Goal: Task Accomplishment & Management: Manage account settings

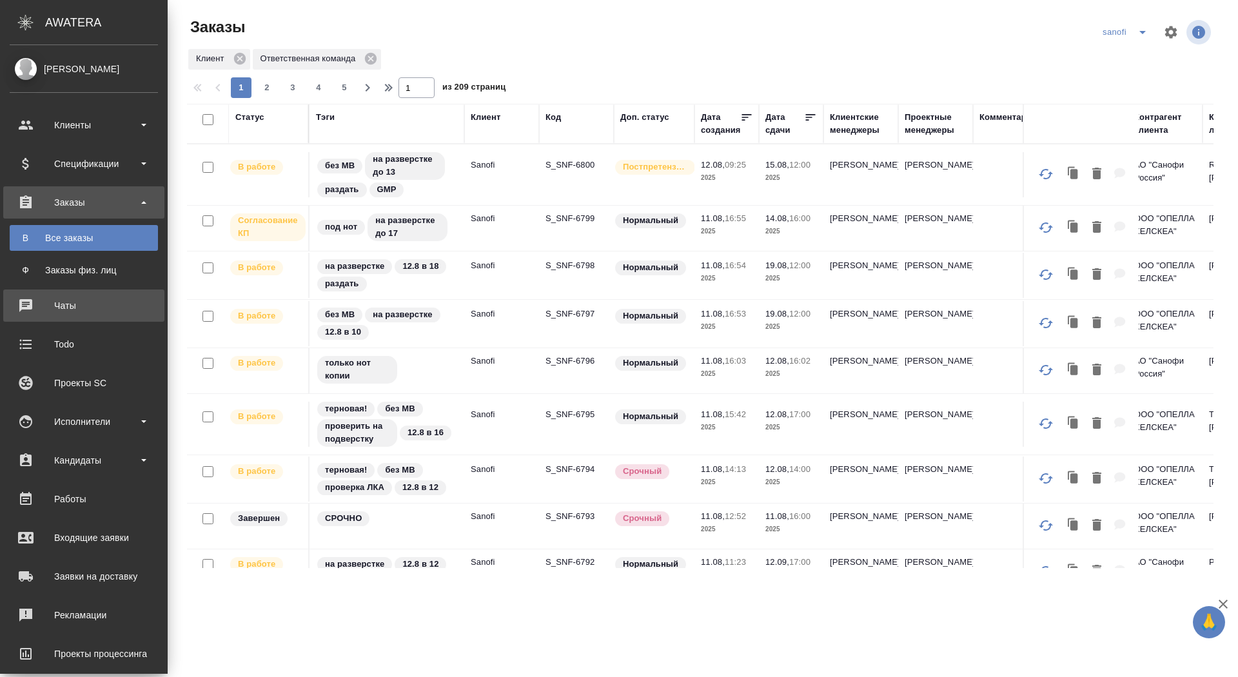
click at [33, 309] on div "Чаты" at bounding box center [84, 305] width 148 height 19
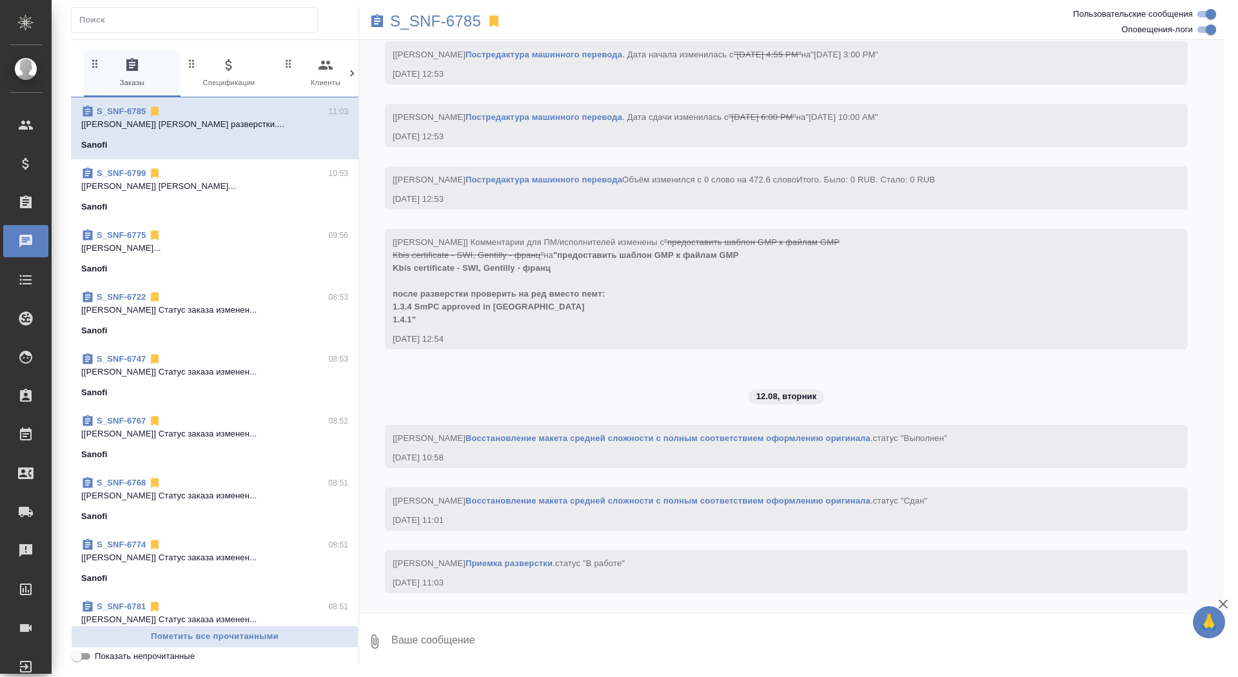
scroll to position [4549, 0]
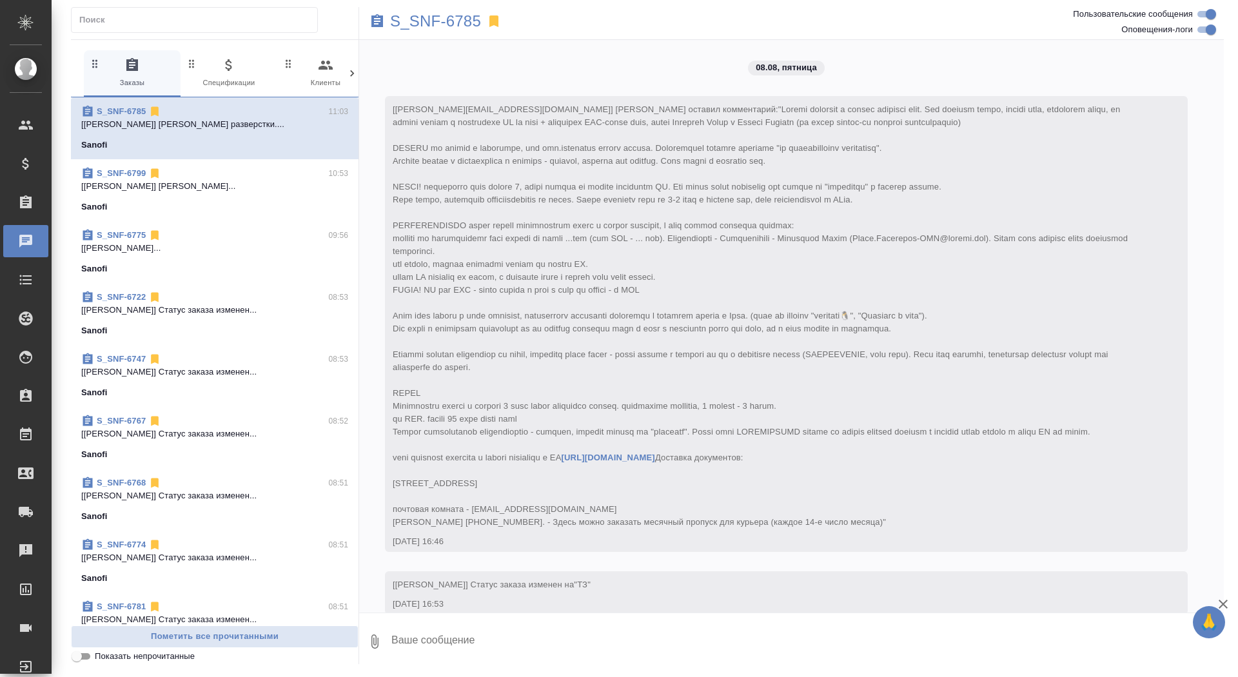
scroll to position [4549, 0]
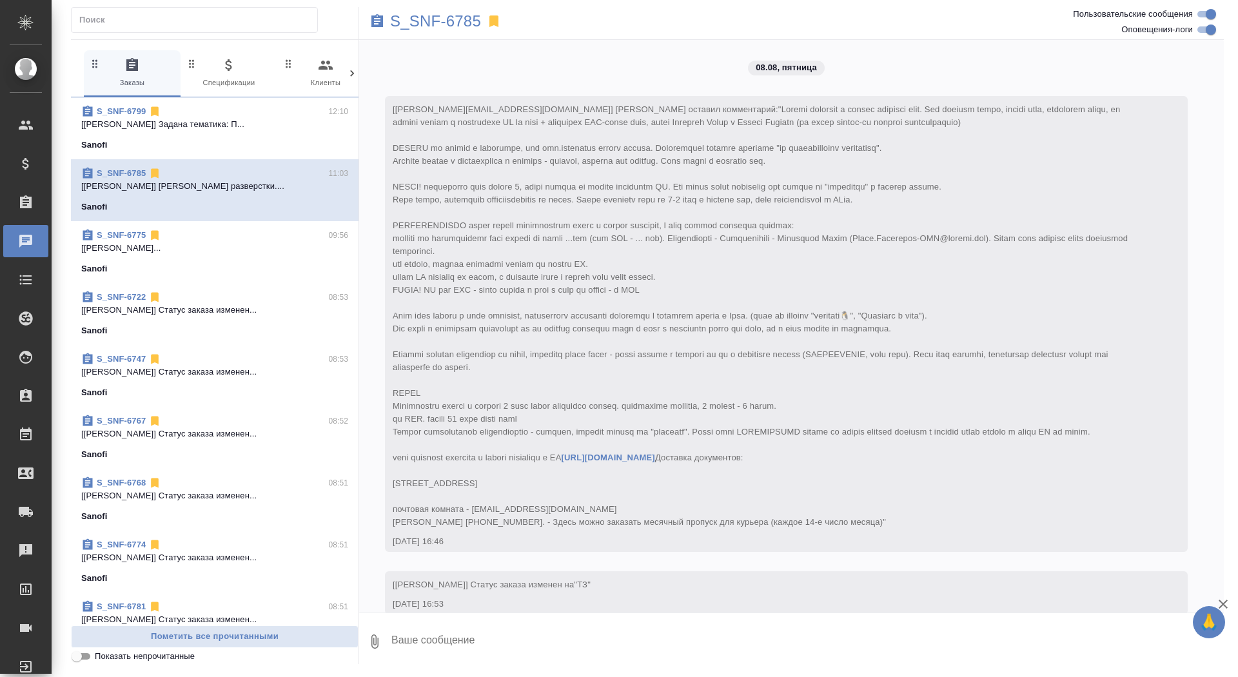
scroll to position [4549, 0]
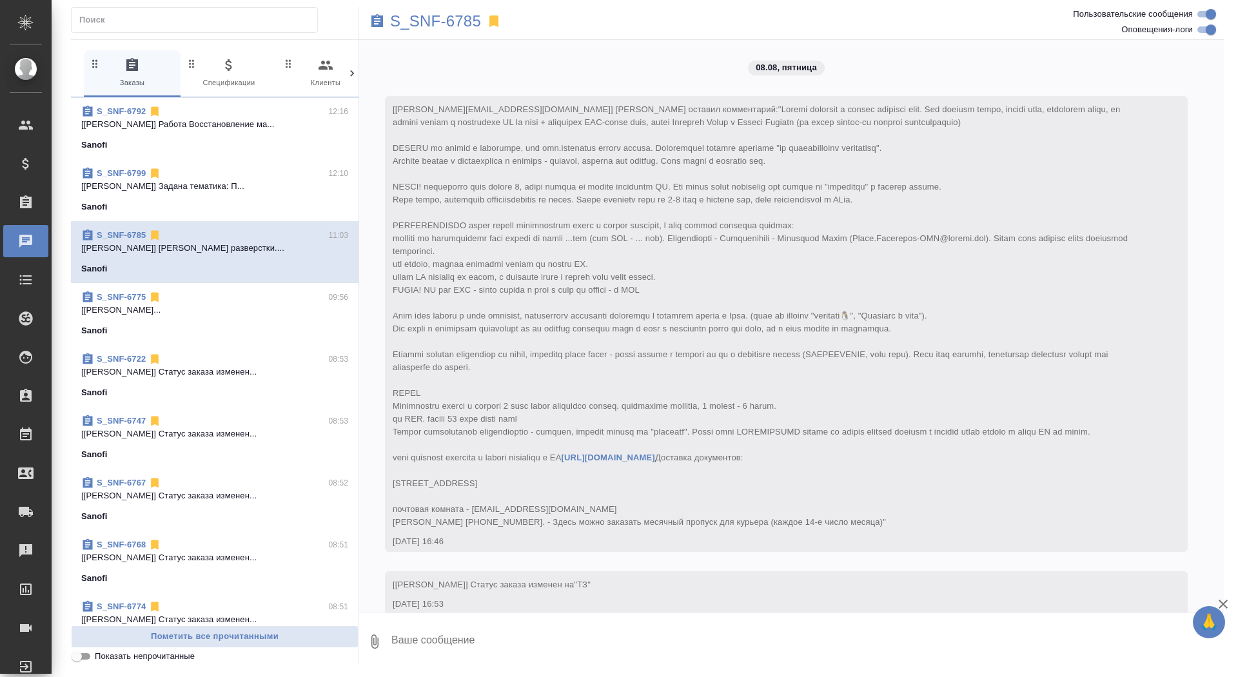
scroll to position [4549, 0]
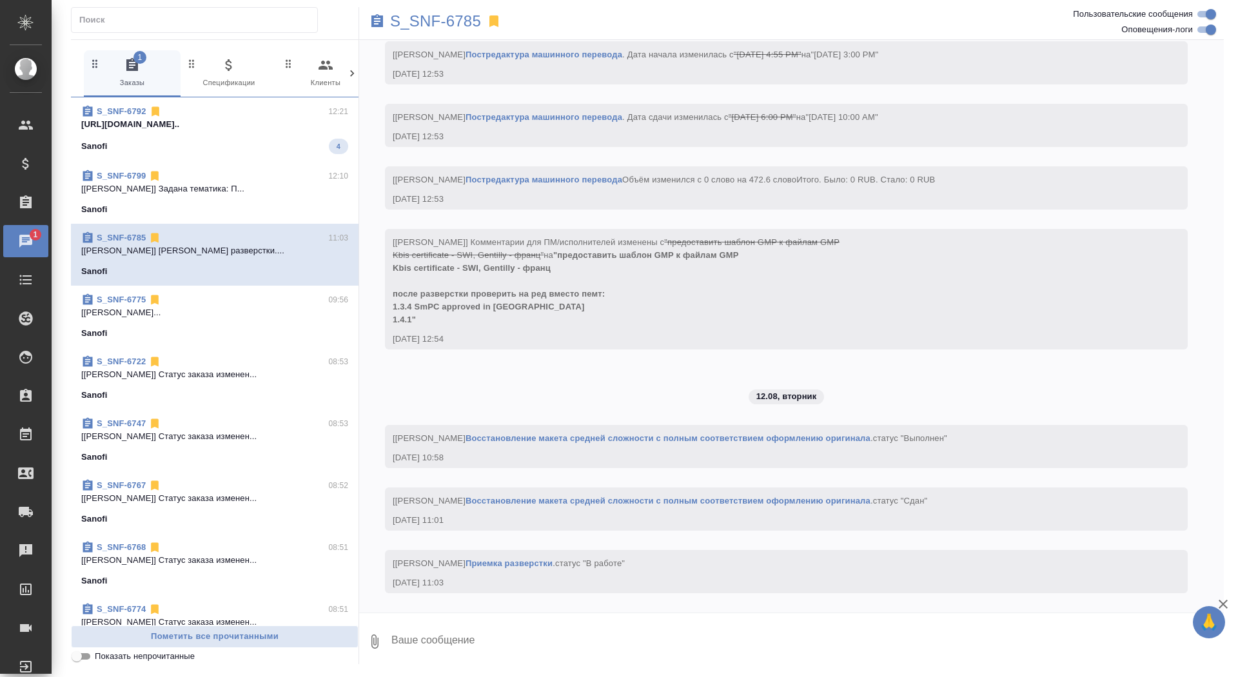
click at [234, 137] on span "S_SNF-6792 12:21 https://drive.awatera.com/apps/files/fil... Sanofi 4" at bounding box center [214, 129] width 267 height 49
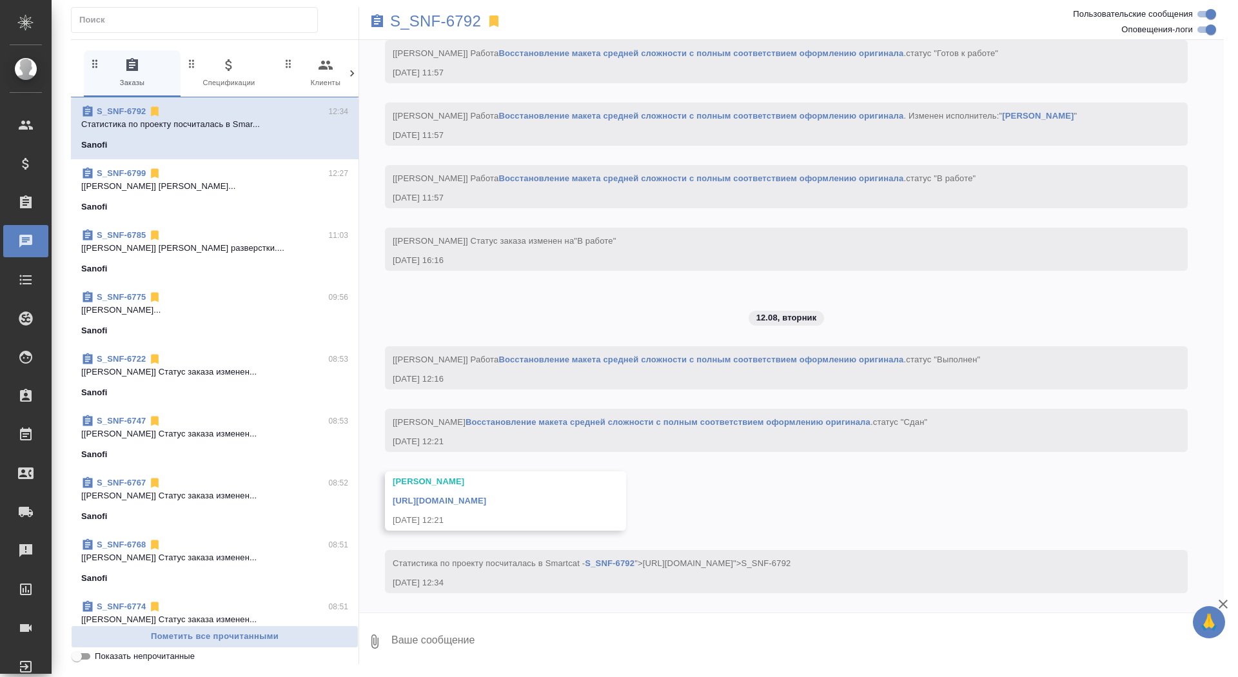
scroll to position [2153, 0]
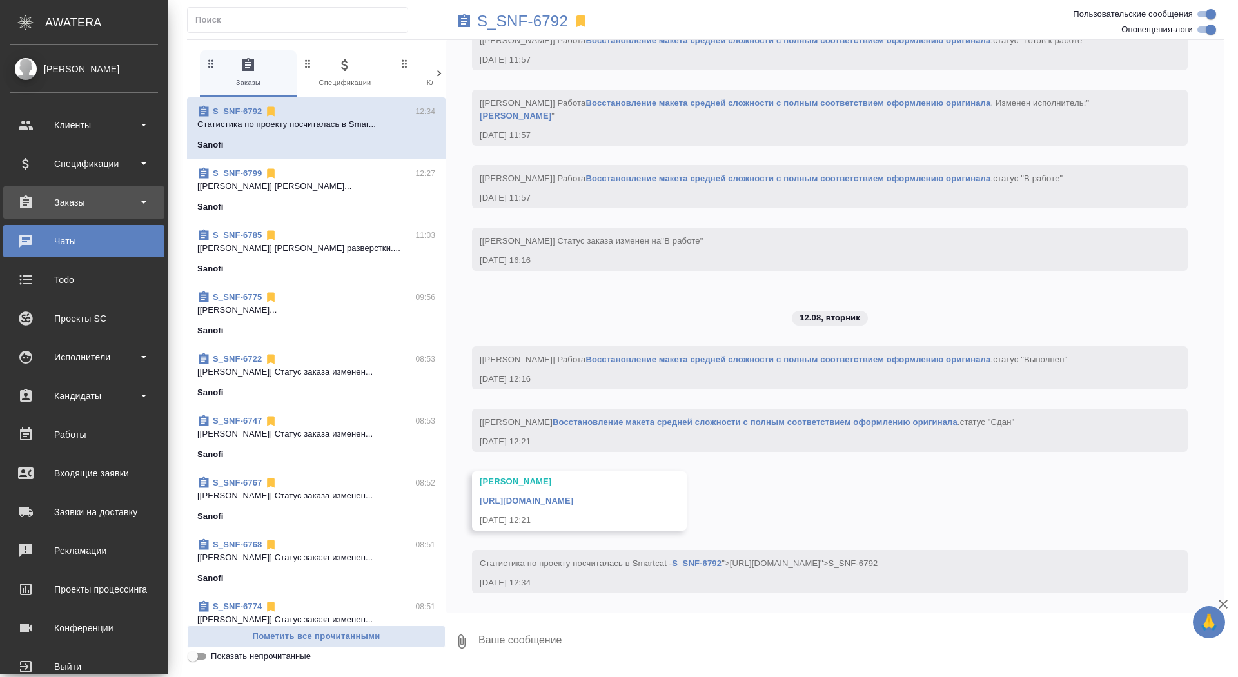
click at [58, 188] on div "Заказы" at bounding box center [83, 202] width 161 height 32
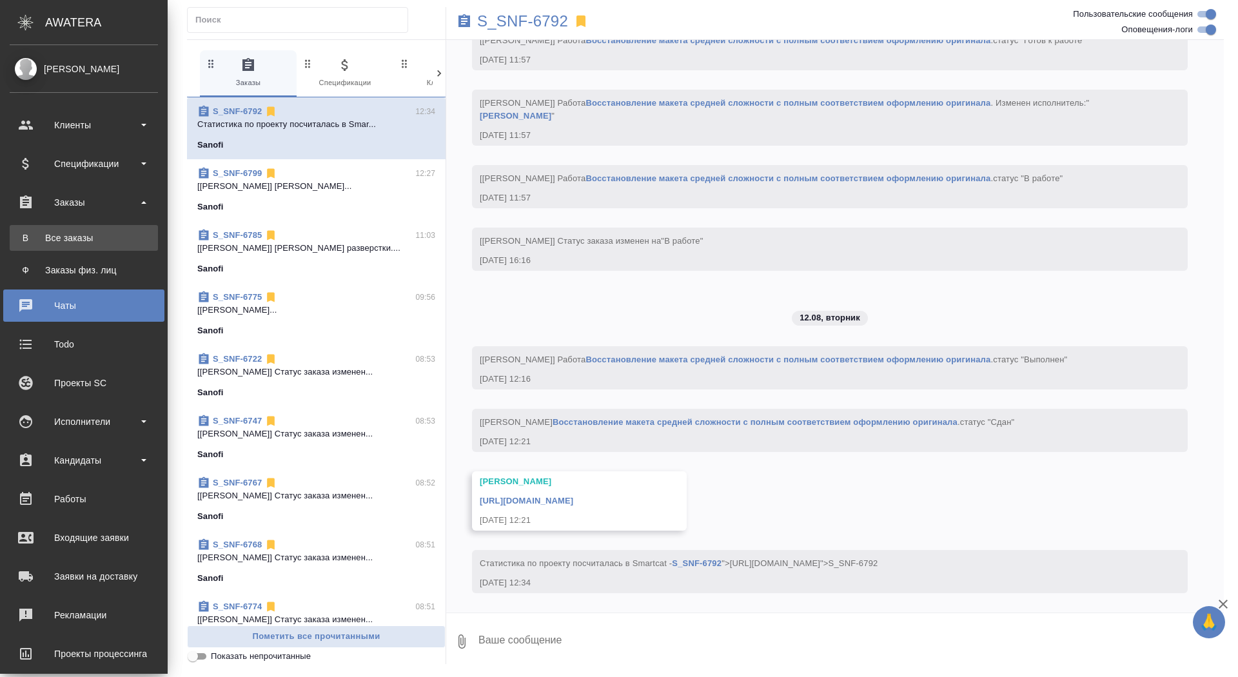
click at [63, 233] on div "Все заказы" at bounding box center [83, 238] width 135 height 13
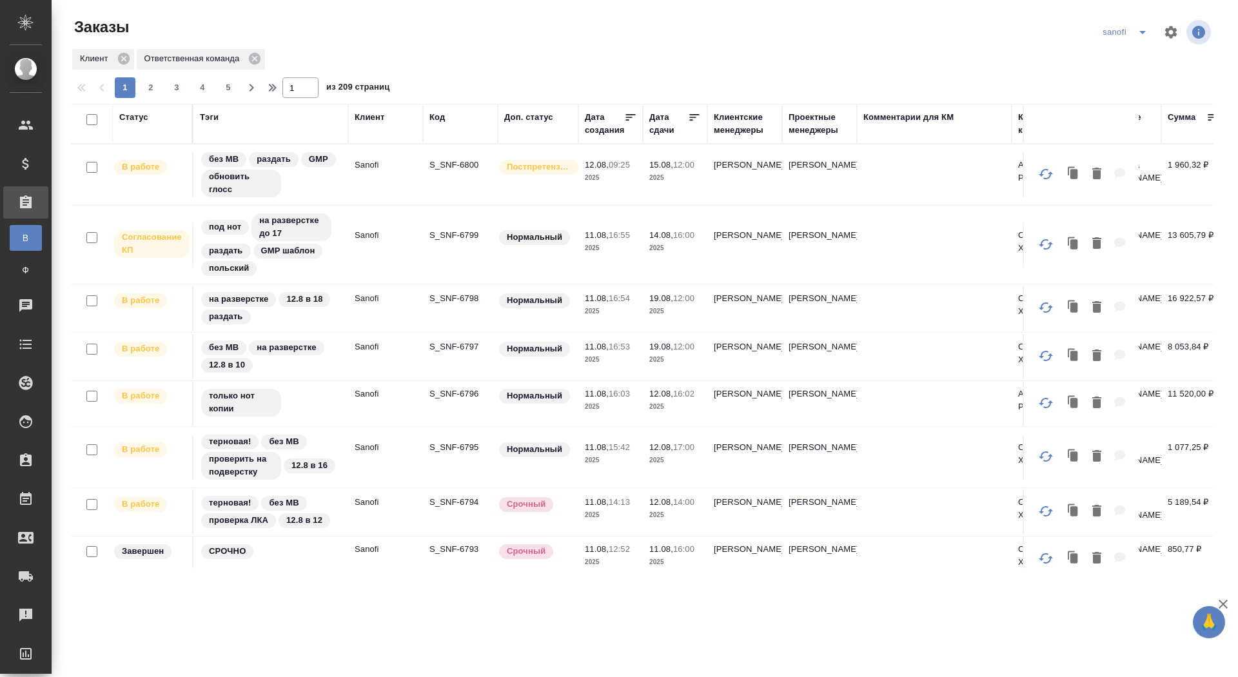
click at [657, 123] on div "Дата сдачи" at bounding box center [668, 124] width 39 height 26
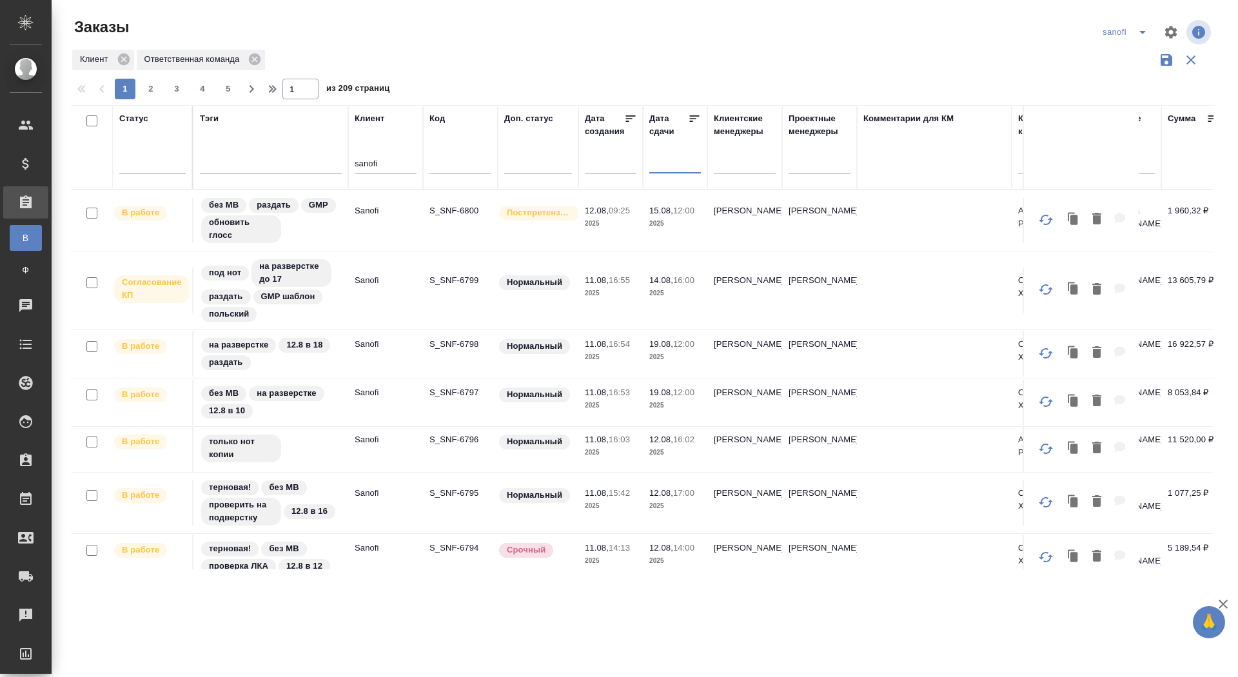
click at [664, 167] on input "text" at bounding box center [679, 162] width 44 height 18
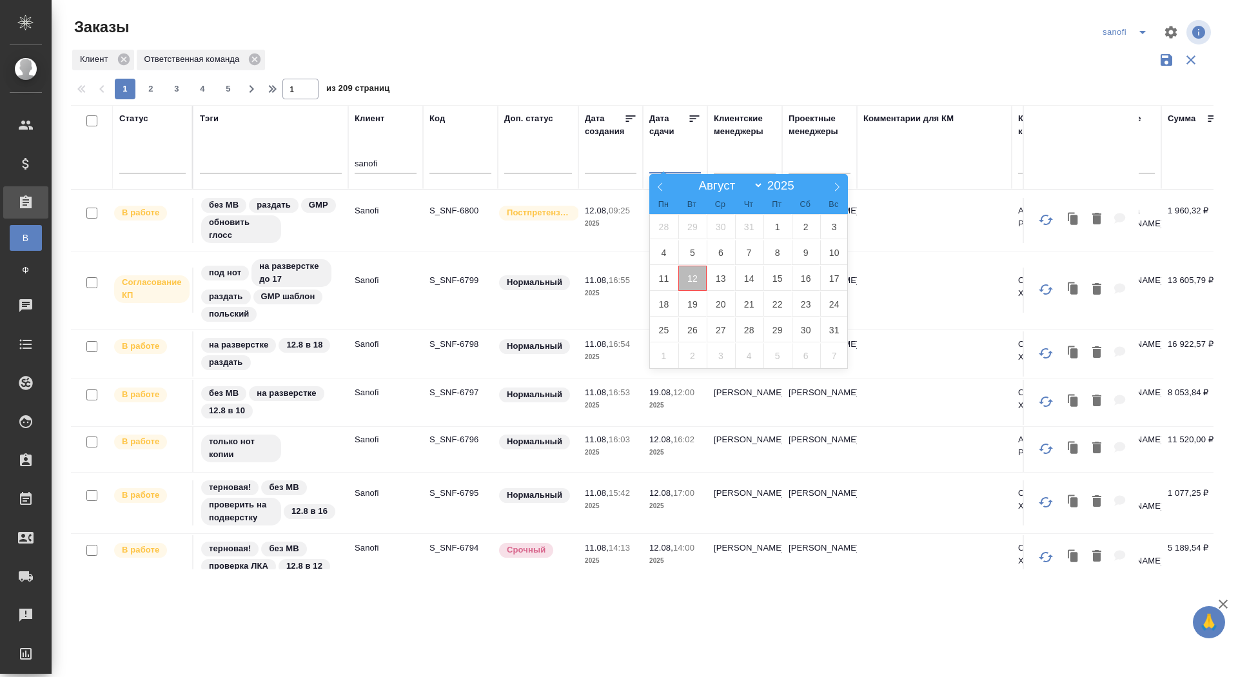
click at [697, 277] on span "12" at bounding box center [692, 278] width 28 height 25
type div "2025-08-11T21:00:00.000Z"
click at [720, 276] on span "13" at bounding box center [721, 278] width 28 height 25
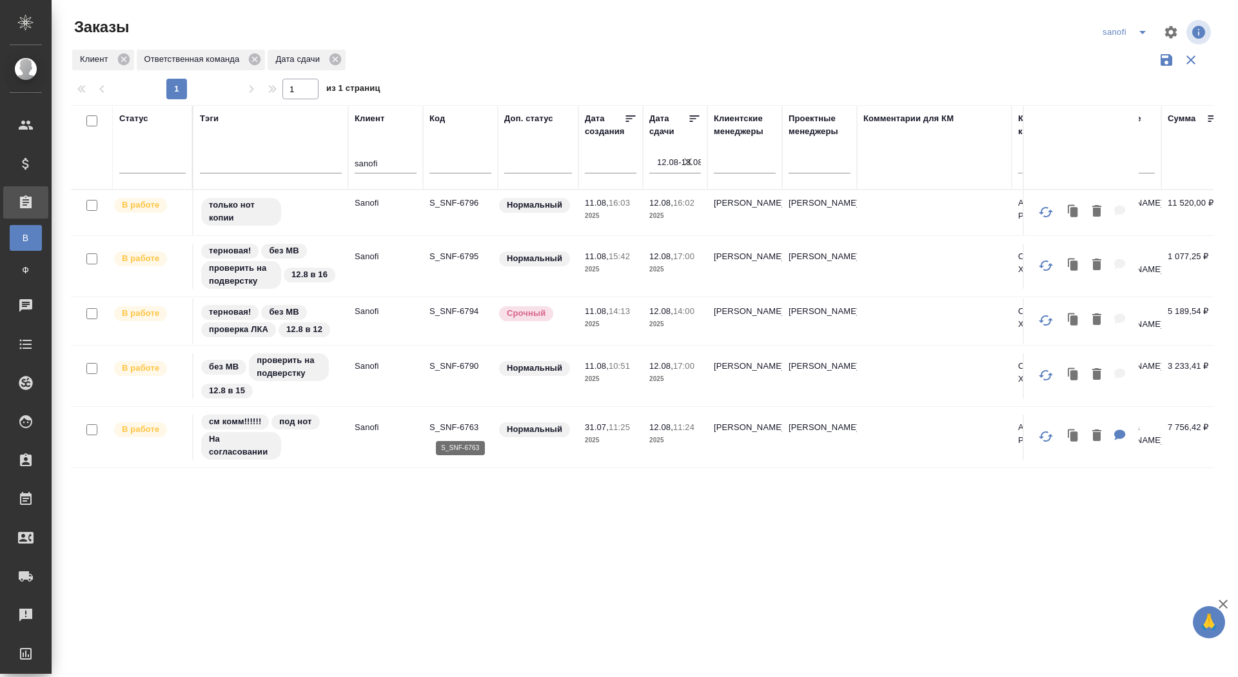
click at [443, 425] on p "S_SNF-6763" at bounding box center [461, 427] width 62 height 13
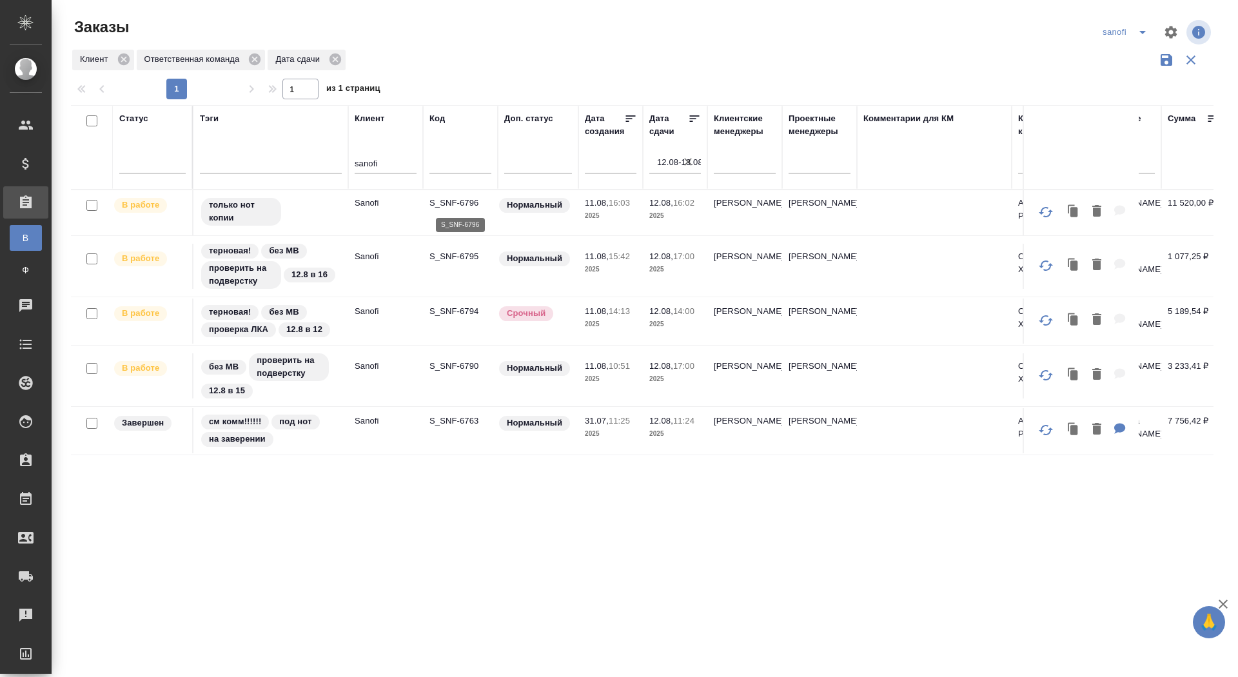
click at [442, 199] on p "S_SNF-6796" at bounding box center [461, 203] width 62 height 13
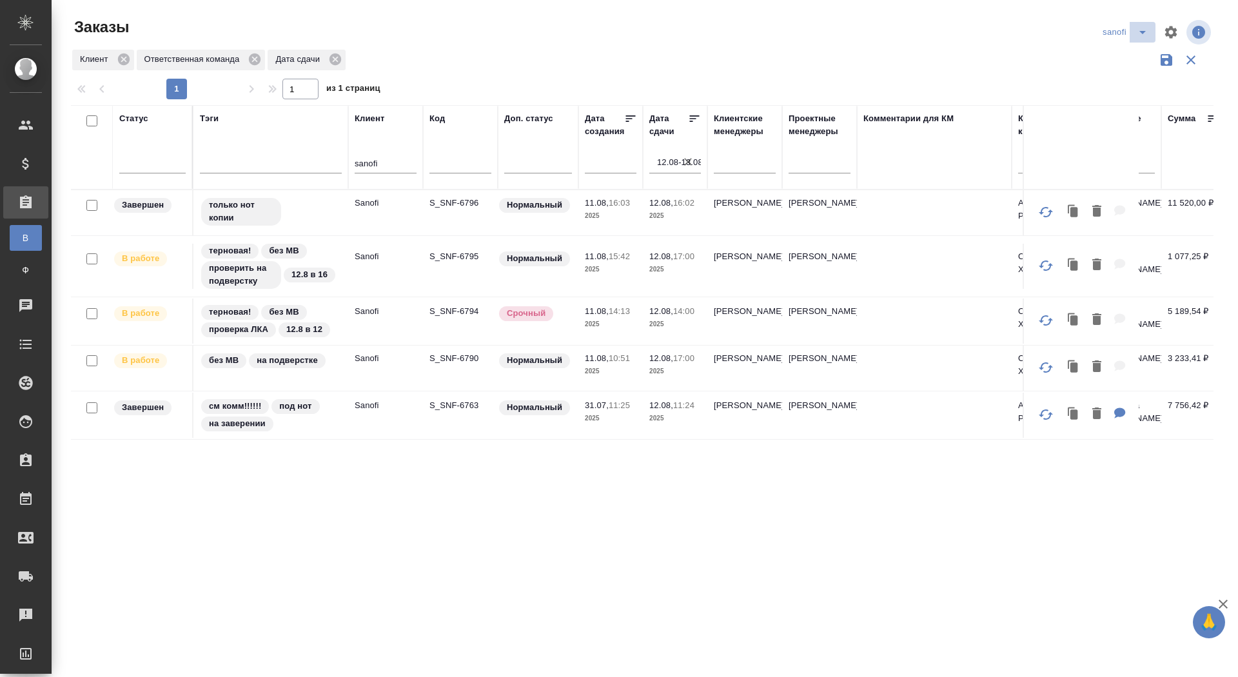
click at [1138, 36] on icon "split button" at bounding box center [1142, 32] width 15 height 15
click at [1126, 222] on li "Рекитт" at bounding box center [1127, 223] width 68 height 21
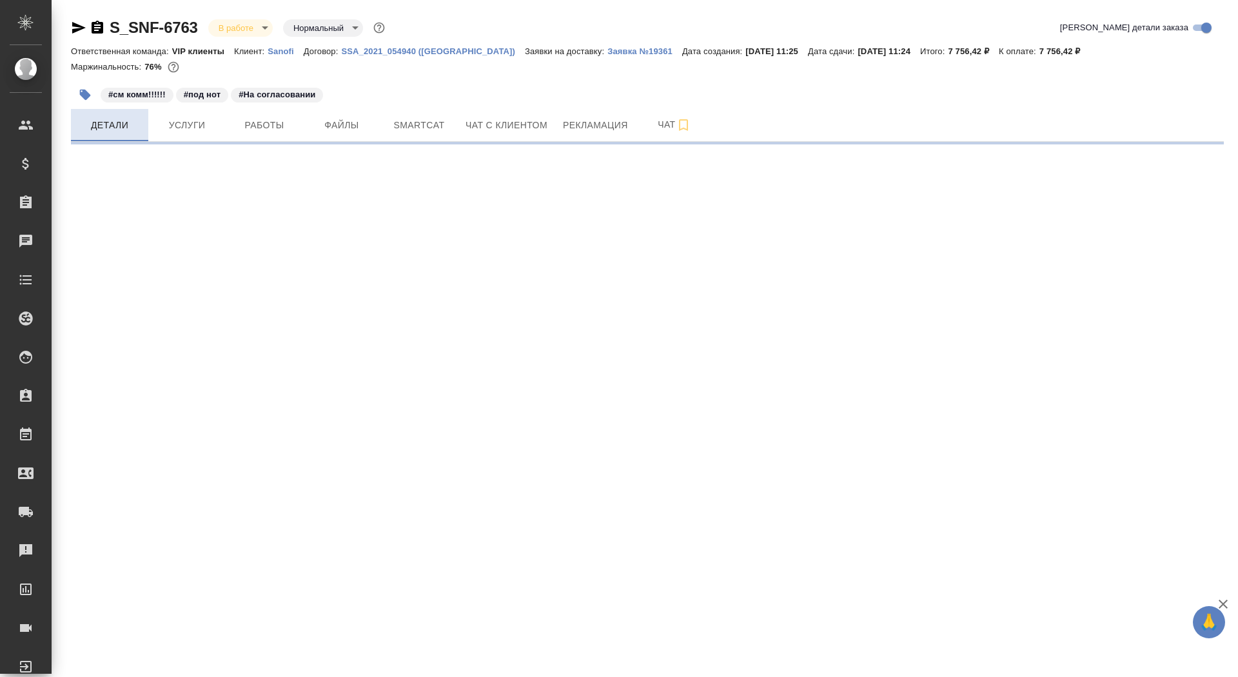
select select "RU"
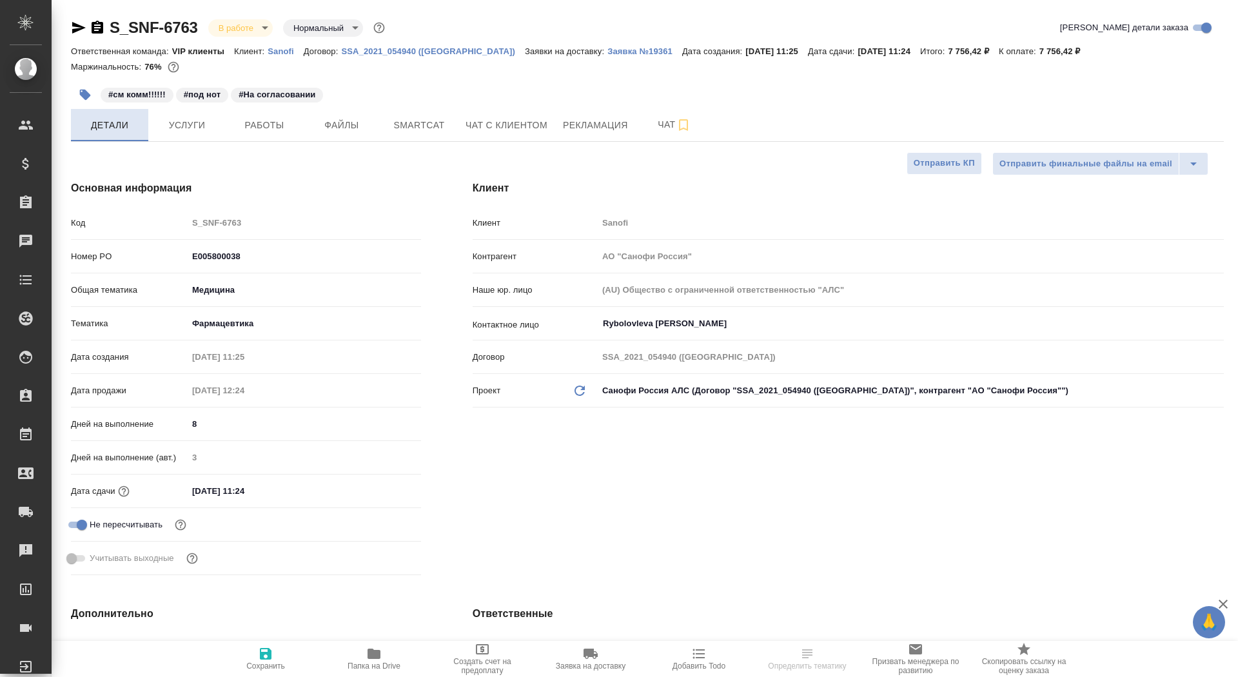
type textarea "x"
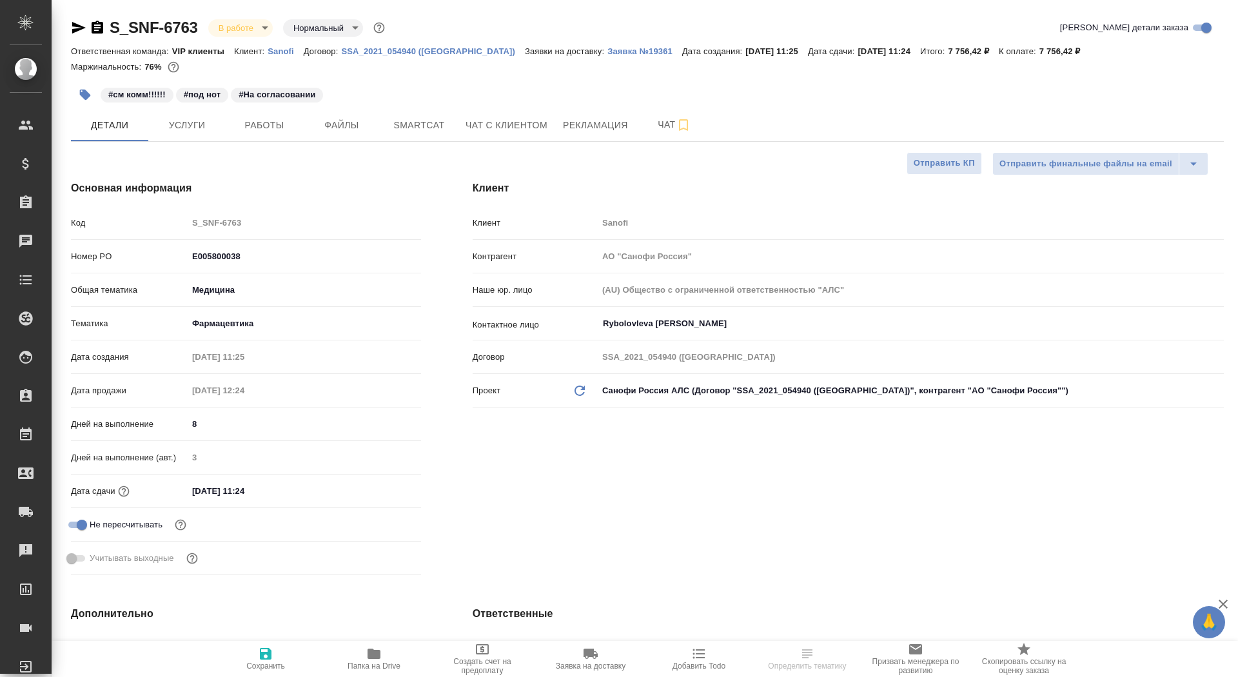
type textarea "x"
click at [94, 28] on icon "button" at bounding box center [98, 27] width 12 height 13
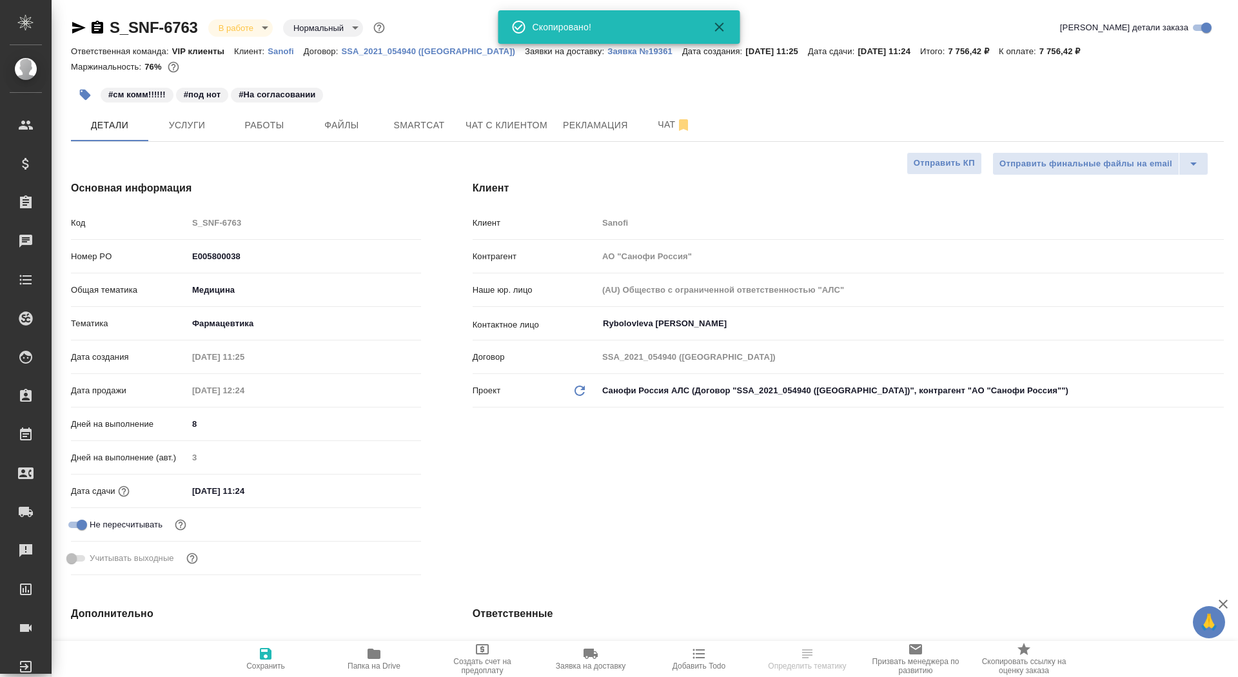
type textarea "x"
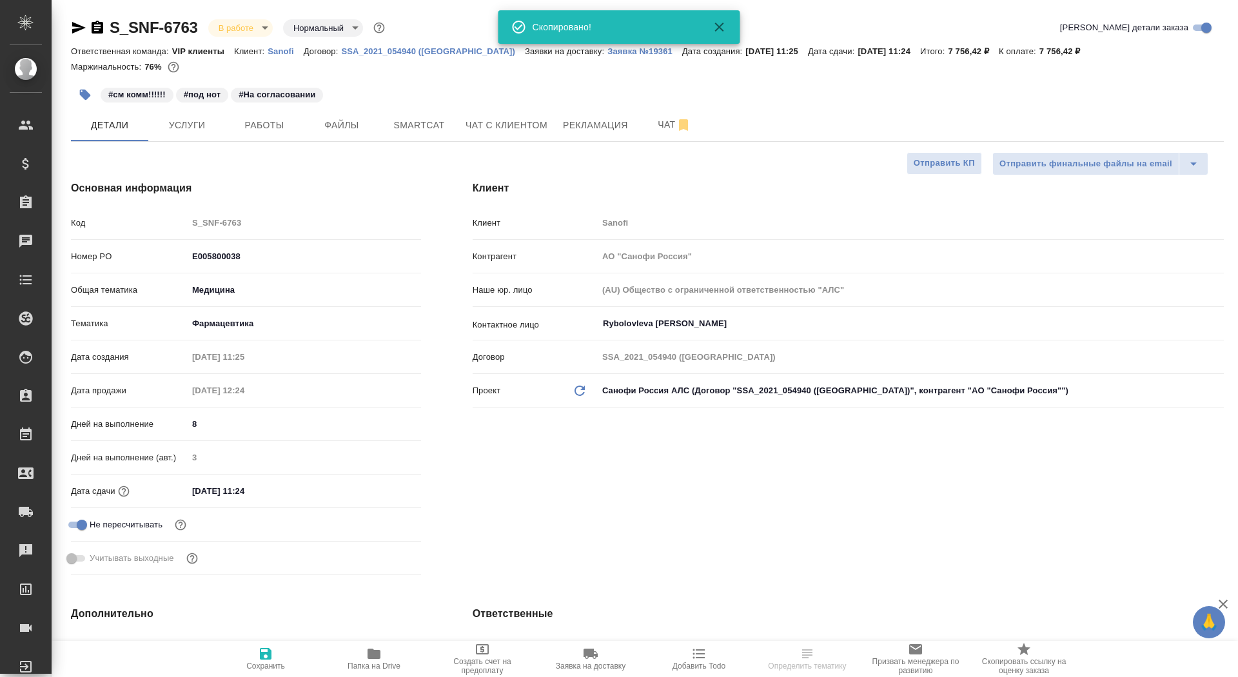
type textarea "x"
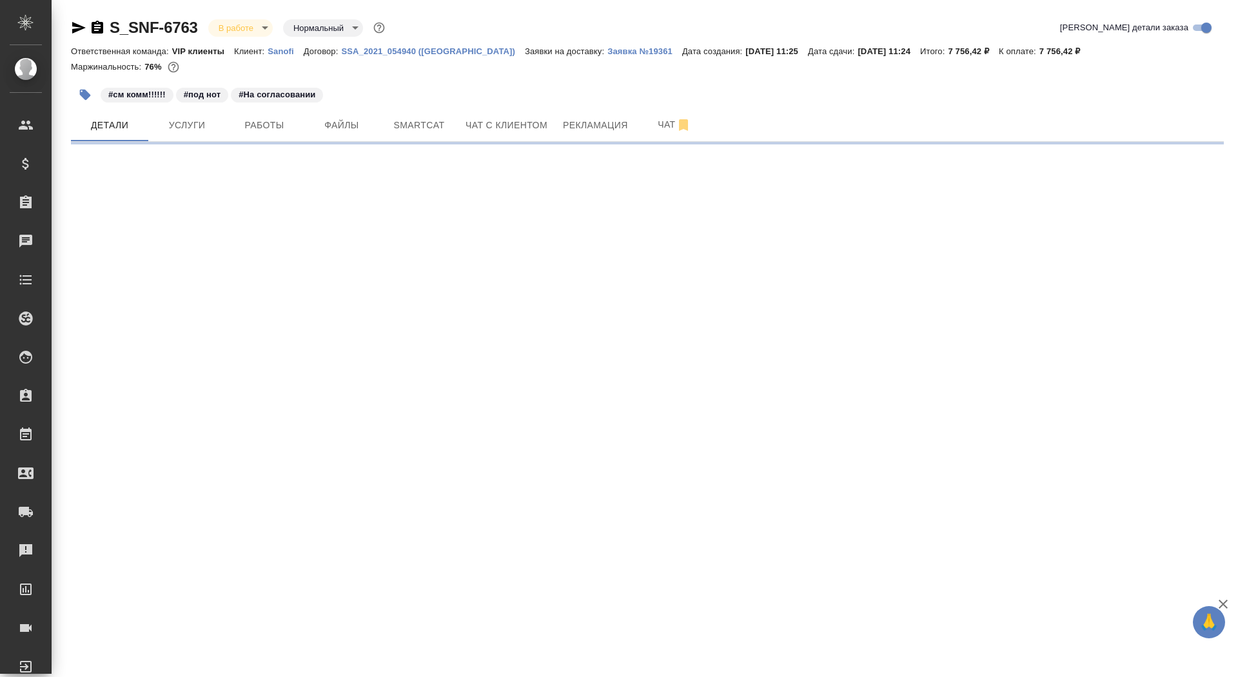
select select "RU"
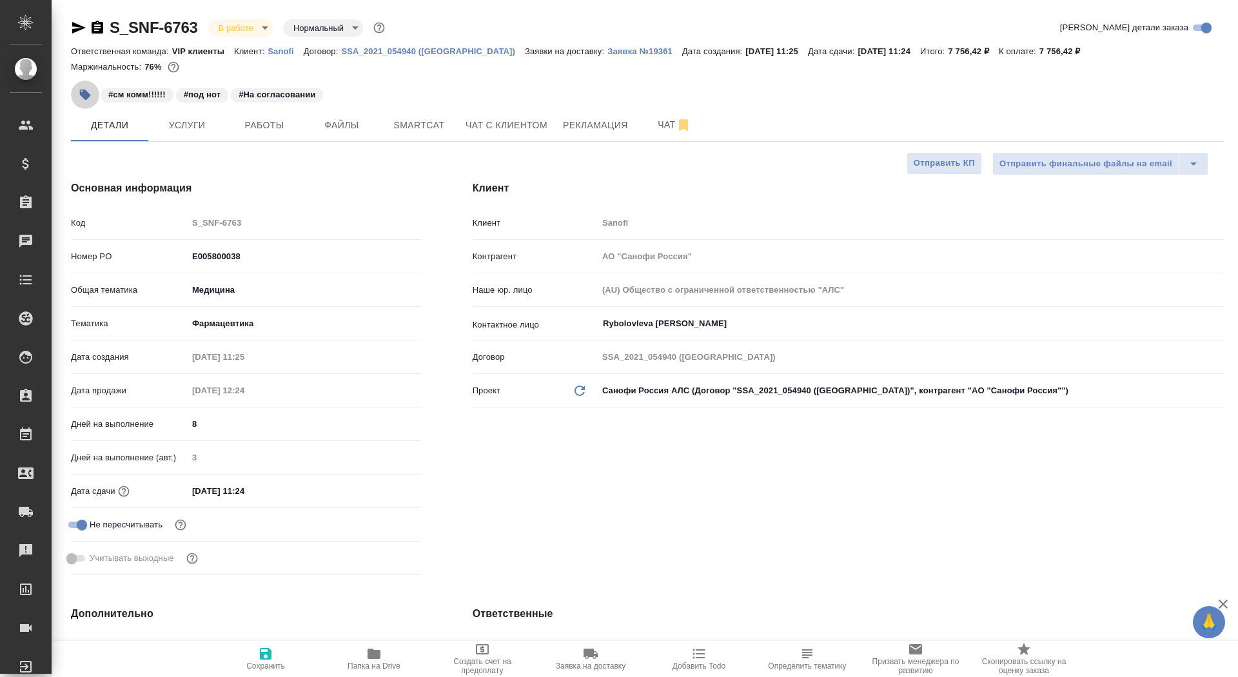
click at [86, 94] on icon "button" at bounding box center [85, 95] width 11 height 11
type textarea "x"
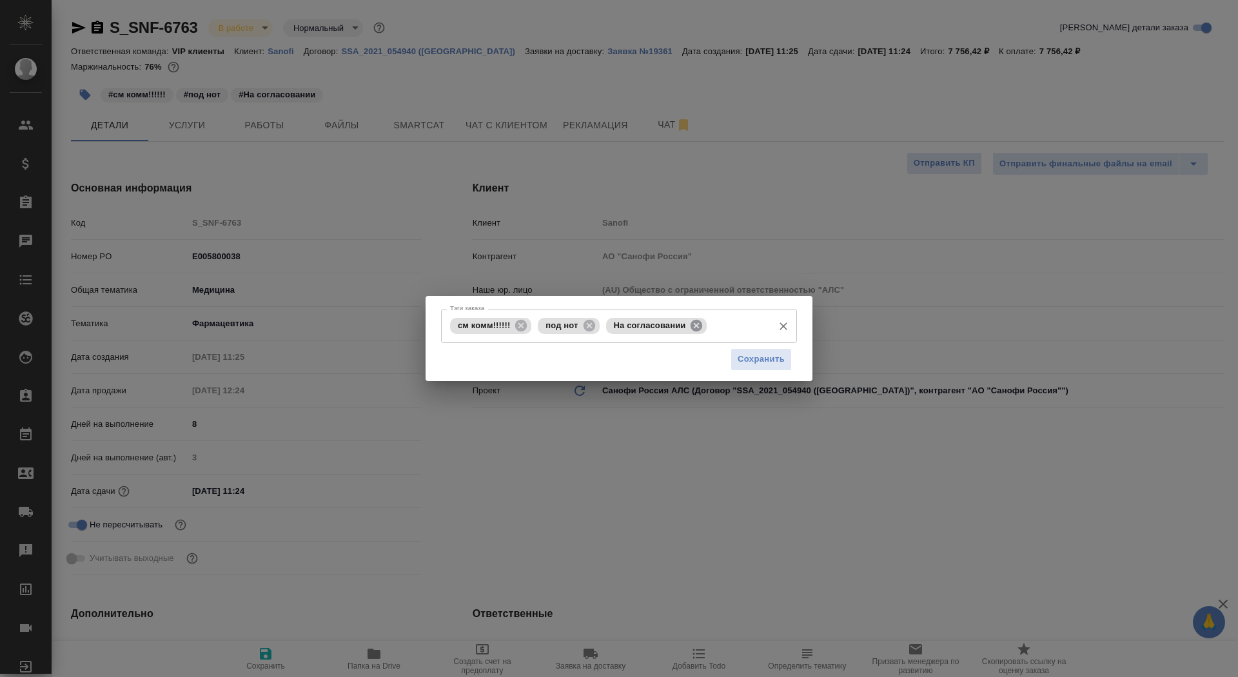
click at [700, 321] on icon at bounding box center [697, 325] width 12 height 12
click at [698, 325] on input "Тэги заказа" at bounding box center [685, 326] width 164 height 22
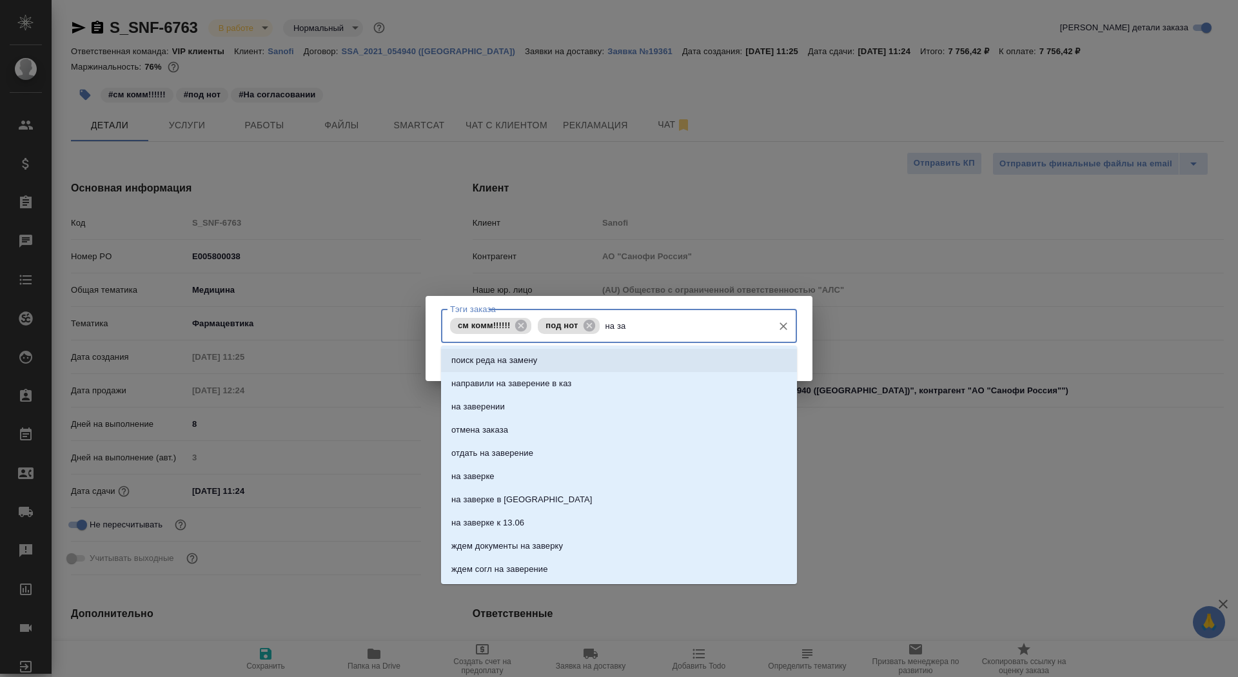
type input "на зав"
click at [617, 379] on li "на заверении" at bounding box center [619, 383] width 356 height 23
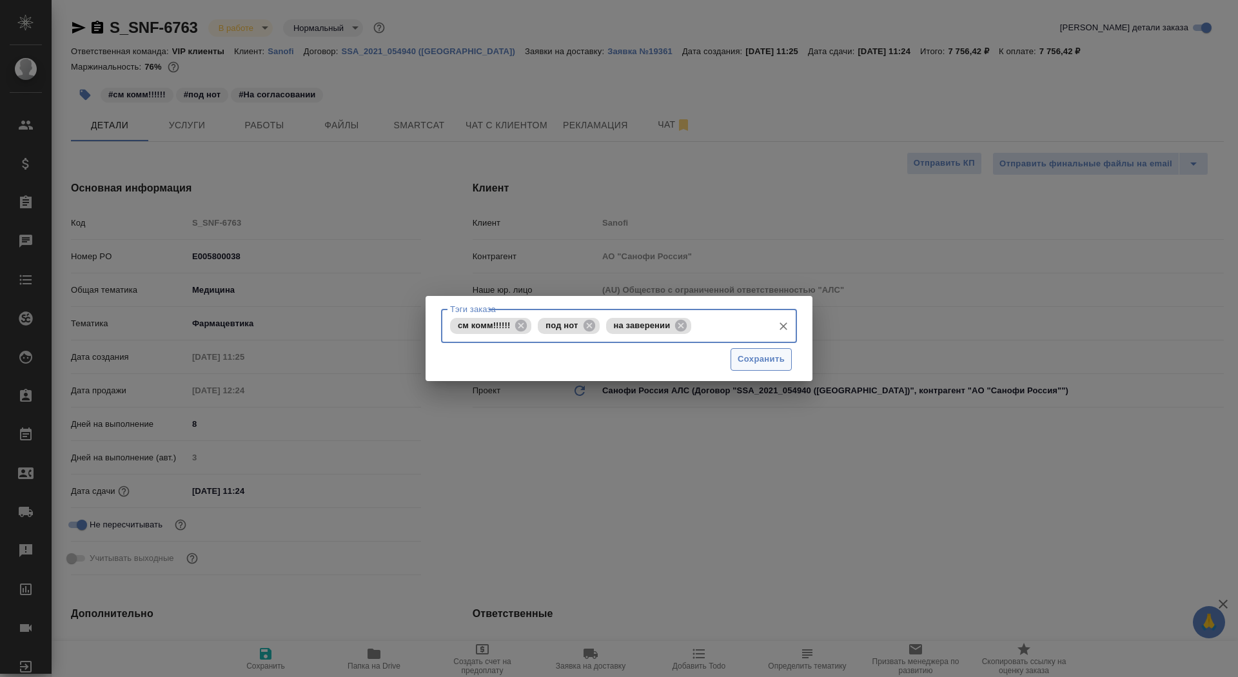
click at [749, 358] on span "Сохранить" at bounding box center [761, 359] width 47 height 15
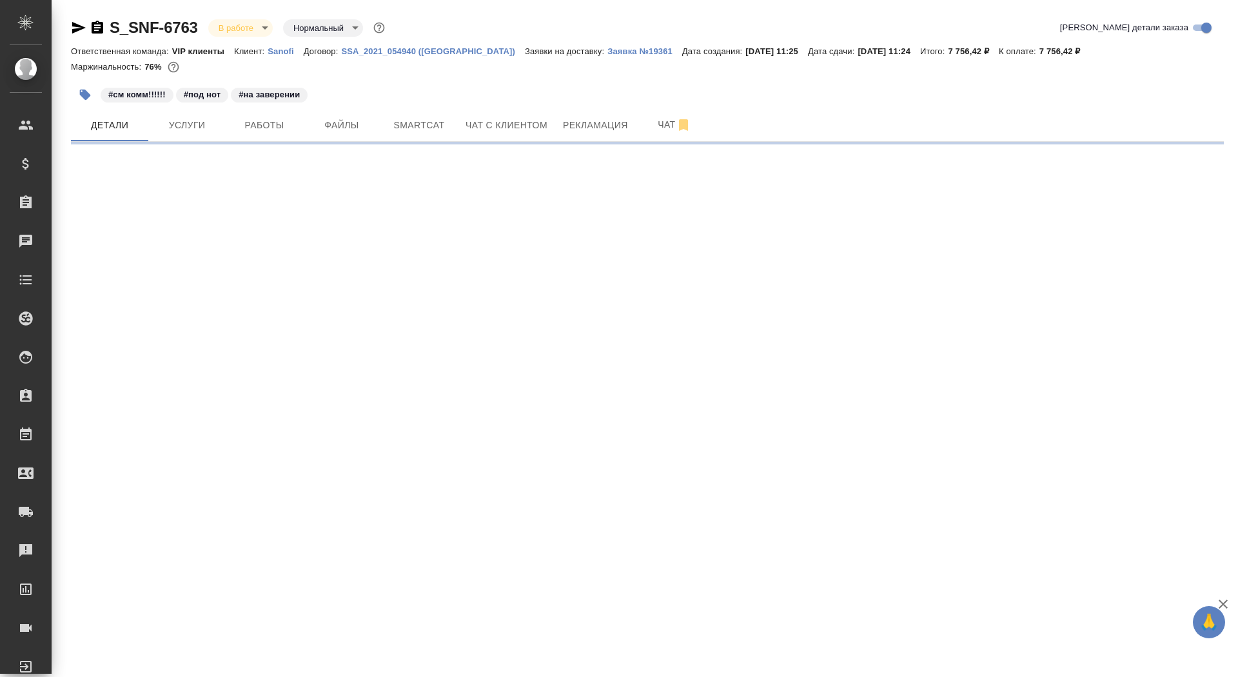
select select "RU"
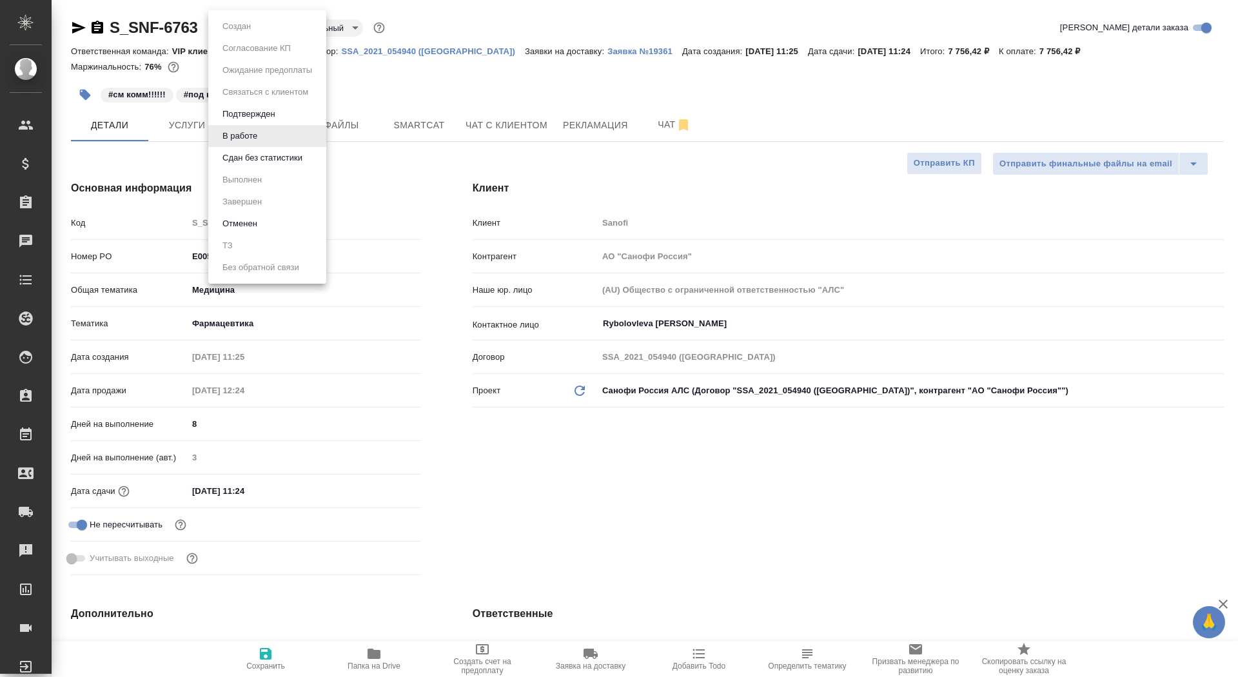
click at [247, 34] on body "🙏 .cls-1 fill:#fff; AWATERA Saydasheva Dilyara Клиенты Спецификации Заказы 0 Ча…" at bounding box center [619, 338] width 1238 height 677
type textarea "x"
click at [532, 47] on div at bounding box center [619, 338] width 1238 height 677
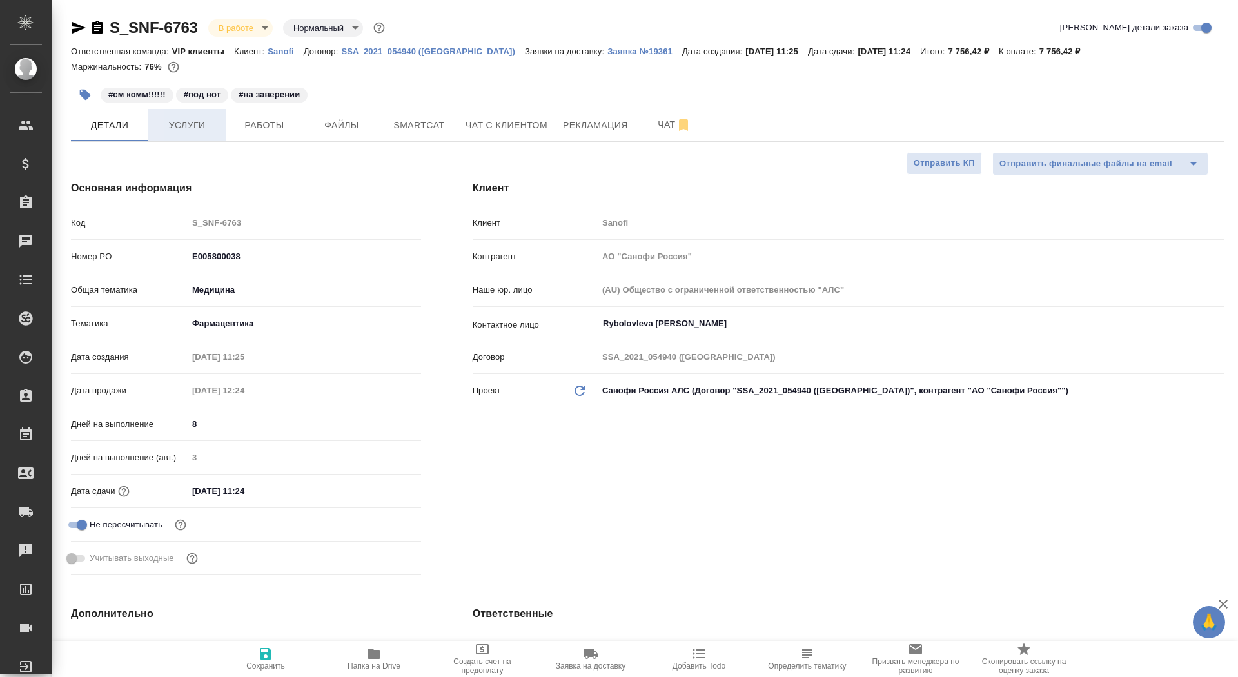
click at [202, 124] on span "Услуги" at bounding box center [187, 125] width 62 height 16
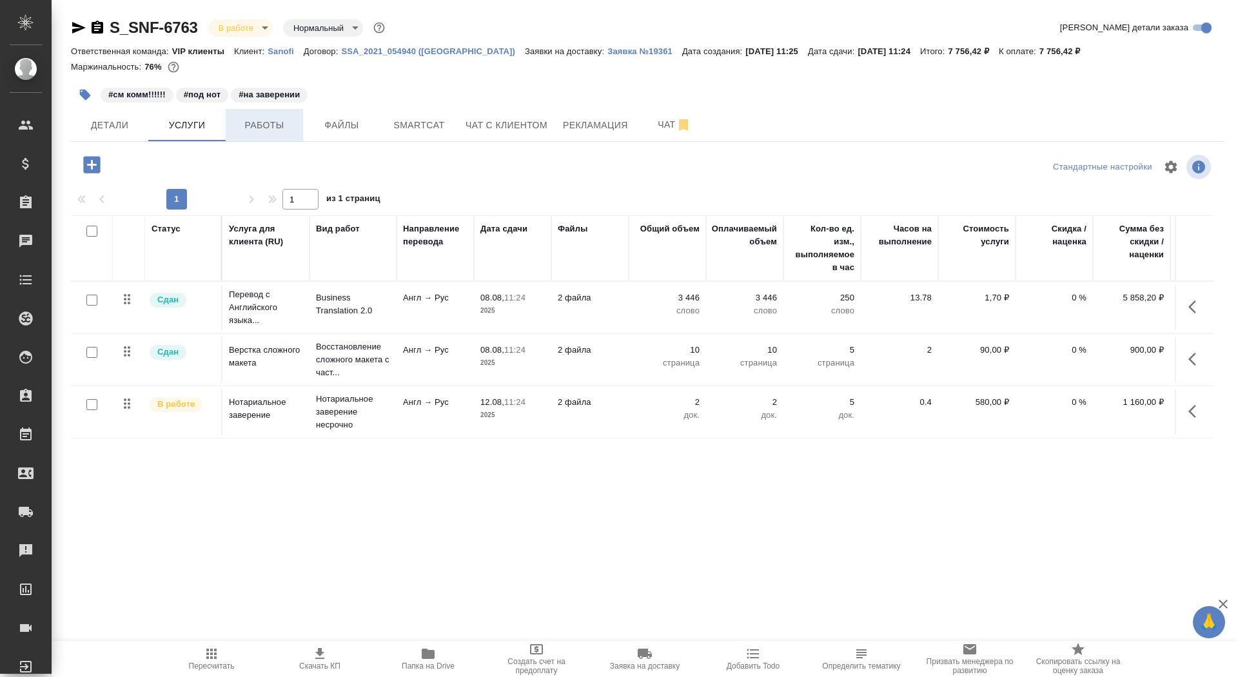
click at [264, 131] on span "Работы" at bounding box center [264, 125] width 62 height 16
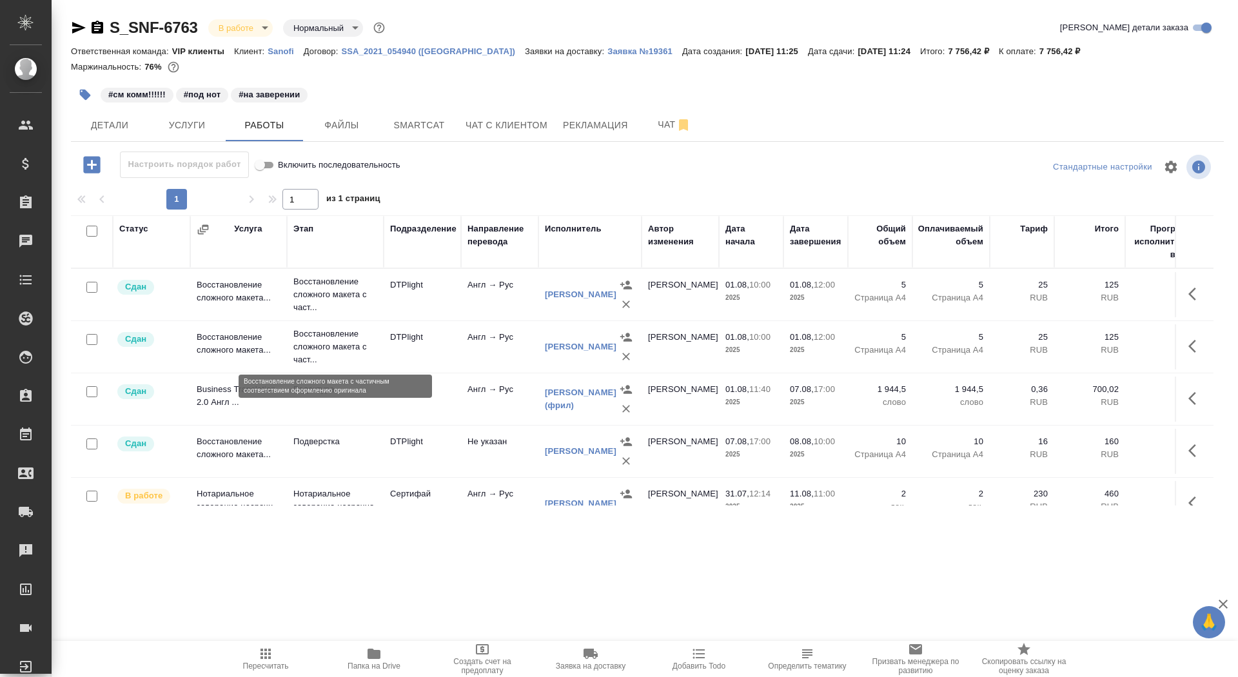
scroll to position [36, 0]
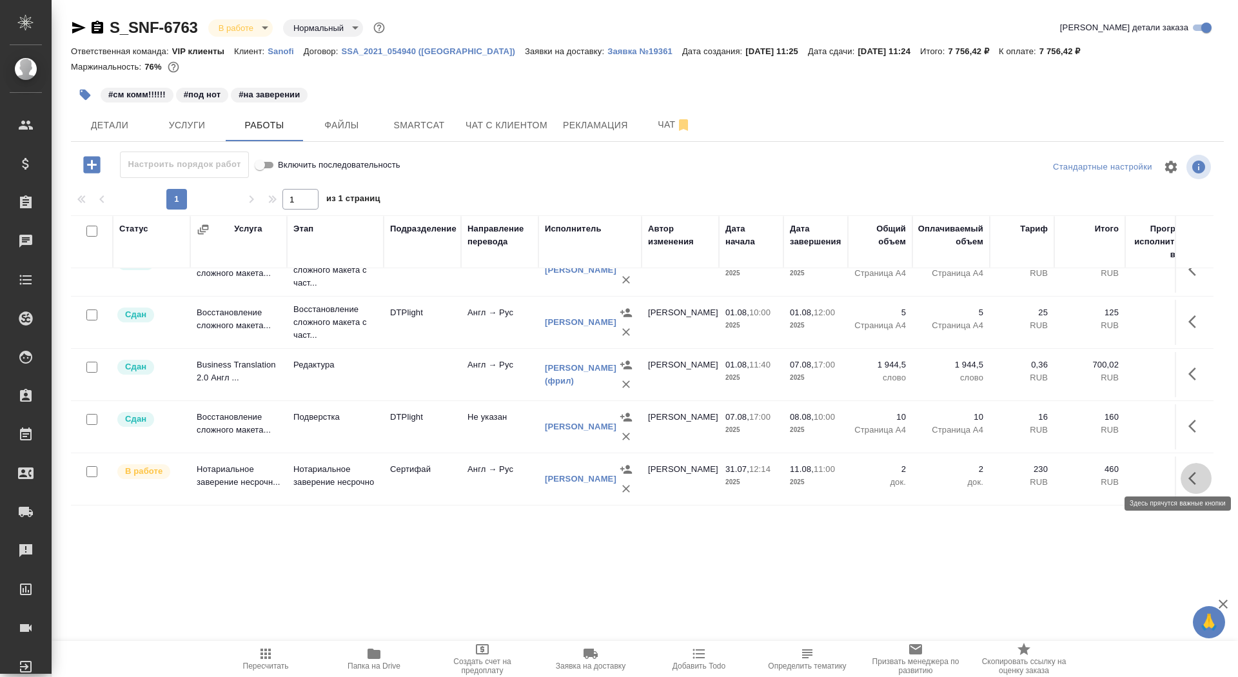
click at [1201, 471] on icon "button" at bounding box center [1196, 478] width 15 height 15
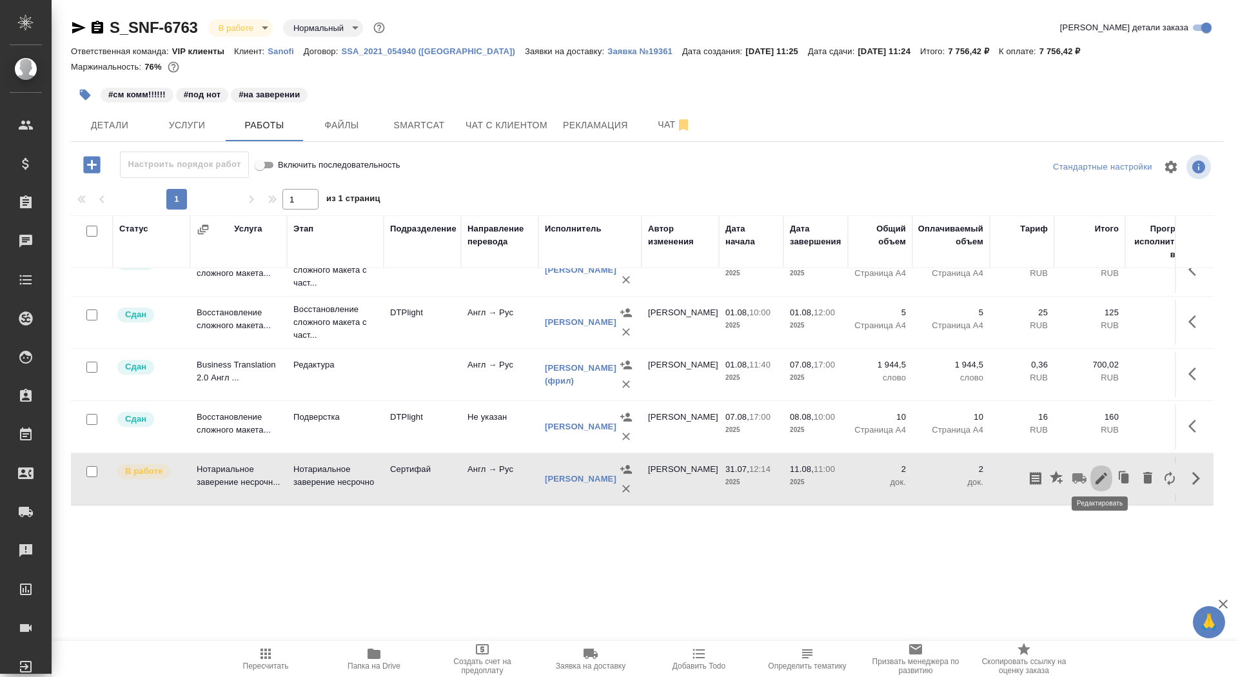
click at [1100, 471] on icon "button" at bounding box center [1101, 478] width 15 height 15
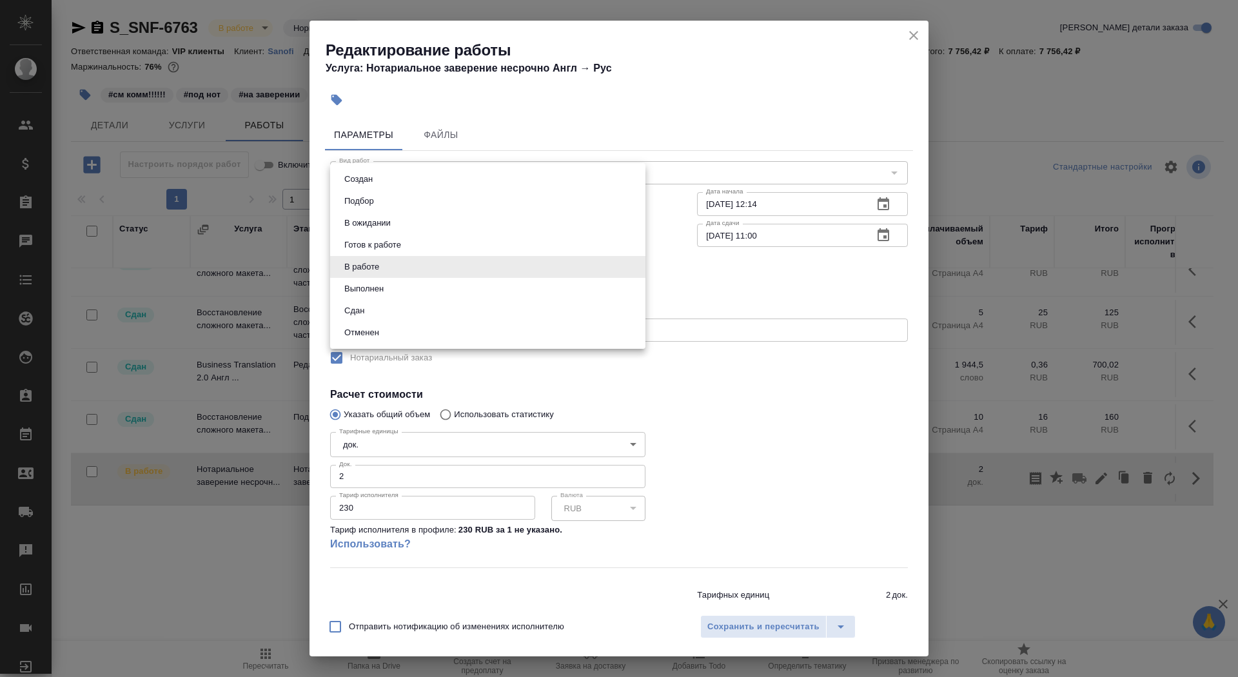
click at [393, 264] on body "🙏 .cls-1 fill:#fff; AWATERA Saydasheva Dilyara Клиенты Спецификации Заказы 0 Ча…" at bounding box center [619, 338] width 1238 height 677
click at [393, 288] on li "Выполнен" at bounding box center [487, 289] width 315 height 22
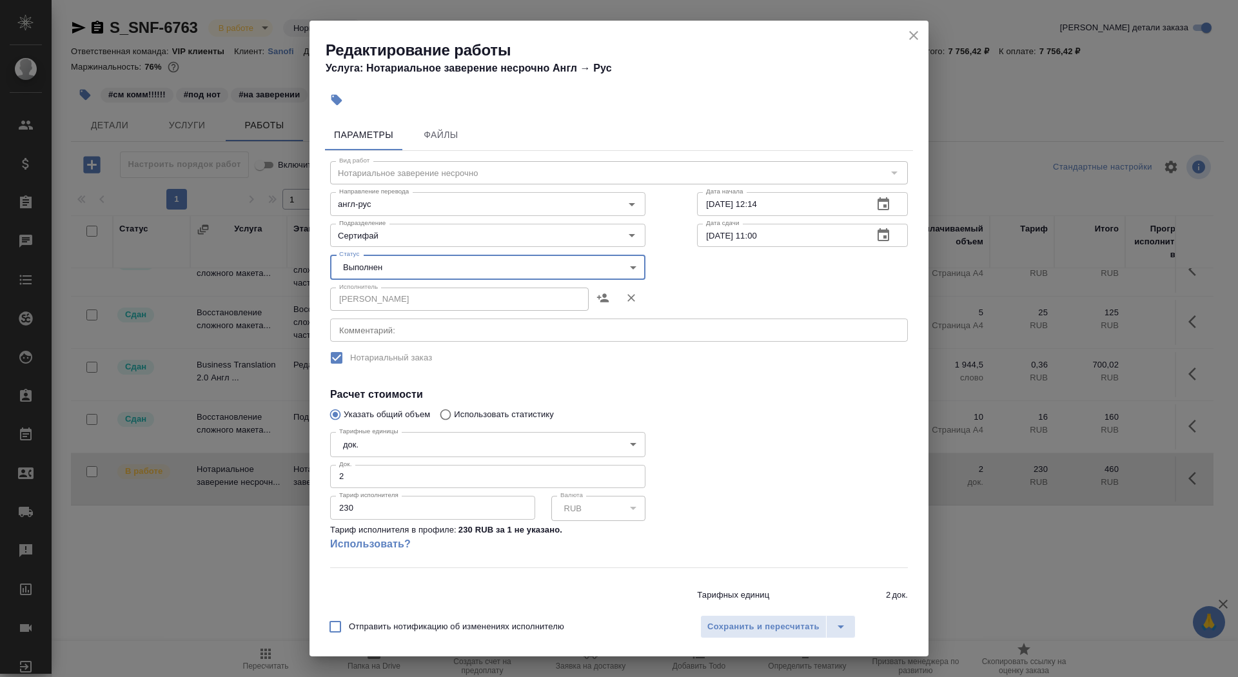
click at [394, 271] on body "🙏 .cls-1 fill:#fff; AWATERA Saydasheva Dilyara Клиенты Спецификации Заказы 0 Ча…" at bounding box center [619, 338] width 1238 height 677
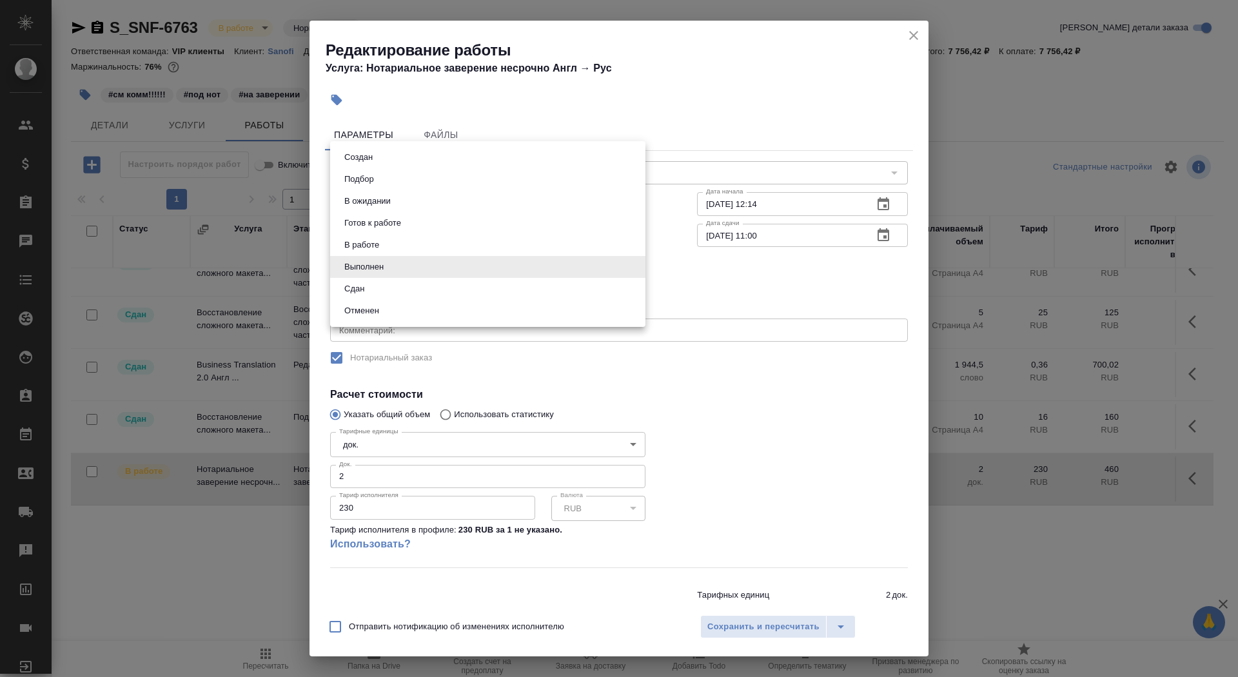
click at [393, 292] on li "Сдан" at bounding box center [487, 289] width 315 height 22
type input "closed"
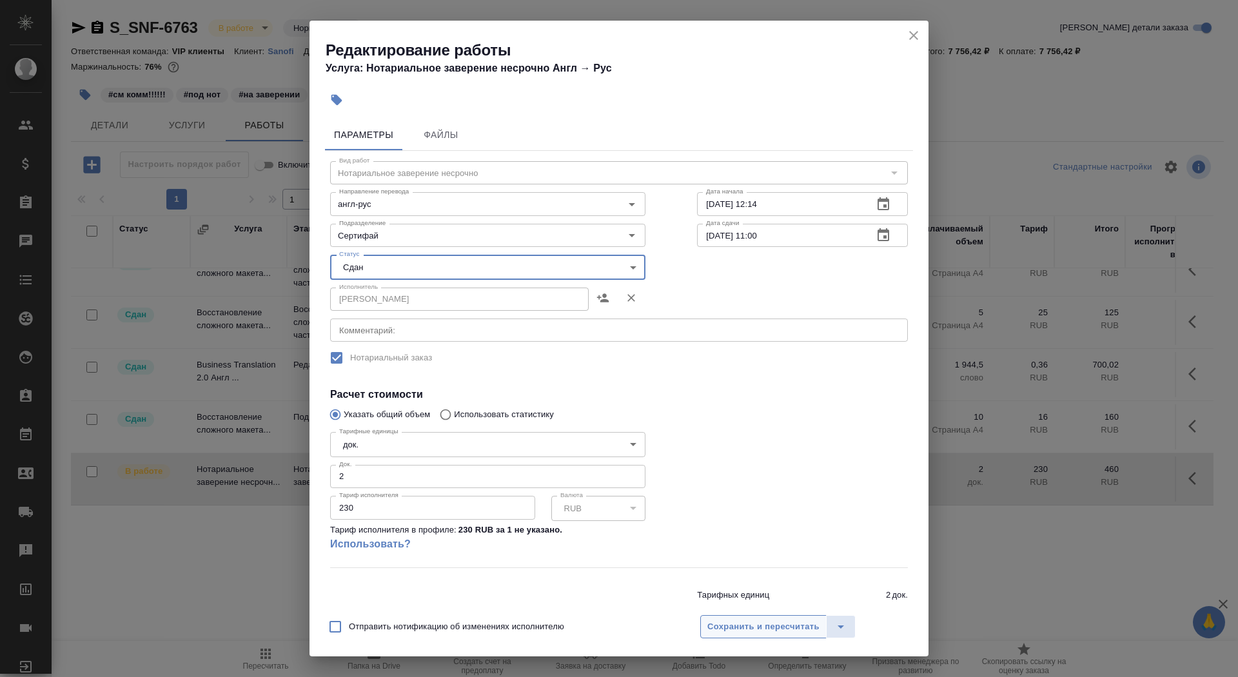
click at [762, 633] on span "Сохранить и пересчитать" at bounding box center [763, 627] width 112 height 15
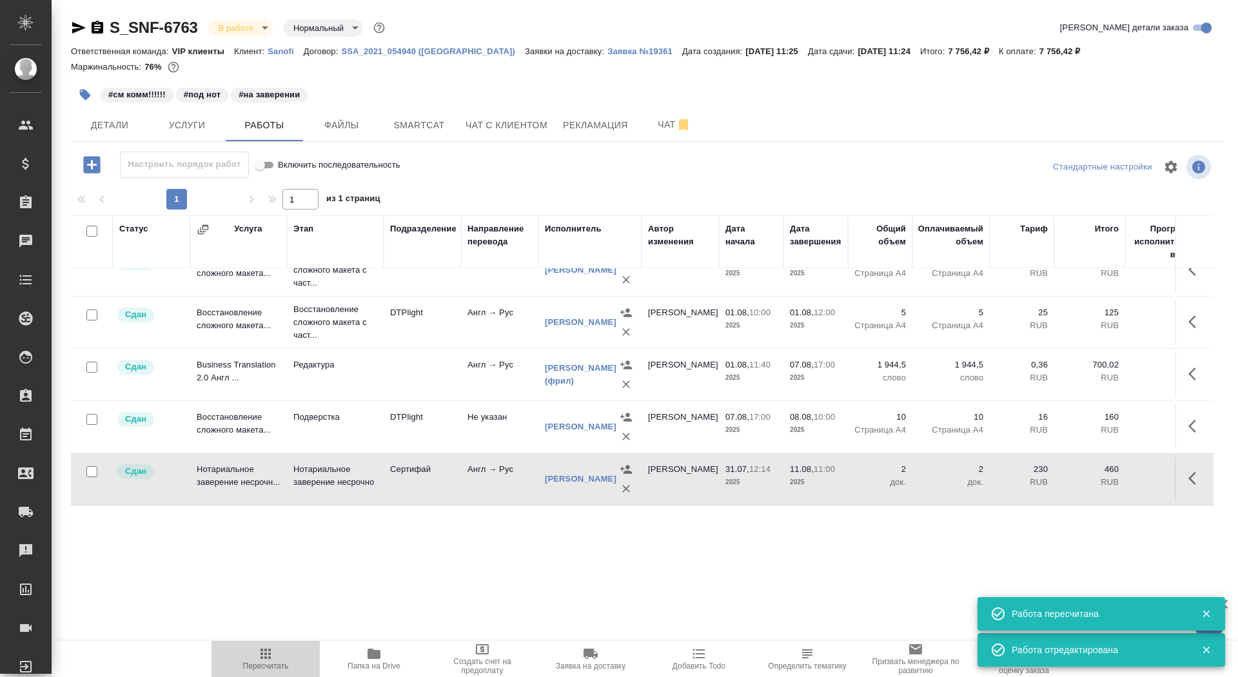
click at [262, 654] on icon "button" at bounding box center [266, 654] width 10 height 10
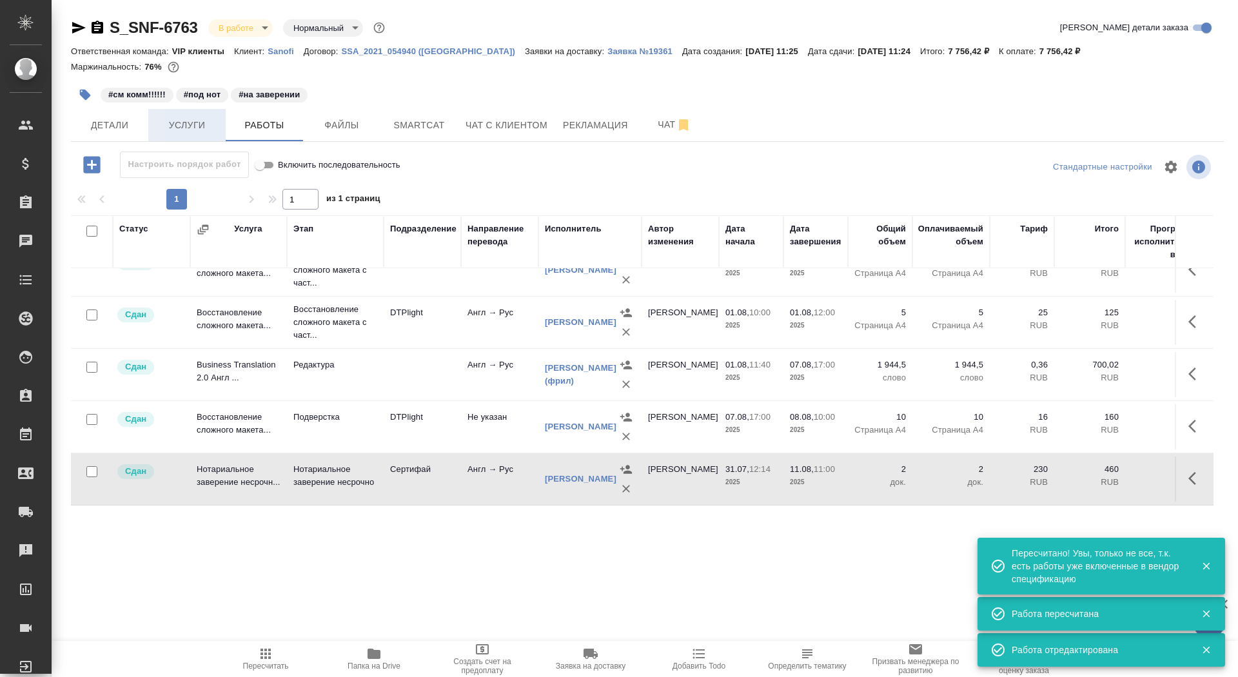
click at [181, 129] on span "Услуги" at bounding box center [187, 125] width 62 height 16
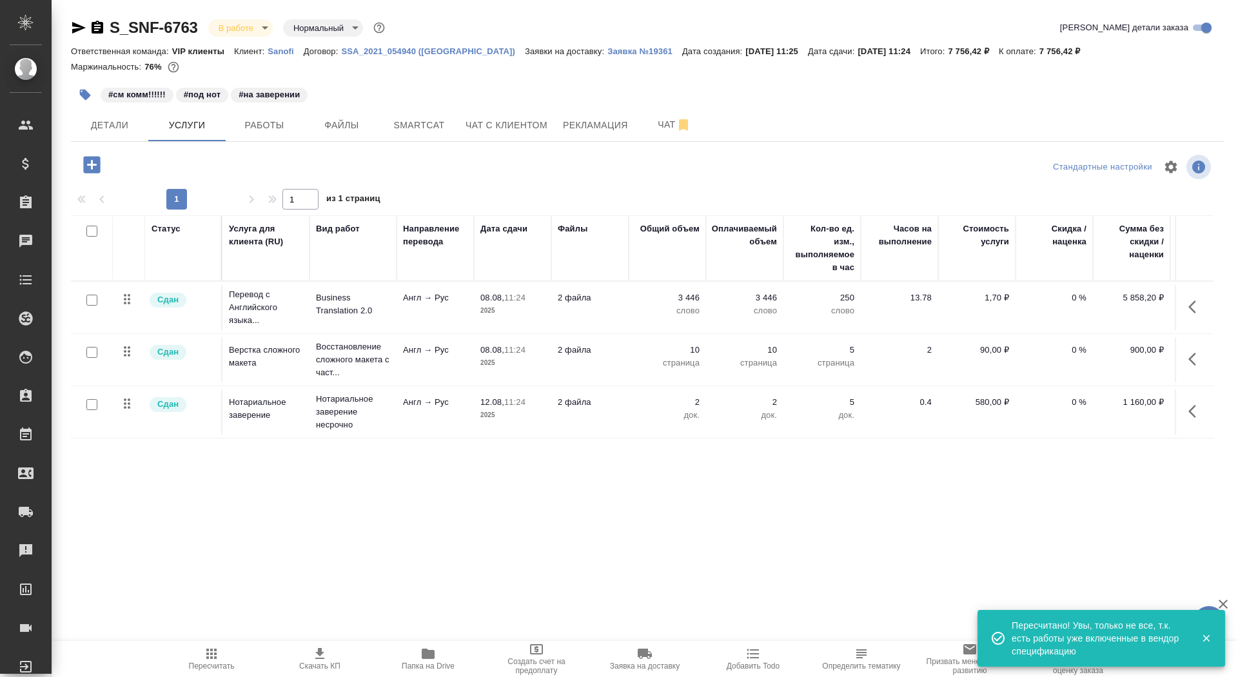
click at [253, 20] on body "🙏 .cls-1 fill:#fff; AWATERA Saydasheva Dilyara Клиенты Спецификации Заказы 0 Ча…" at bounding box center [619, 338] width 1238 height 677
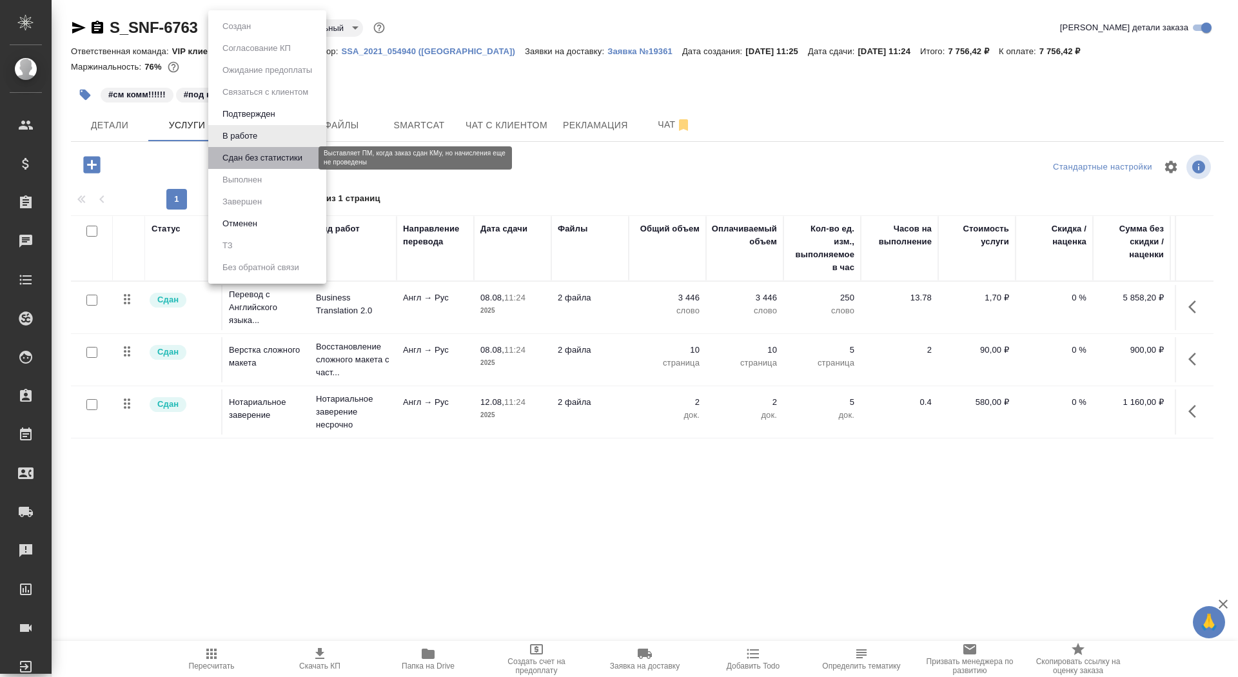
click at [270, 157] on button "Сдан без статистики" at bounding box center [263, 158] width 88 height 14
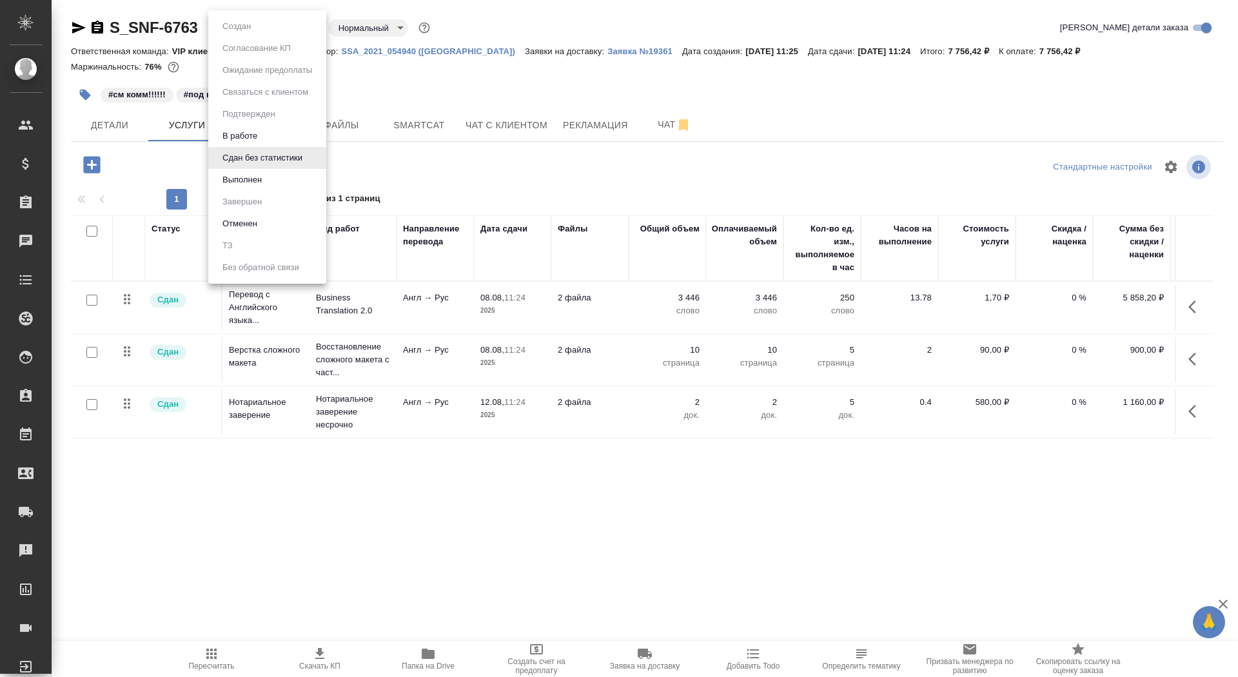
click at [256, 24] on body "🙏 .cls-1 fill:#fff; AWATERA Saydasheva Dilyara Клиенты Спецификации Заказы 0 Ча…" at bounding box center [619, 338] width 1238 height 677
click at [253, 183] on button "Выполнен" at bounding box center [242, 180] width 47 height 14
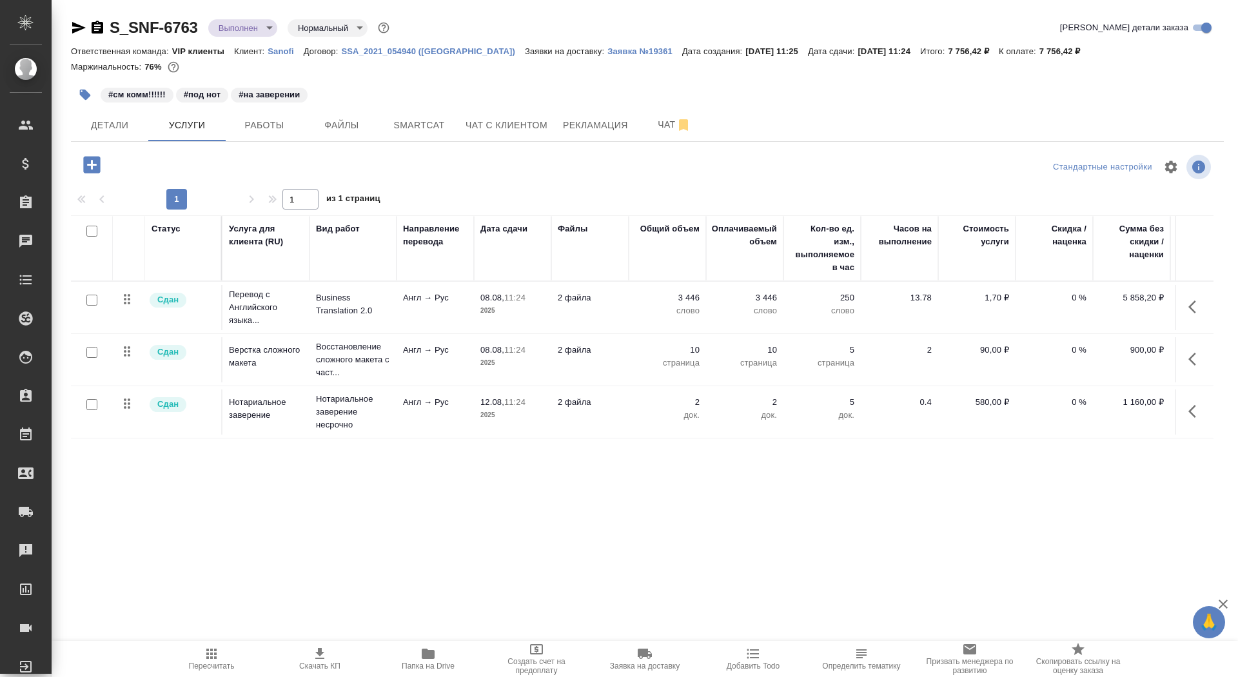
click at [229, 28] on body "🙏 .cls-1 fill:#fff; AWATERA Saydasheva Dilyara Клиенты Спецификации Заказы 0 Ча…" at bounding box center [619, 338] width 1238 height 677
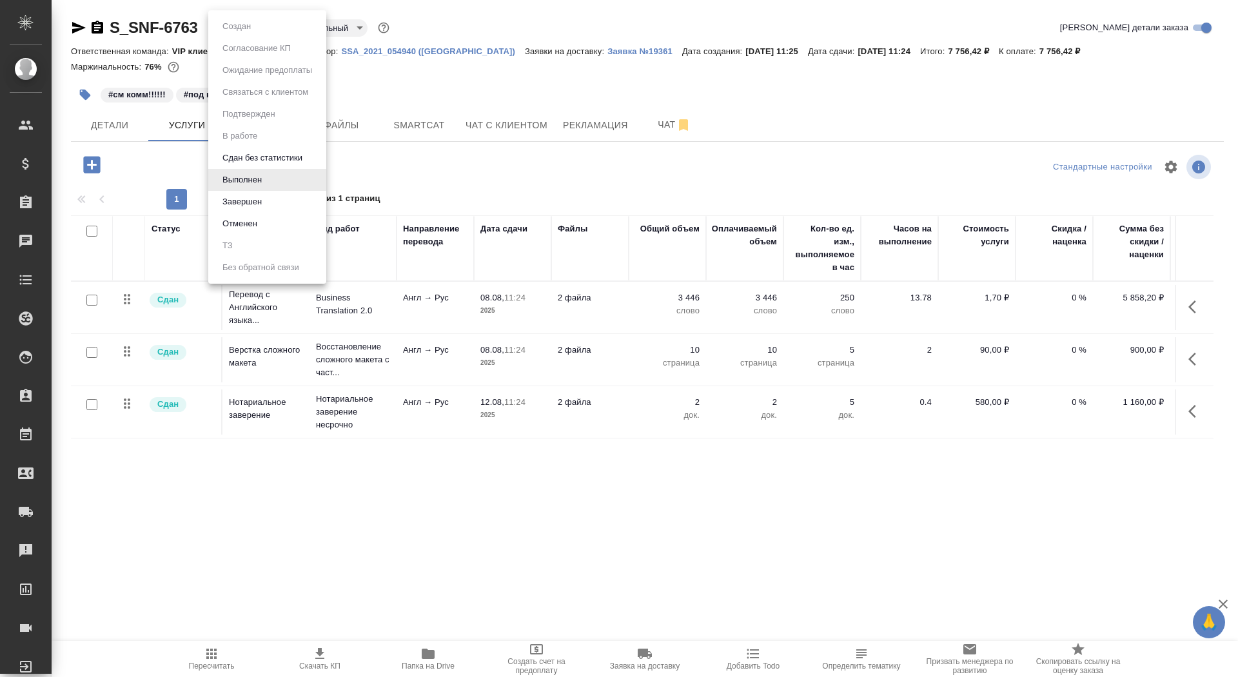
click at [278, 203] on li "Завершен" at bounding box center [267, 202] width 118 height 22
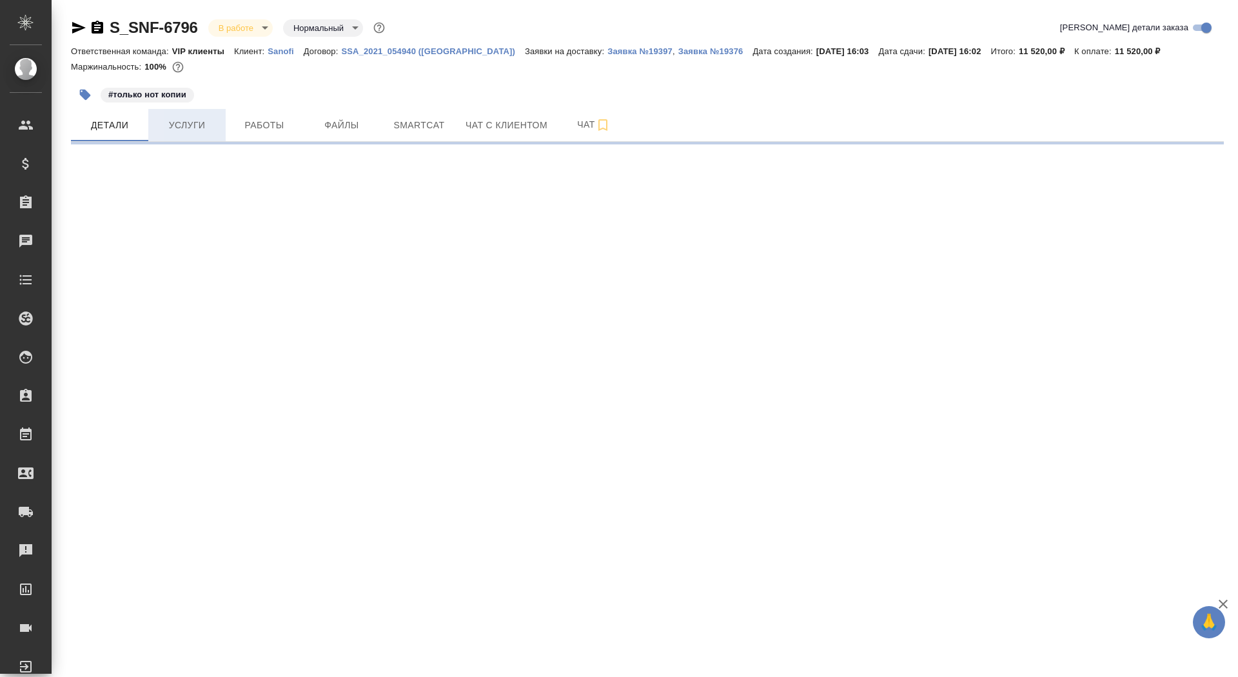
select select "RU"
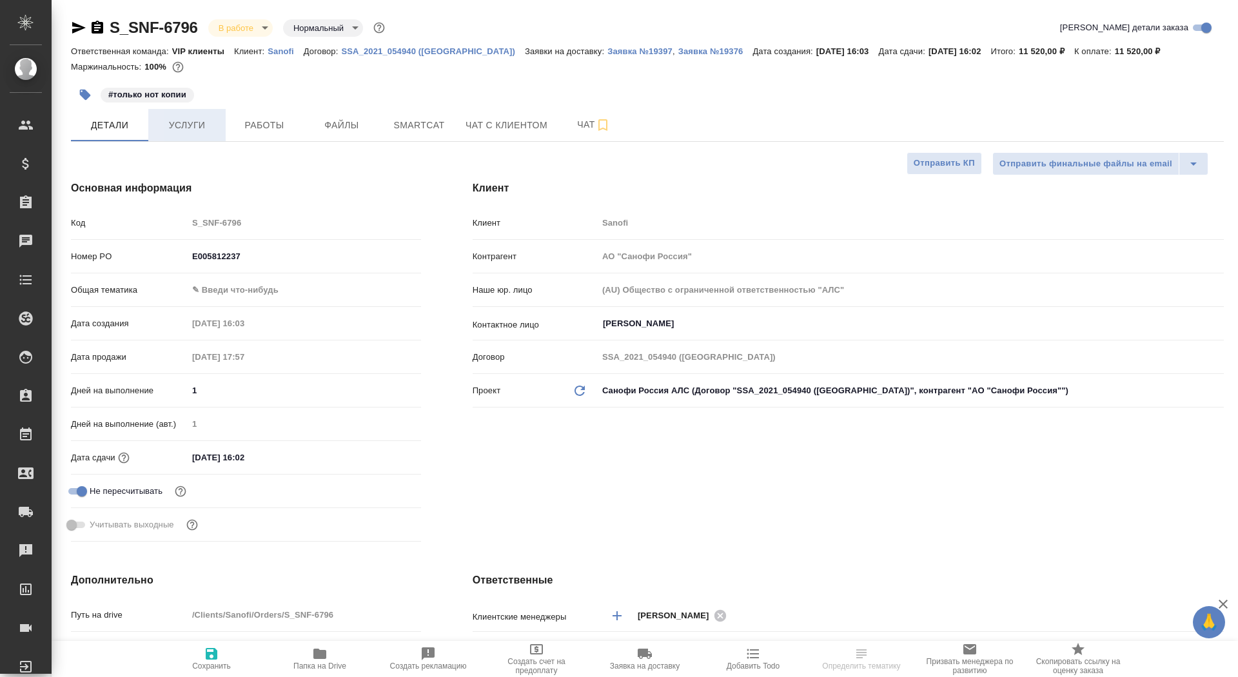
type textarea "x"
click at [197, 124] on span "Услуги" at bounding box center [187, 125] width 62 height 16
type textarea "x"
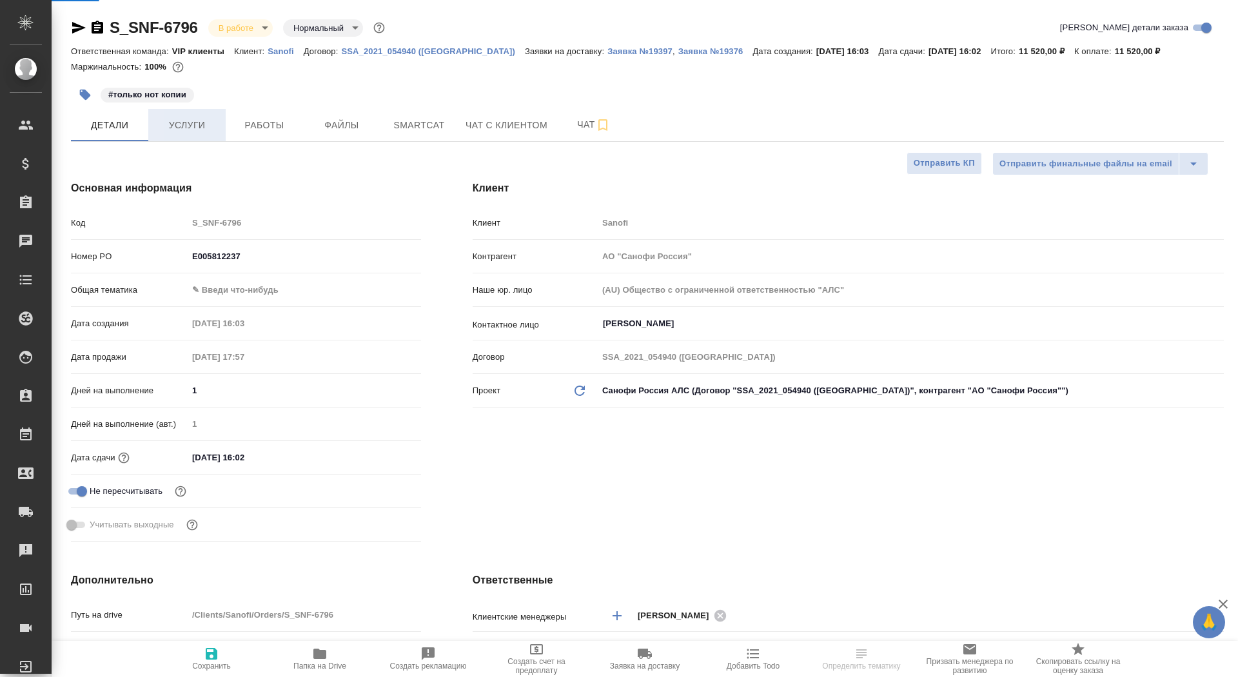
type textarea "x"
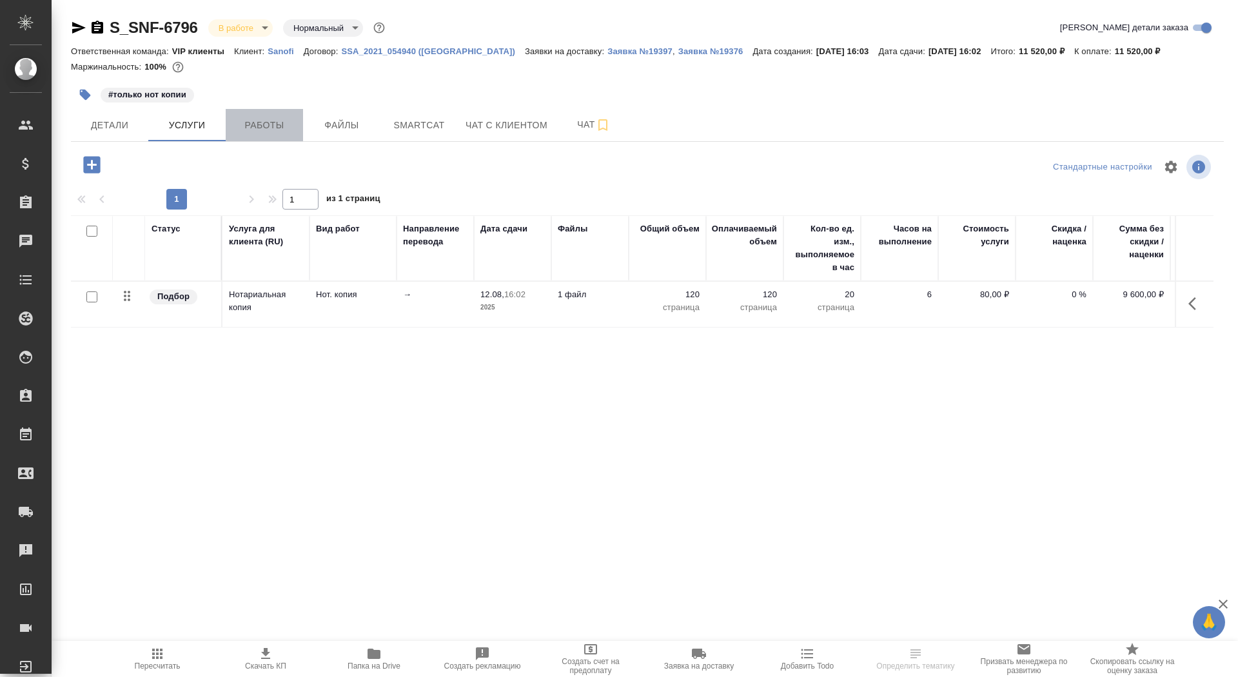
click at [273, 126] on span "Работы" at bounding box center [264, 125] width 62 height 16
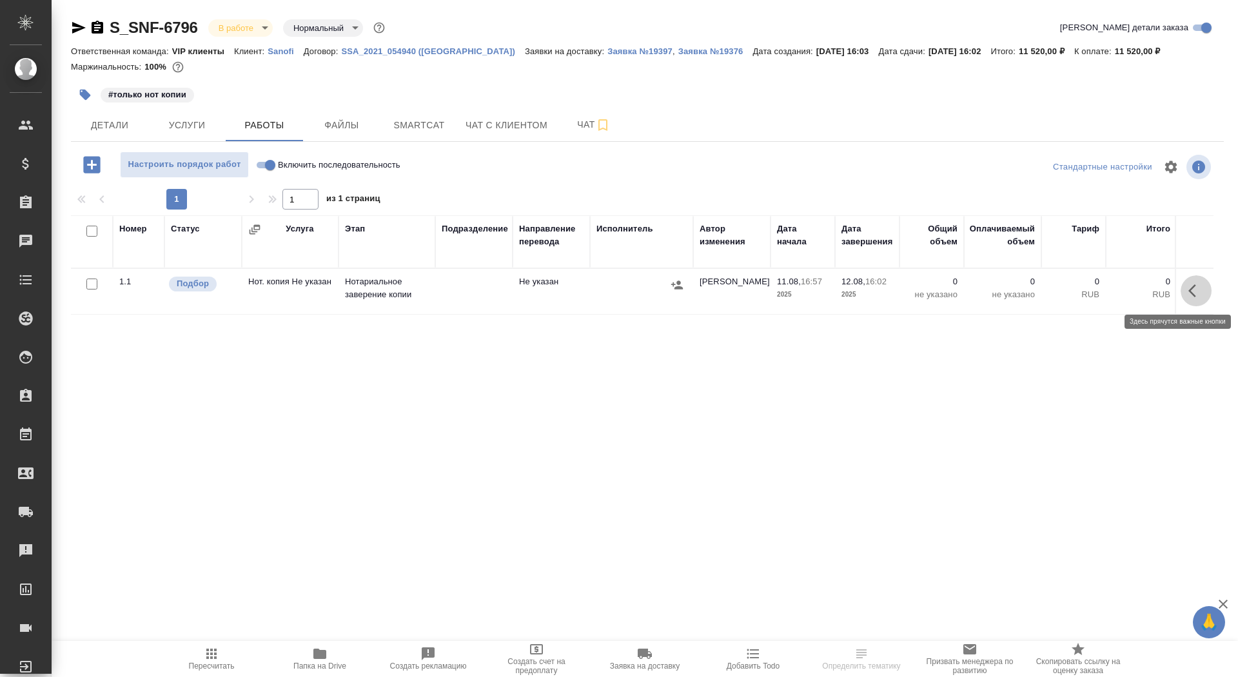
click at [1200, 288] on icon "button" at bounding box center [1196, 290] width 15 height 15
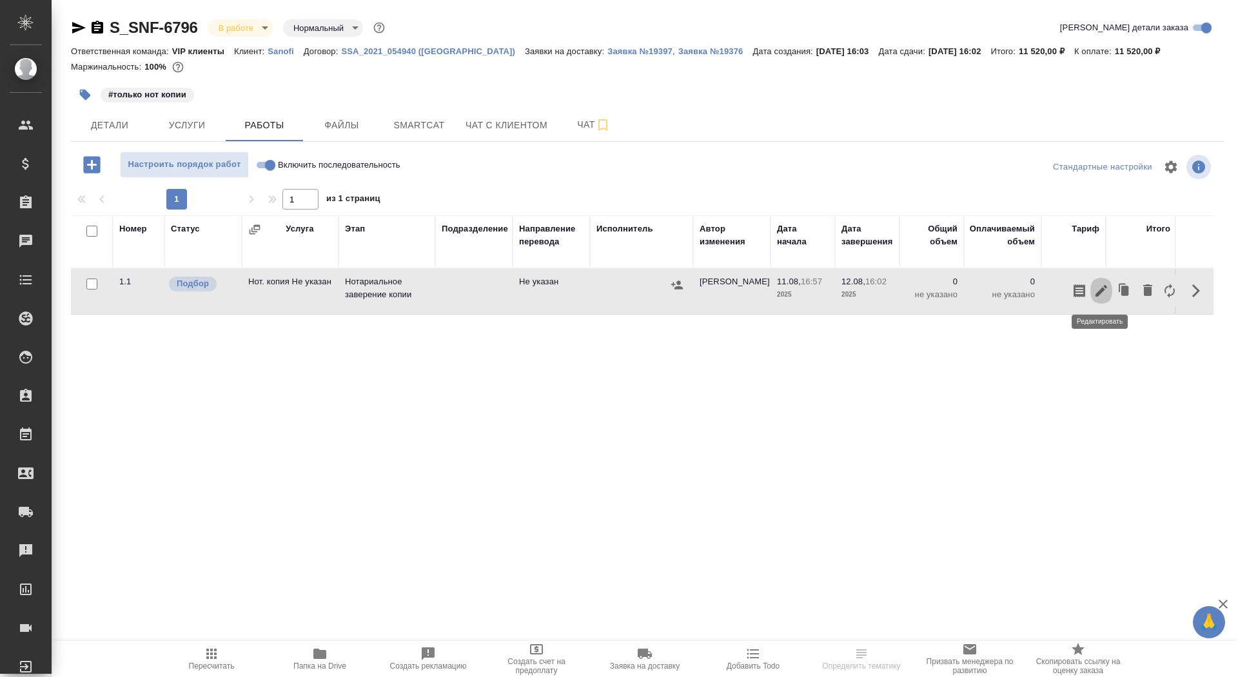
click at [1100, 292] on icon "button" at bounding box center [1102, 291] width 12 height 12
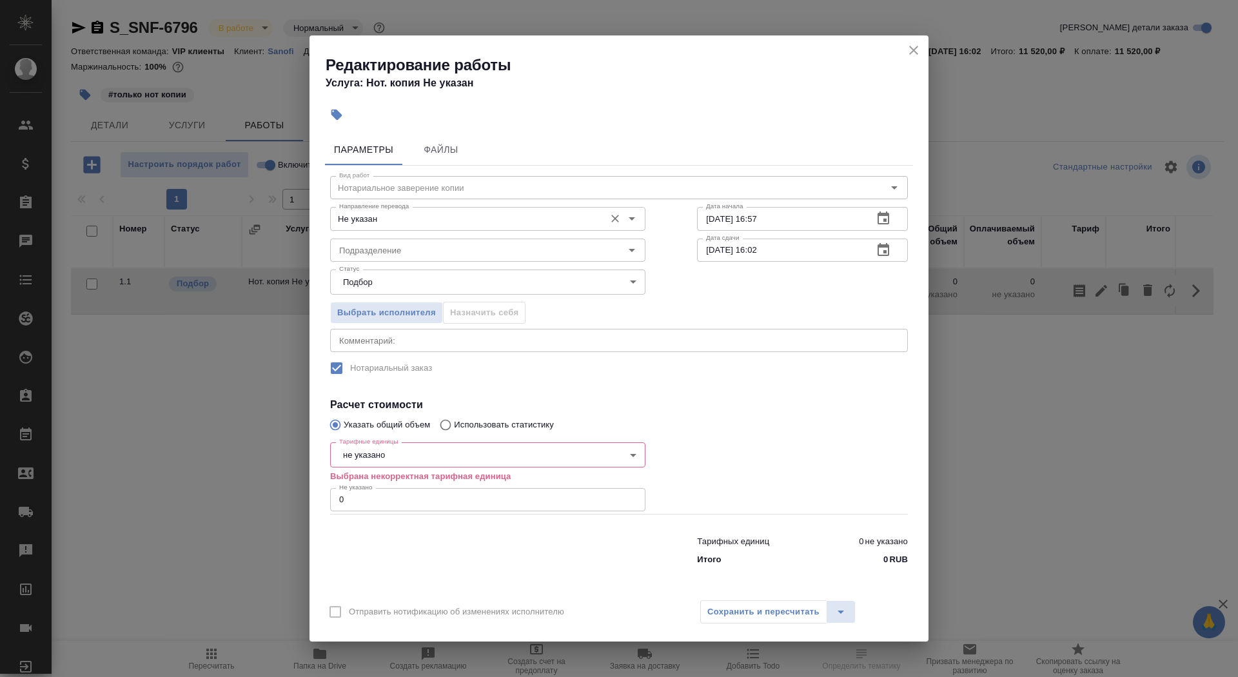
click at [410, 218] on input "Не указан" at bounding box center [466, 218] width 264 height 15
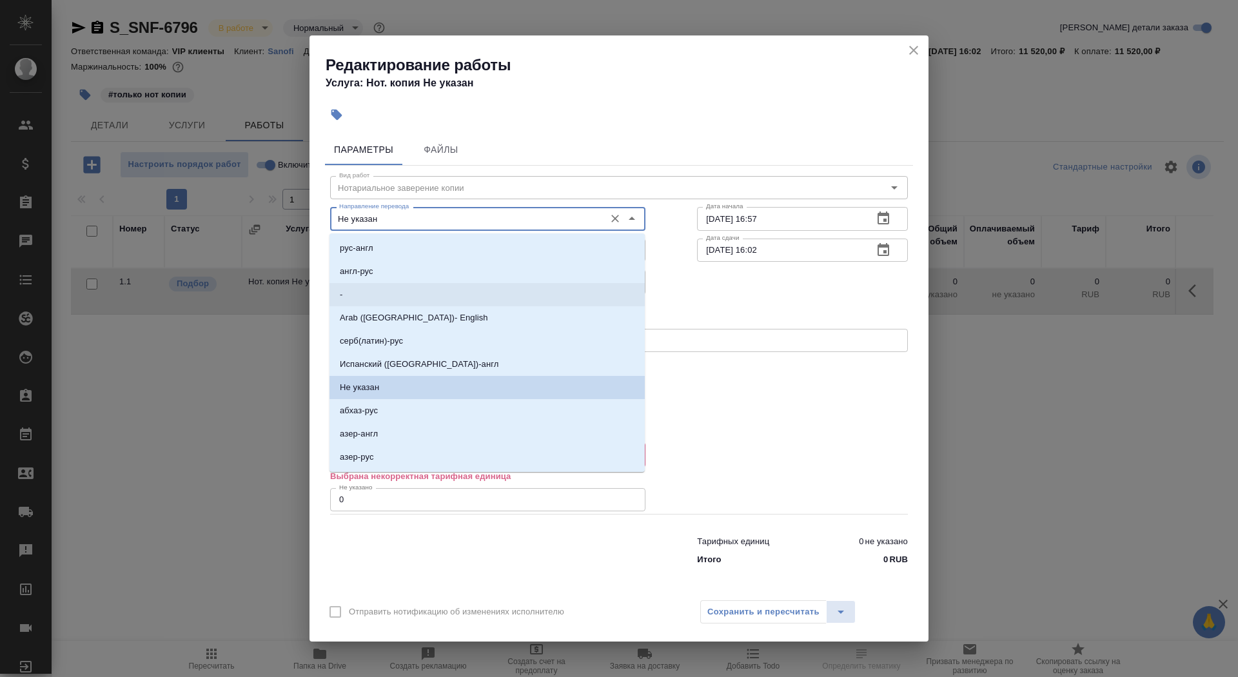
click at [410, 297] on li "-" at bounding box center [487, 294] width 315 height 23
type input "-"
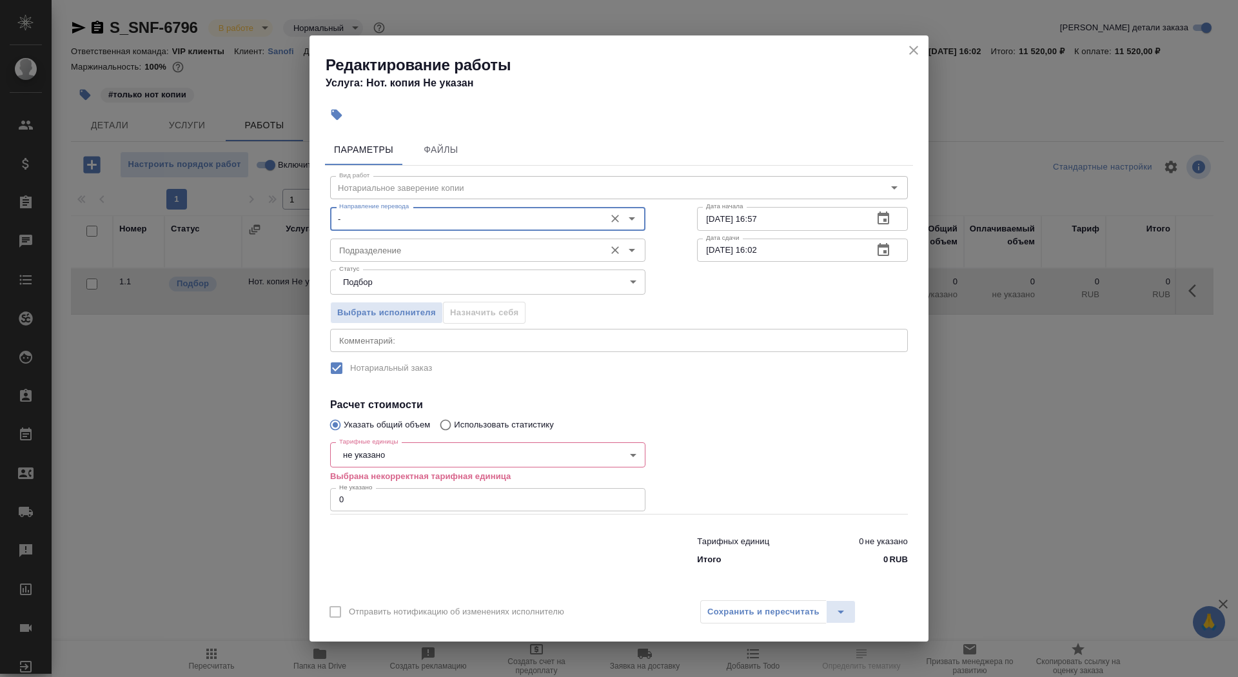
click at [404, 255] on input "Подразделение" at bounding box center [466, 249] width 264 height 15
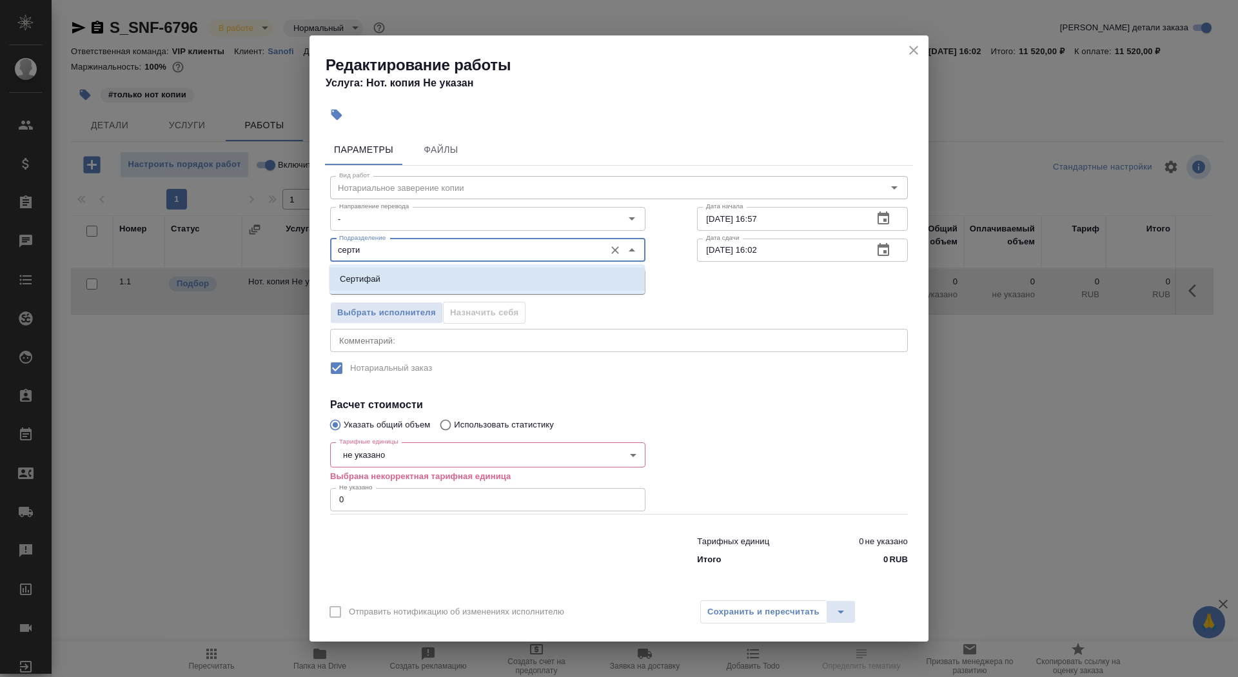
click at [433, 279] on li "Сертифай" at bounding box center [487, 279] width 315 height 23
type input "Сертифай"
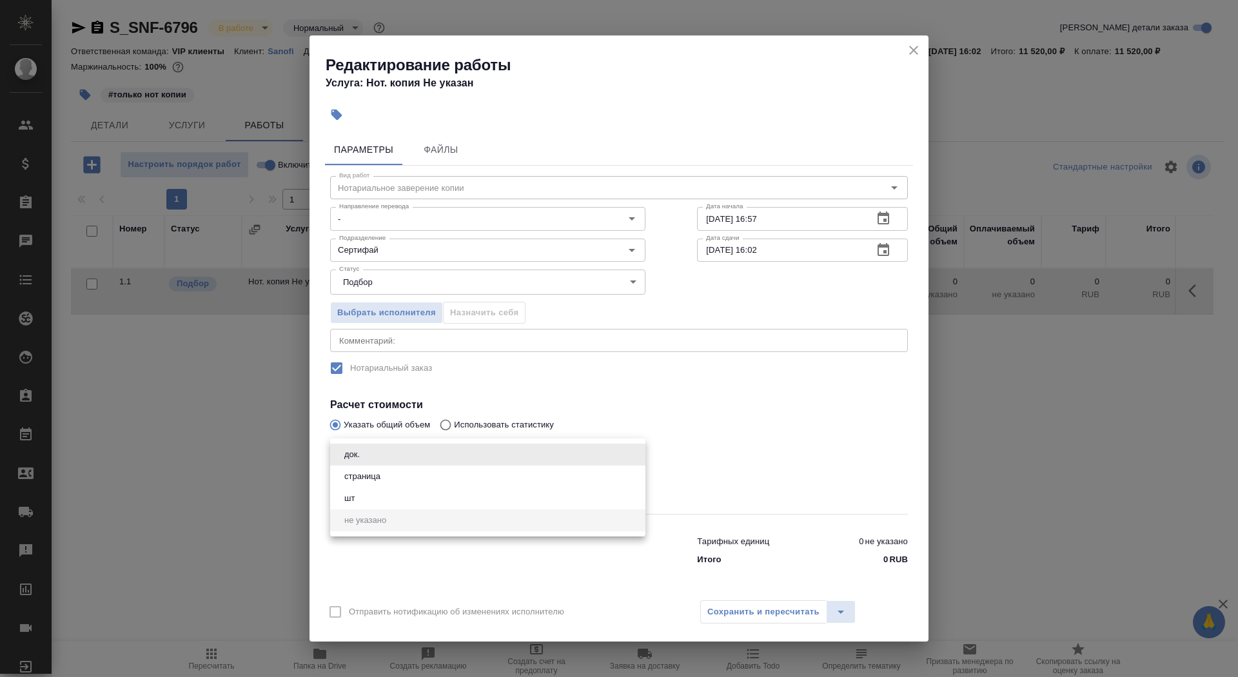
click at [390, 455] on body "🙏 .cls-1 fill:#fff; AWATERA Saydasheva Dilyara Клиенты Спецификации Заказы 0 Ча…" at bounding box center [619, 338] width 1238 height 677
click at [390, 482] on li "страница" at bounding box center [487, 477] width 315 height 22
type input "5a8b1489cc6b4906c91bfdb2"
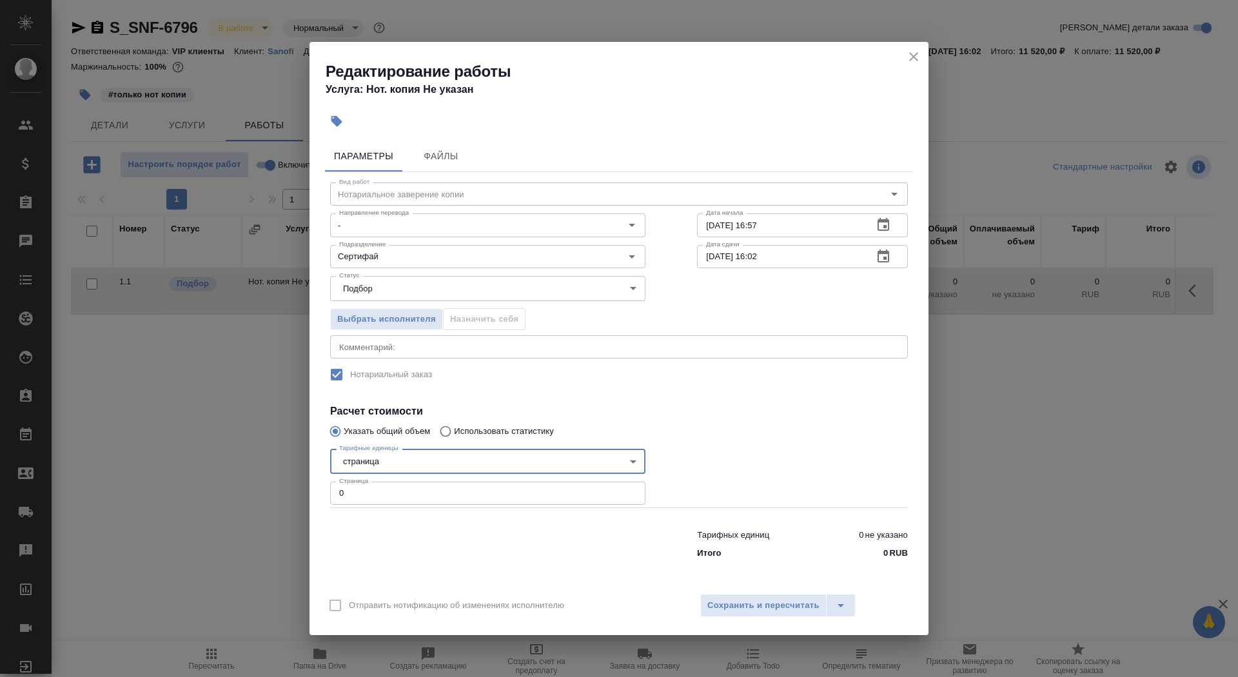
click at [391, 493] on input "0" at bounding box center [487, 493] width 315 height 23
type input "120"
click at [742, 600] on span "Сохранить и пересчитать" at bounding box center [763, 605] width 112 height 15
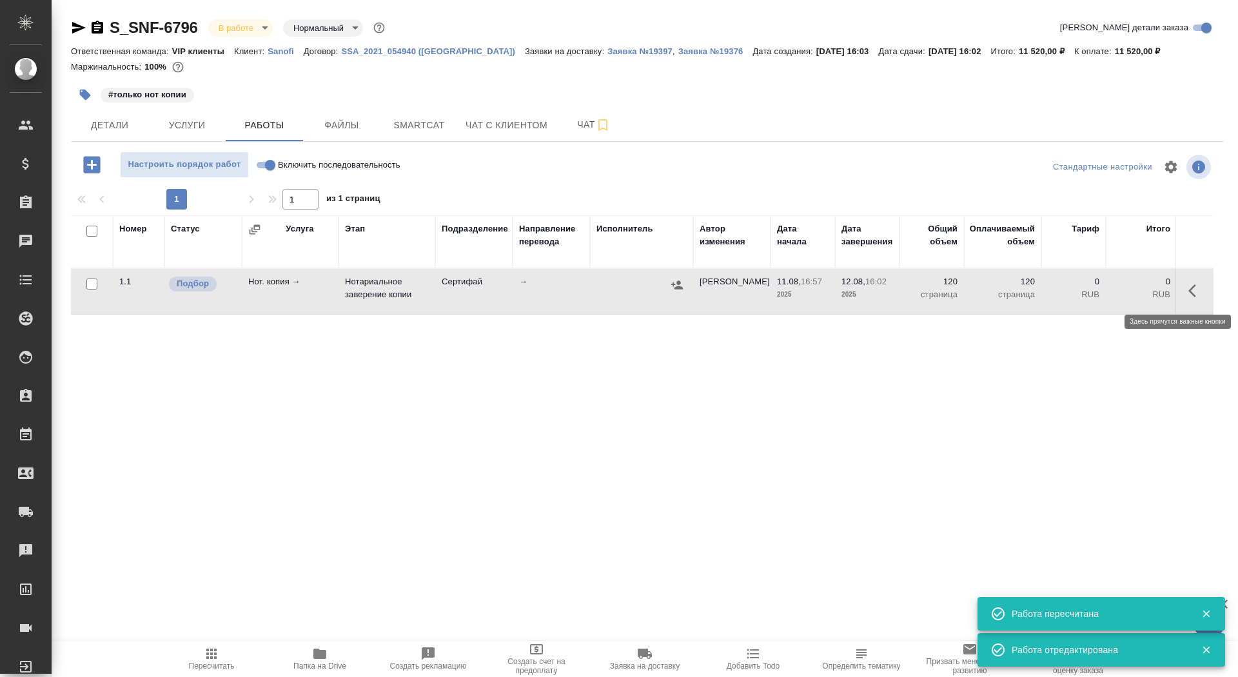
click at [1194, 295] on icon "button" at bounding box center [1196, 290] width 15 height 15
click at [1101, 294] on icon "button" at bounding box center [1101, 290] width 15 height 15
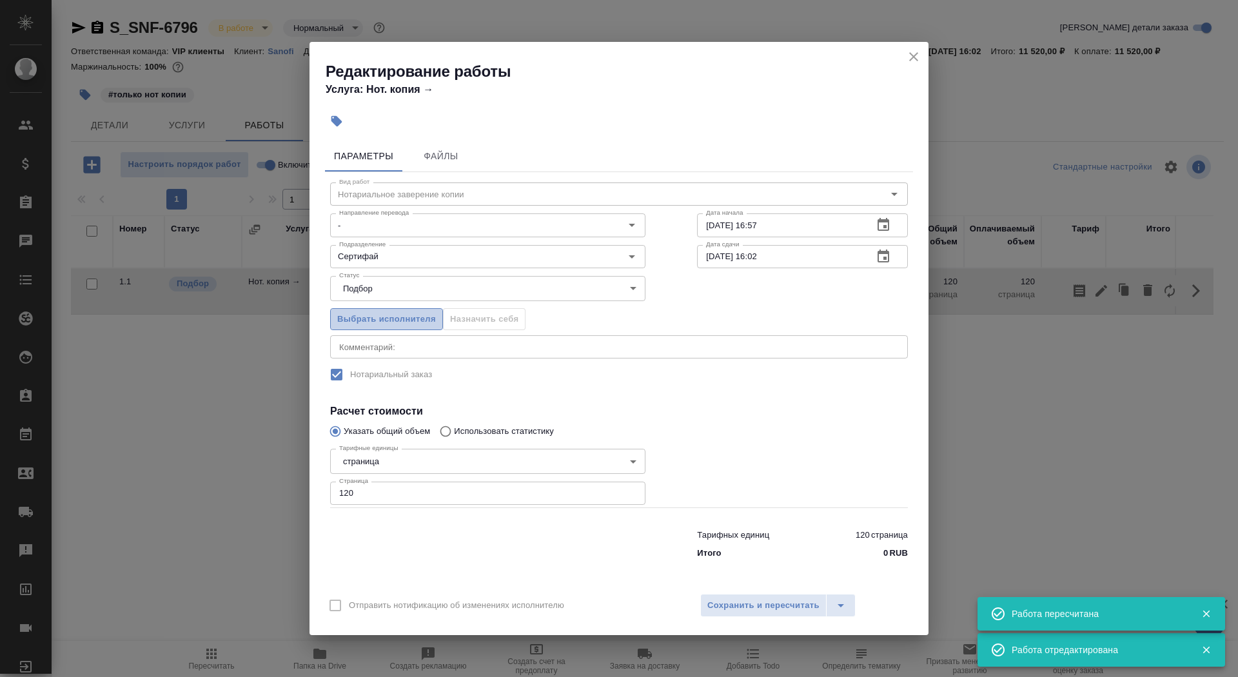
click at [411, 327] on button "Выбрать исполнителя" at bounding box center [386, 319] width 113 height 23
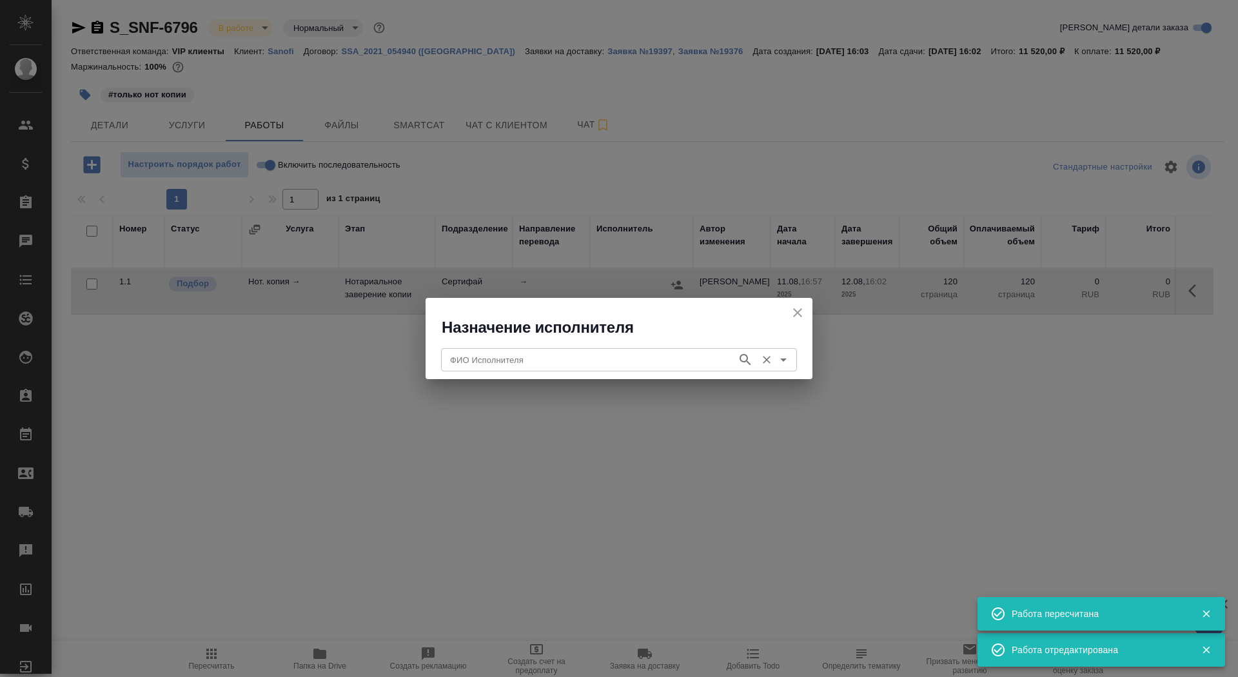
click at [520, 361] on input "ФИО Исполнителя" at bounding box center [588, 359] width 286 height 15
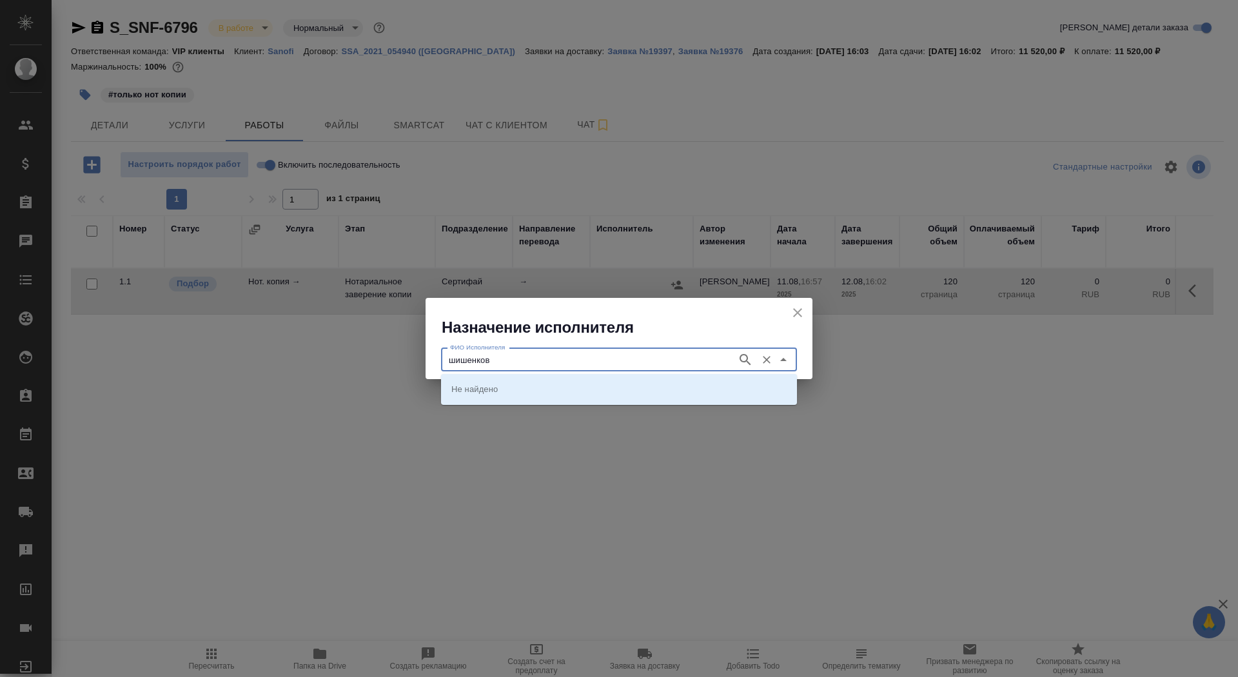
type input "шишенков"
click at [522, 390] on p "НОТАРИУС Шишенков Леонид Васильевич" at bounding box center [486, 388] width 70 height 13
type input "НОТАРИУС Шишенков Леонид Васильевич"
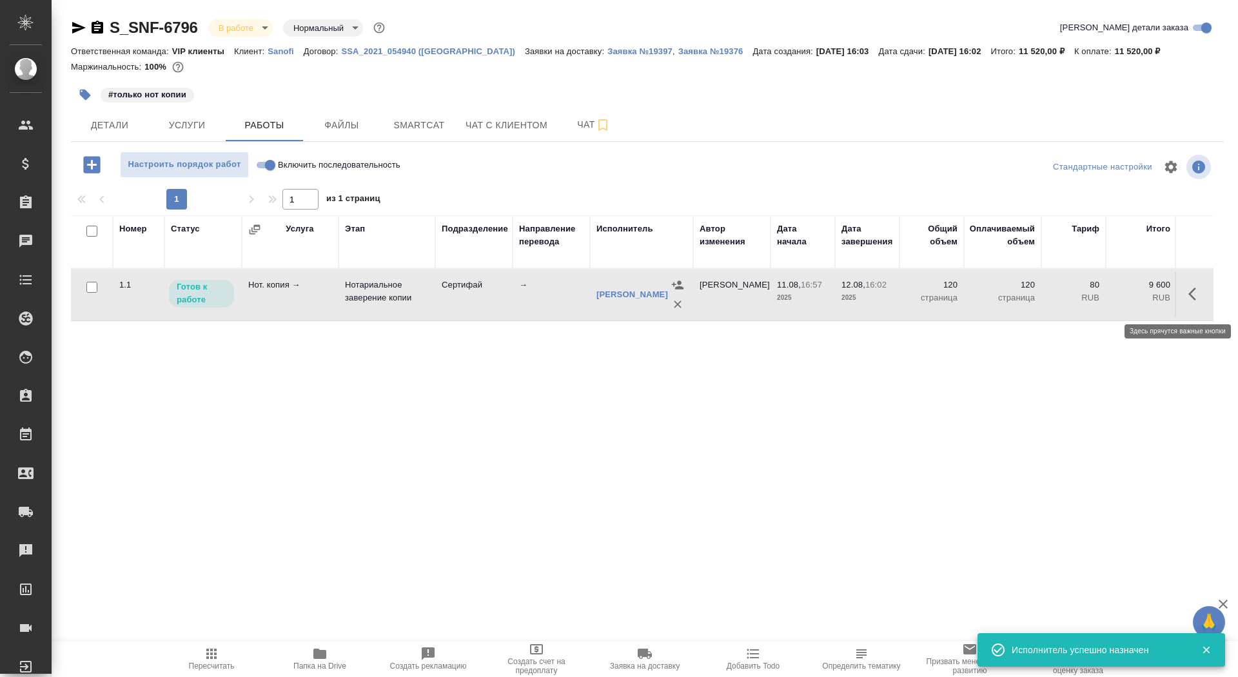
click at [1194, 295] on icon "button" at bounding box center [1193, 294] width 8 height 13
click at [1102, 298] on icon "button" at bounding box center [1102, 294] width 12 height 12
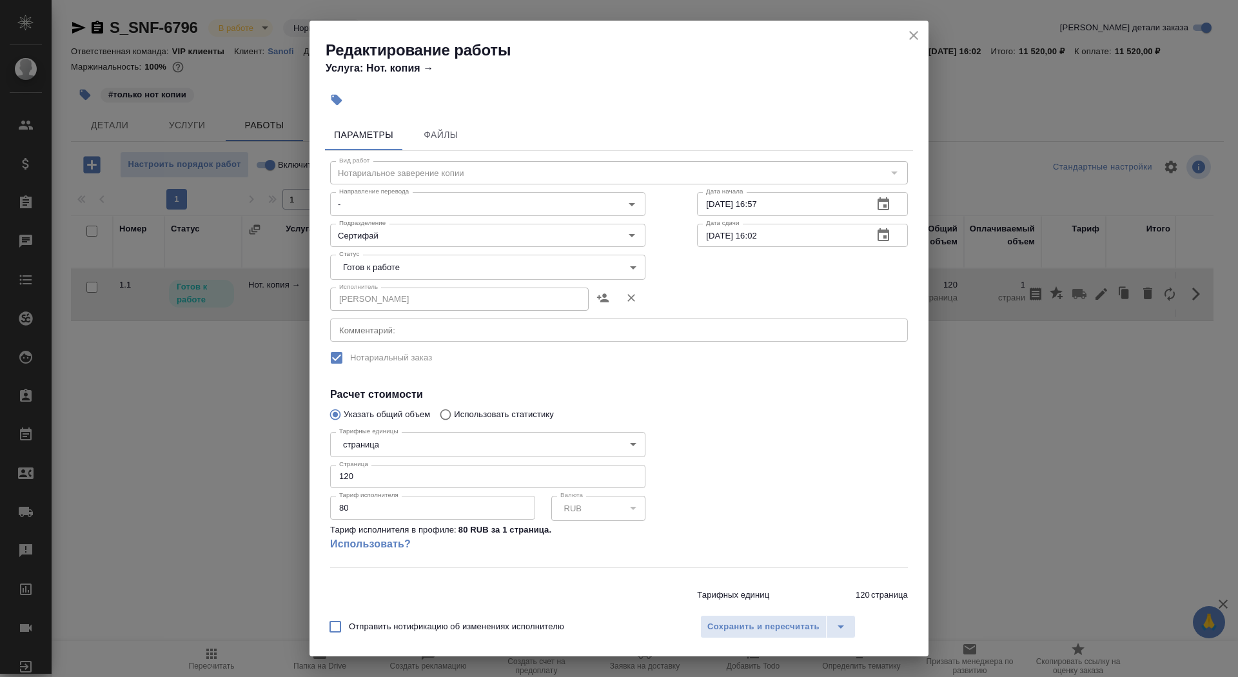
click at [429, 270] on body "🙏 .cls-1 fill:#fff; AWATERA Saydasheva Dilyara Клиенты Спецификации Заказы 0 Ча…" at bounding box center [619, 338] width 1238 height 677
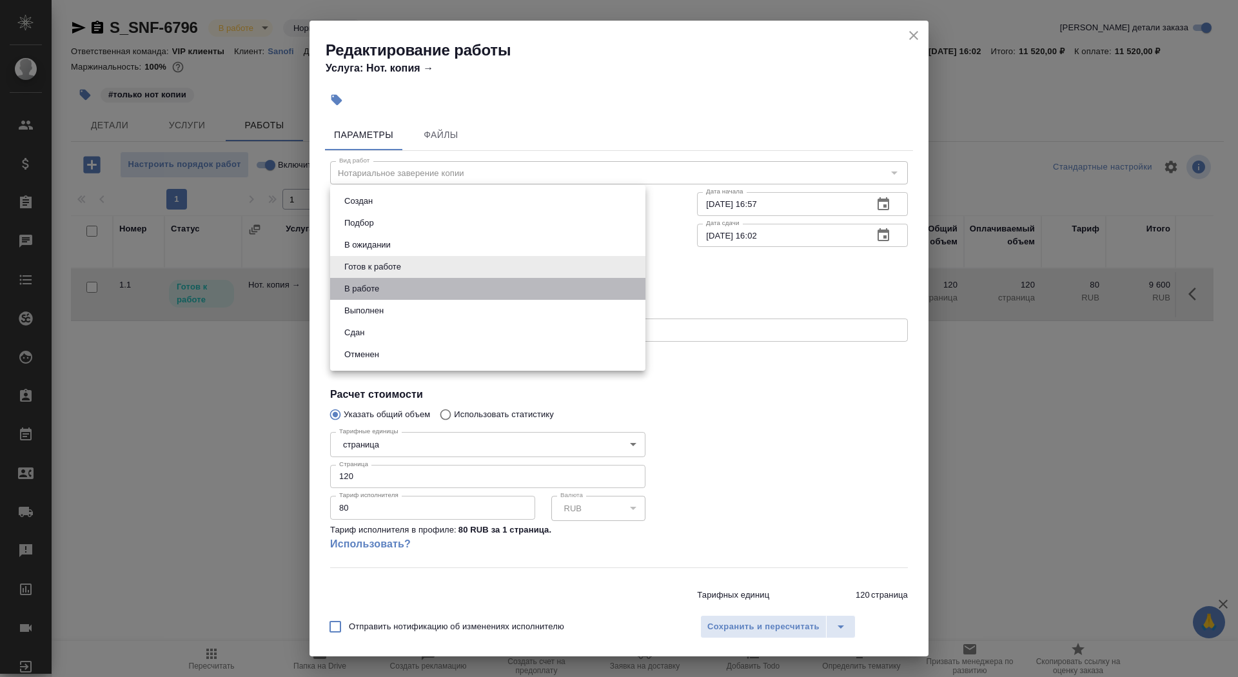
click at [421, 294] on li "В работе" at bounding box center [487, 289] width 315 height 22
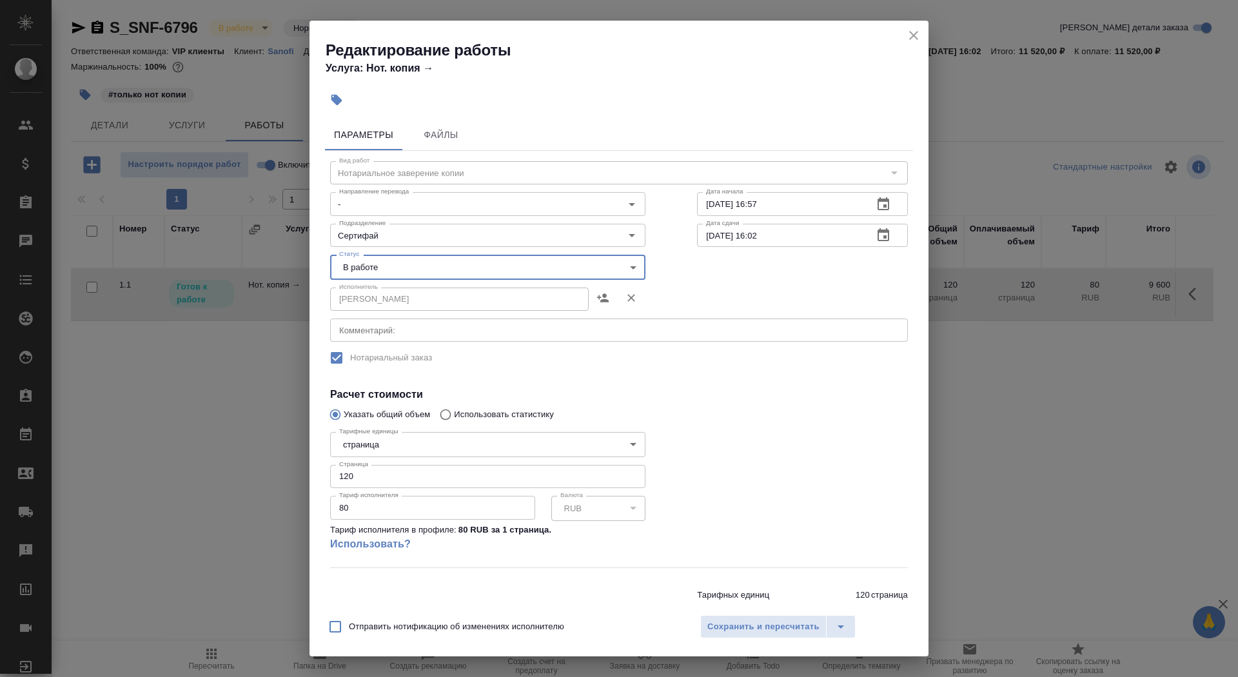
click at [420, 268] on body "🙏 .cls-1 fill:#fff; AWATERA Saydasheva Dilyara Клиенты Спецификации Заказы 0 Ча…" at bounding box center [619, 338] width 1238 height 677
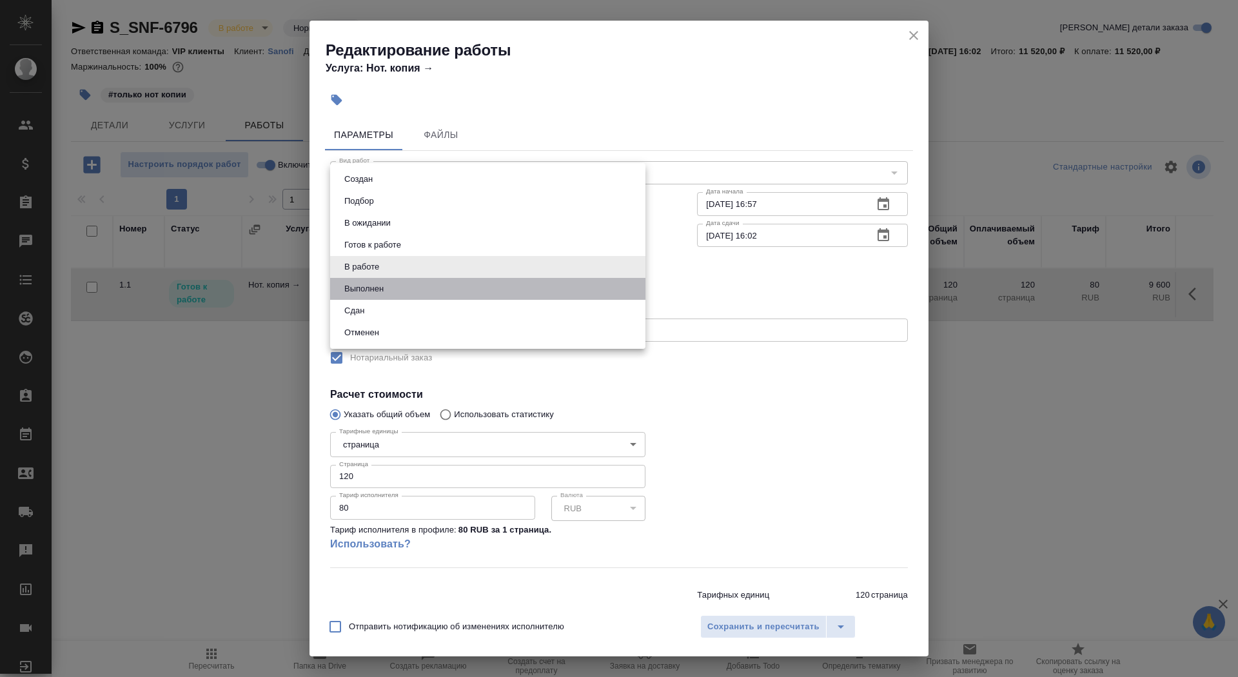
click at [416, 293] on li "Выполнен" at bounding box center [487, 289] width 315 height 22
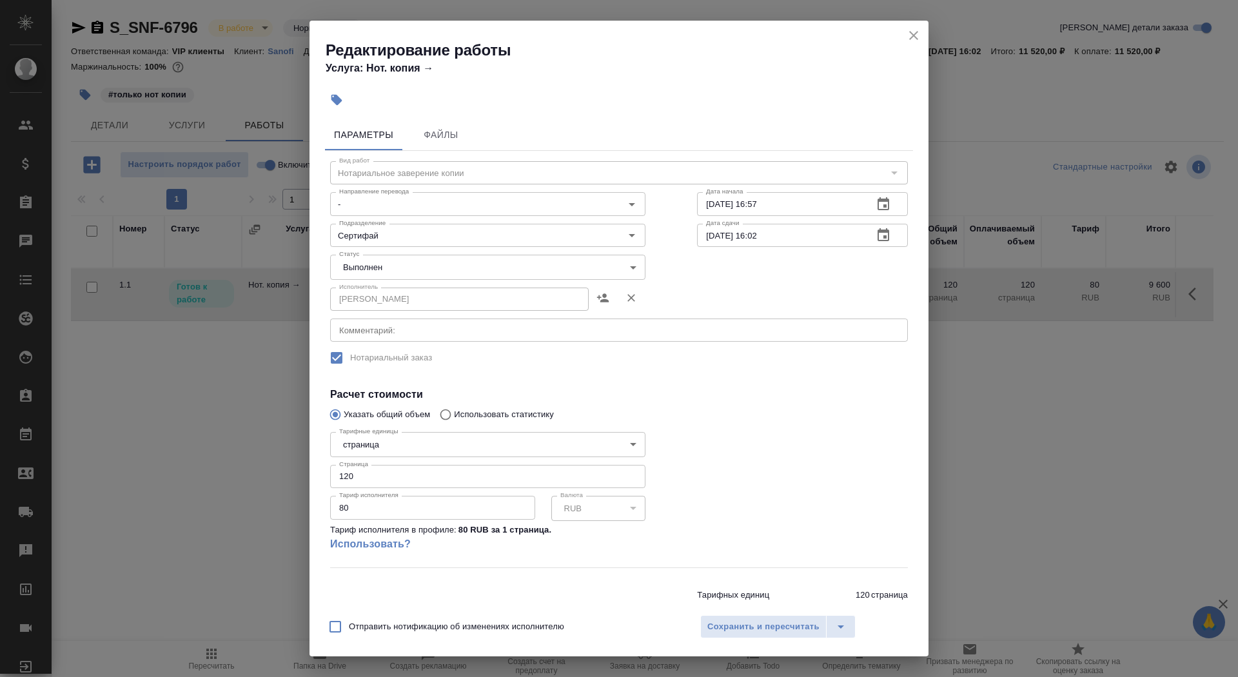
click at [415, 270] on body "🙏 .cls-1 fill:#fff; AWATERA Saydasheva Dilyara Клиенты Спецификации Заказы 0 Ча…" at bounding box center [619, 338] width 1238 height 677
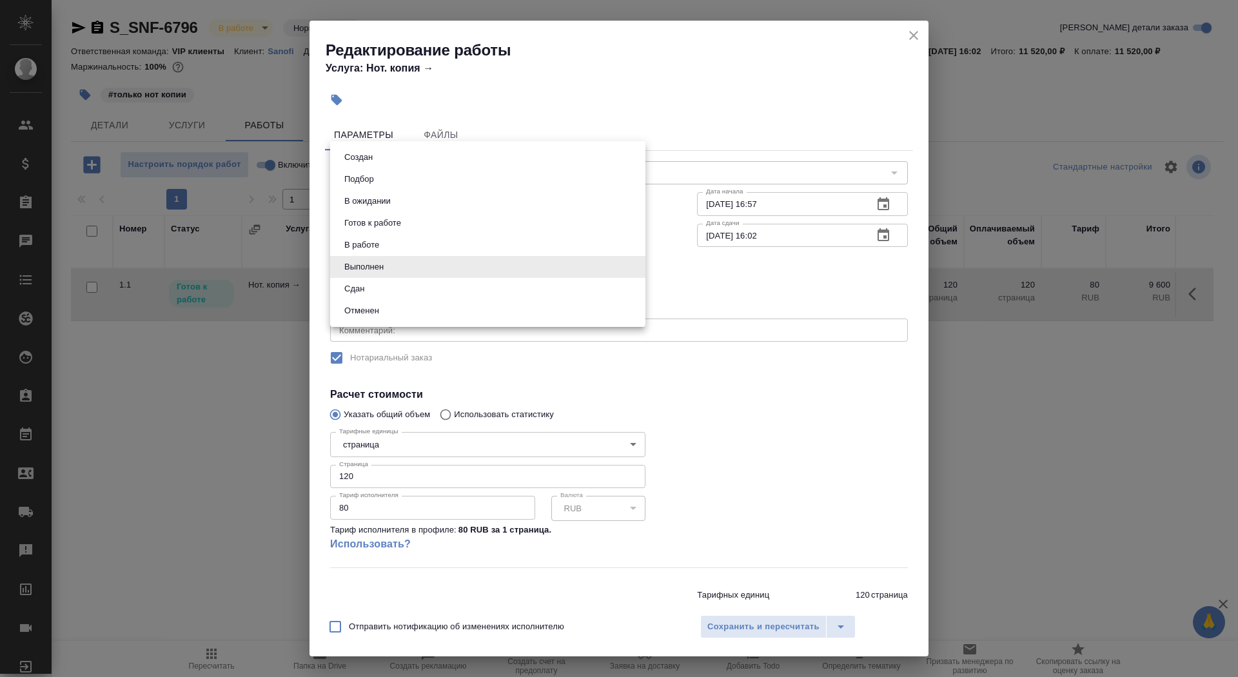
click at [406, 292] on li "Сдан" at bounding box center [487, 289] width 315 height 22
type input "closed"
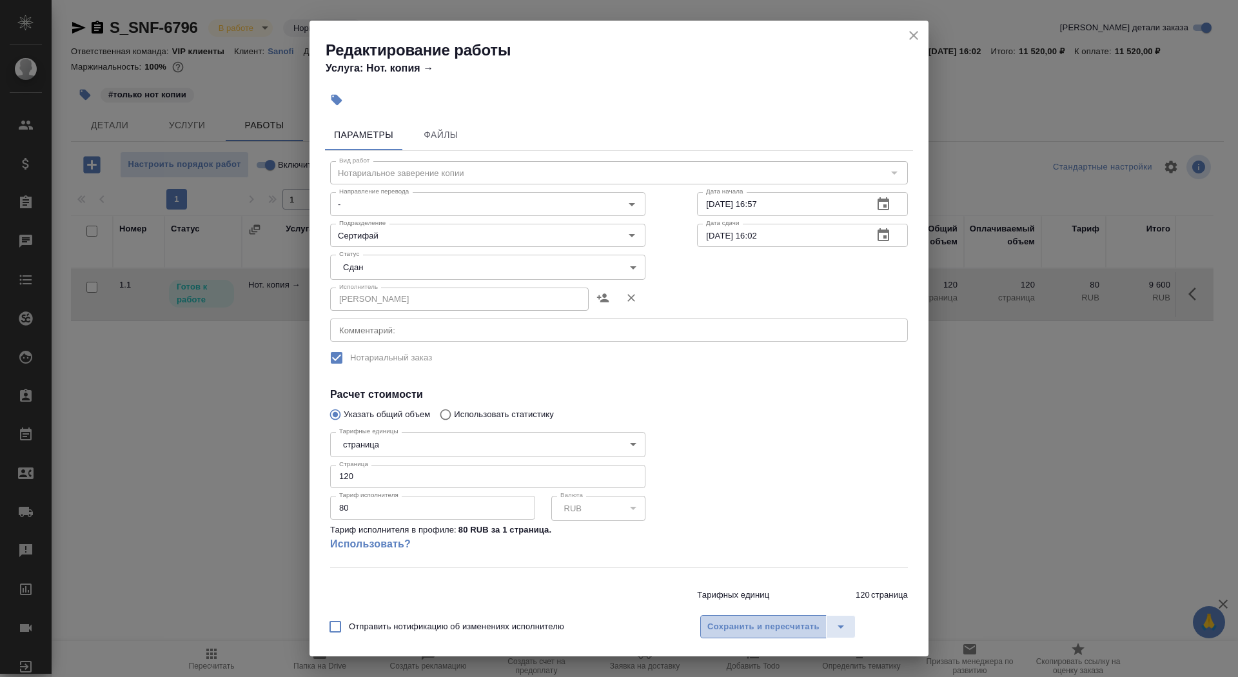
click at [730, 626] on span "Сохранить и пересчитать" at bounding box center [763, 627] width 112 height 15
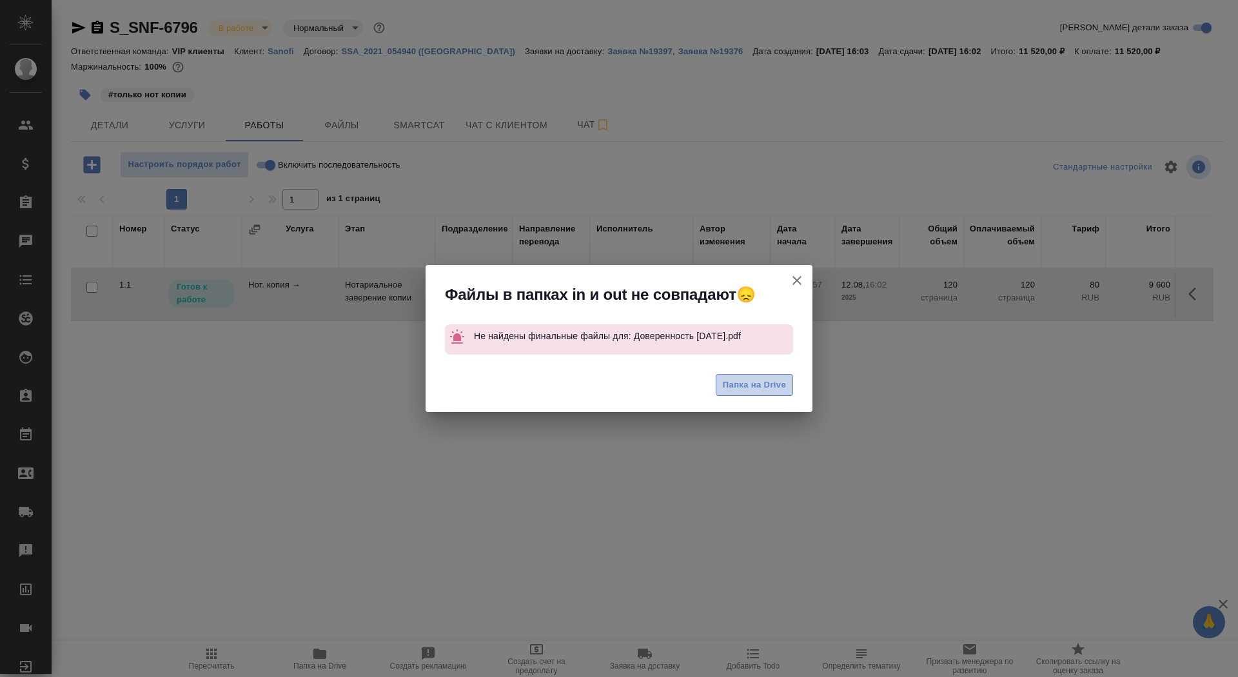
click at [747, 383] on span "Папка на Drive" at bounding box center [754, 385] width 63 height 15
click at [794, 281] on icon "button" at bounding box center [796, 280] width 15 height 15
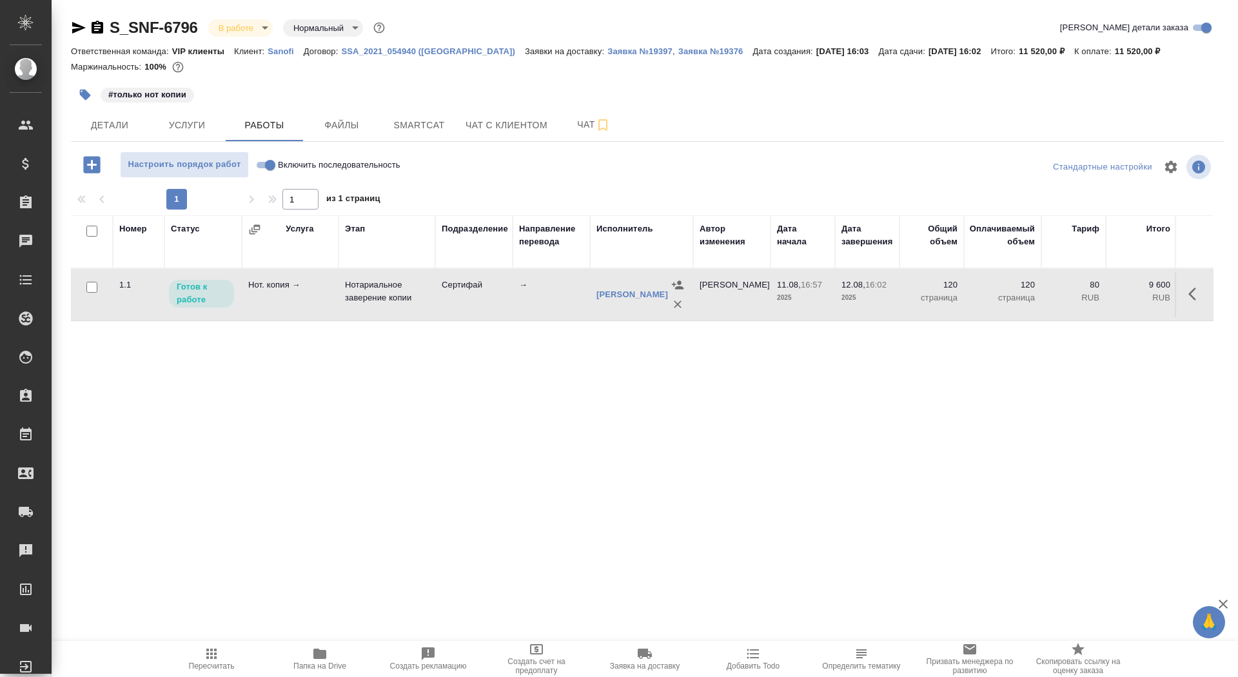
click at [1190, 302] on icon "button" at bounding box center [1196, 293] width 15 height 15
click at [1100, 297] on icon "button" at bounding box center [1101, 293] width 15 height 15
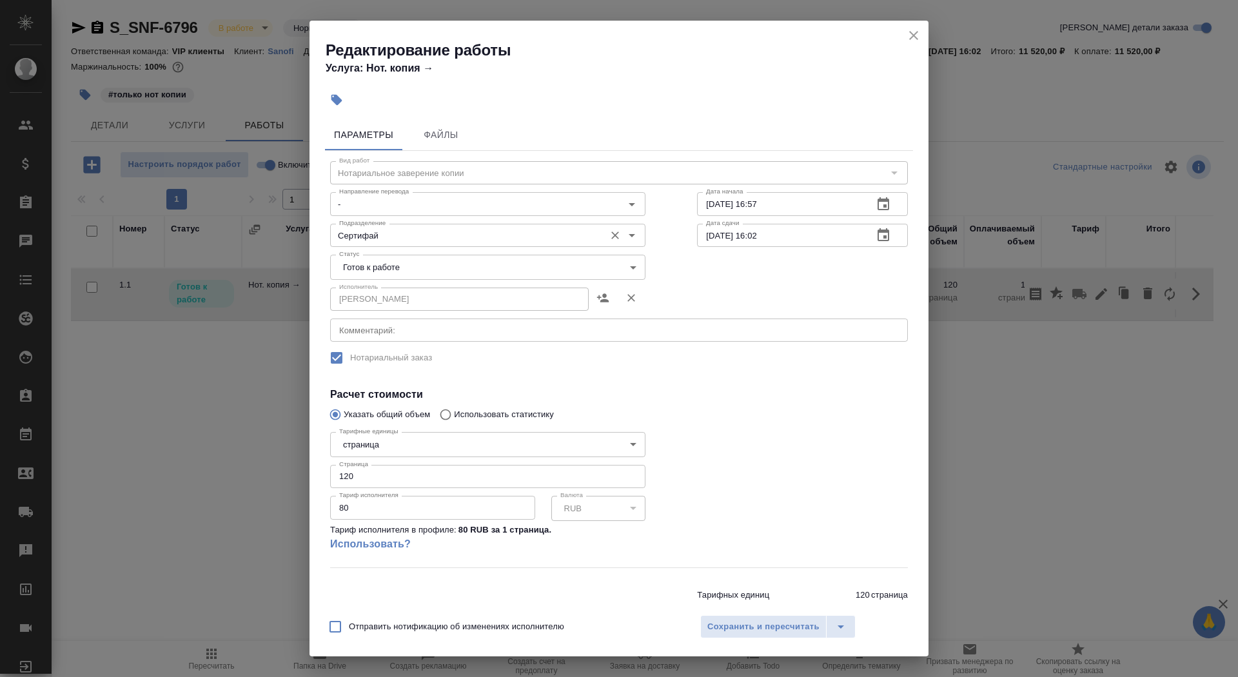
click at [387, 224] on div "Сертифай Подразделение" at bounding box center [487, 235] width 315 height 23
click at [407, 263] on body "🙏 .cls-1 fill:#fff; AWATERA Saydasheva Dilyara Клиенты Спецификации Заказы 0 Ча…" at bounding box center [619, 338] width 1238 height 677
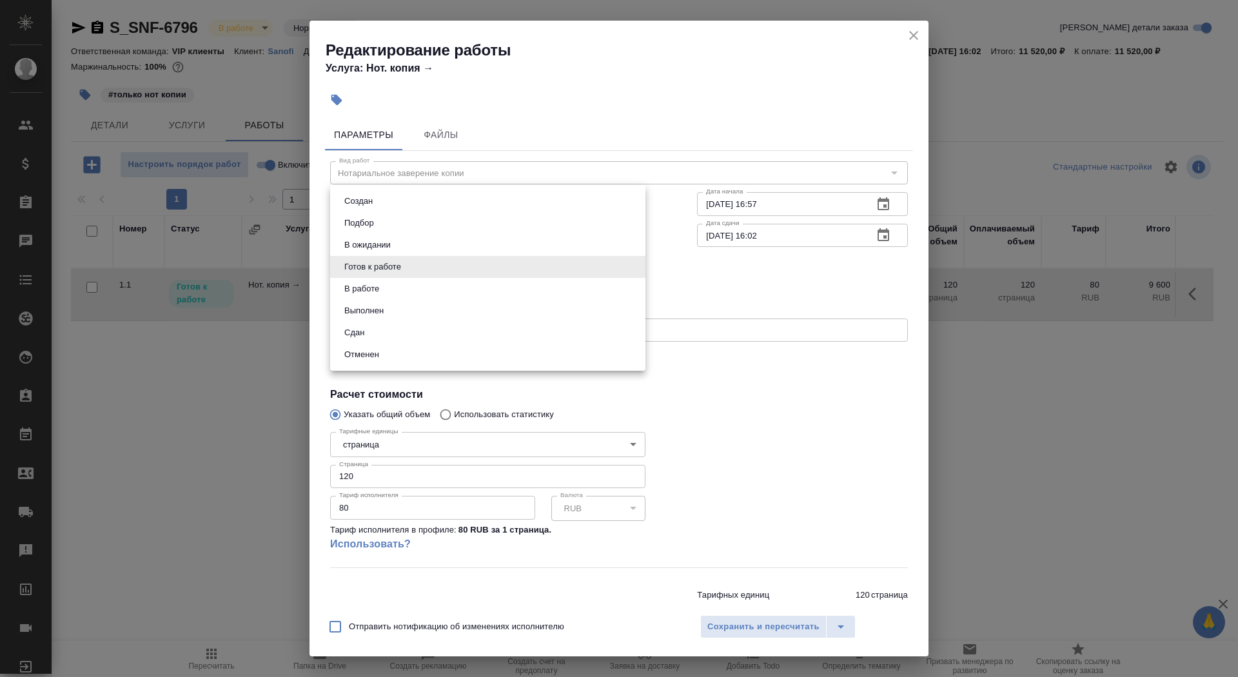
click at [406, 337] on li "Сдан" at bounding box center [487, 333] width 315 height 22
type input "closed"
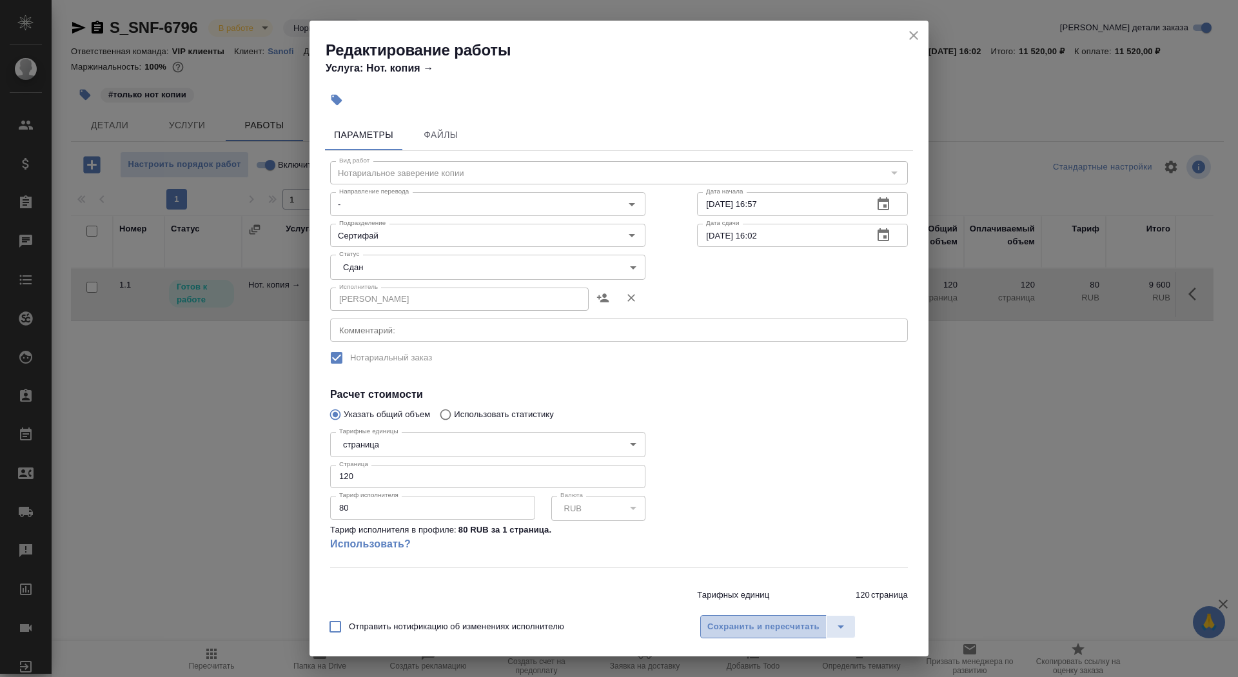
click at [744, 621] on span "Сохранить и пересчитать" at bounding box center [763, 627] width 112 height 15
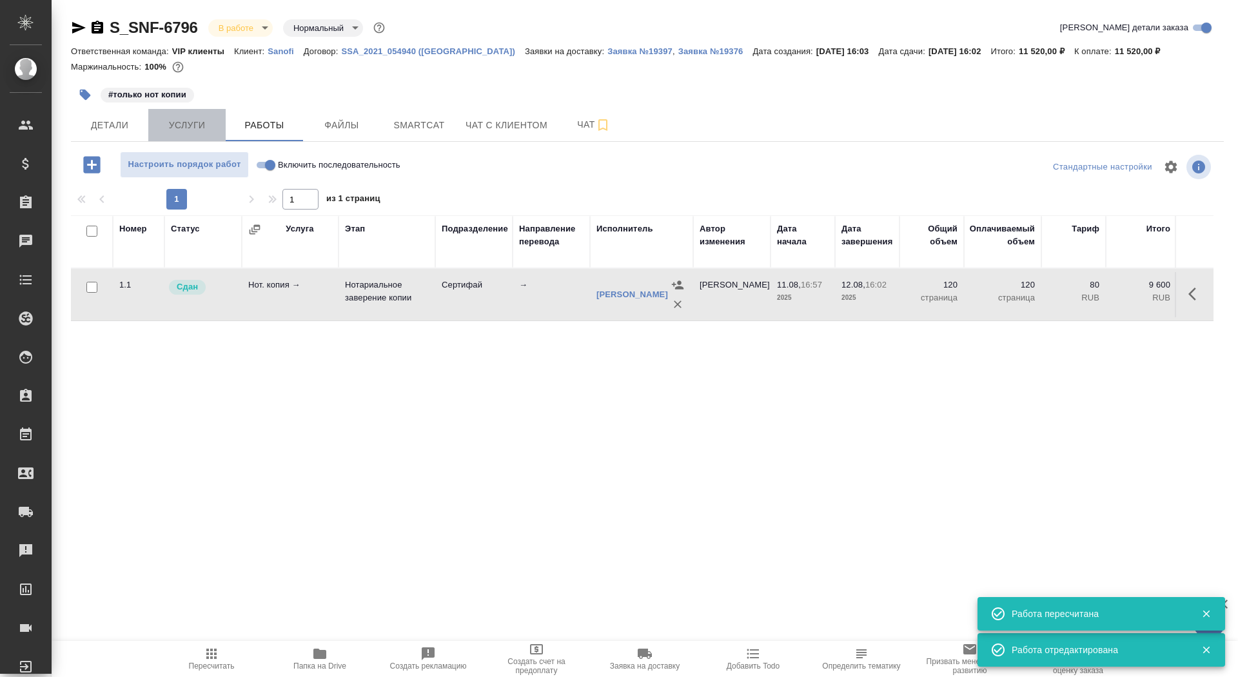
click at [203, 117] on span "Услуги" at bounding box center [187, 125] width 62 height 16
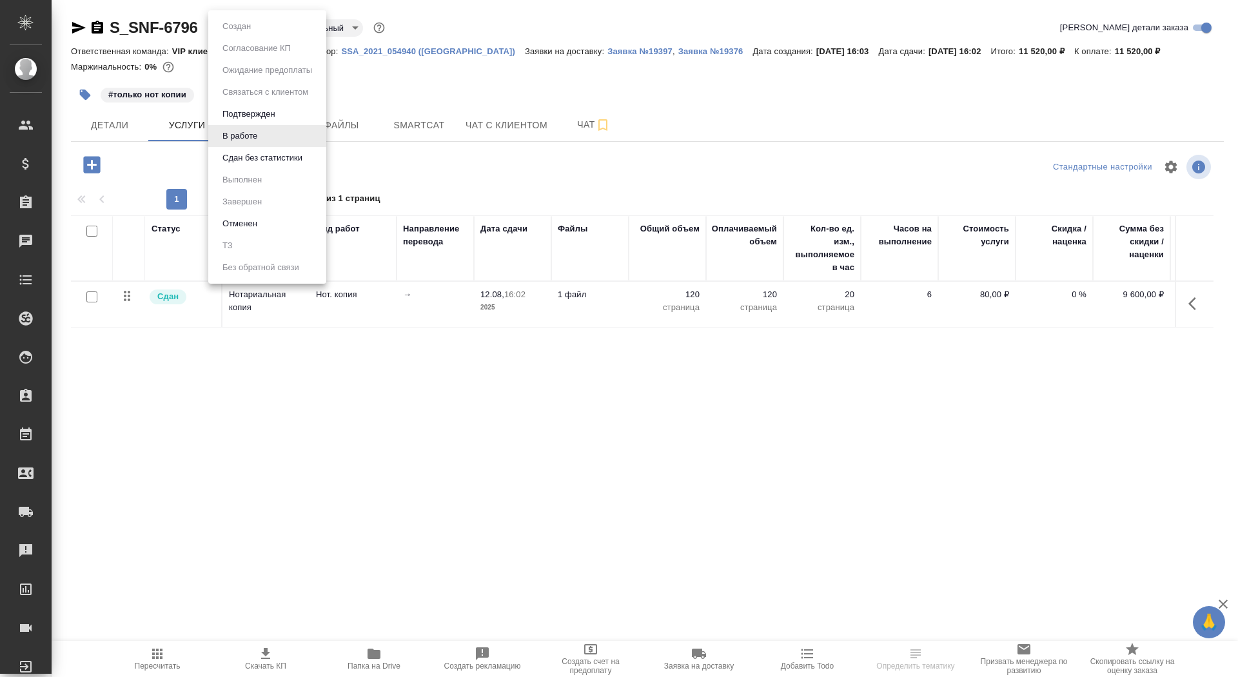
click at [237, 32] on body "🙏 .cls-1 fill:#fff; AWATERA Saydasheva Dilyara Клиенты Спецификации Заказы Чаты…" at bounding box center [619, 338] width 1238 height 677
click at [255, 151] on button "Сдан без статистики" at bounding box center [263, 158] width 88 height 14
click at [226, 31] on body "🙏 .cls-1 fill:#fff; AWATERA Saydasheva Dilyara Клиенты Спецификации Заказы Чаты…" at bounding box center [619, 338] width 1238 height 677
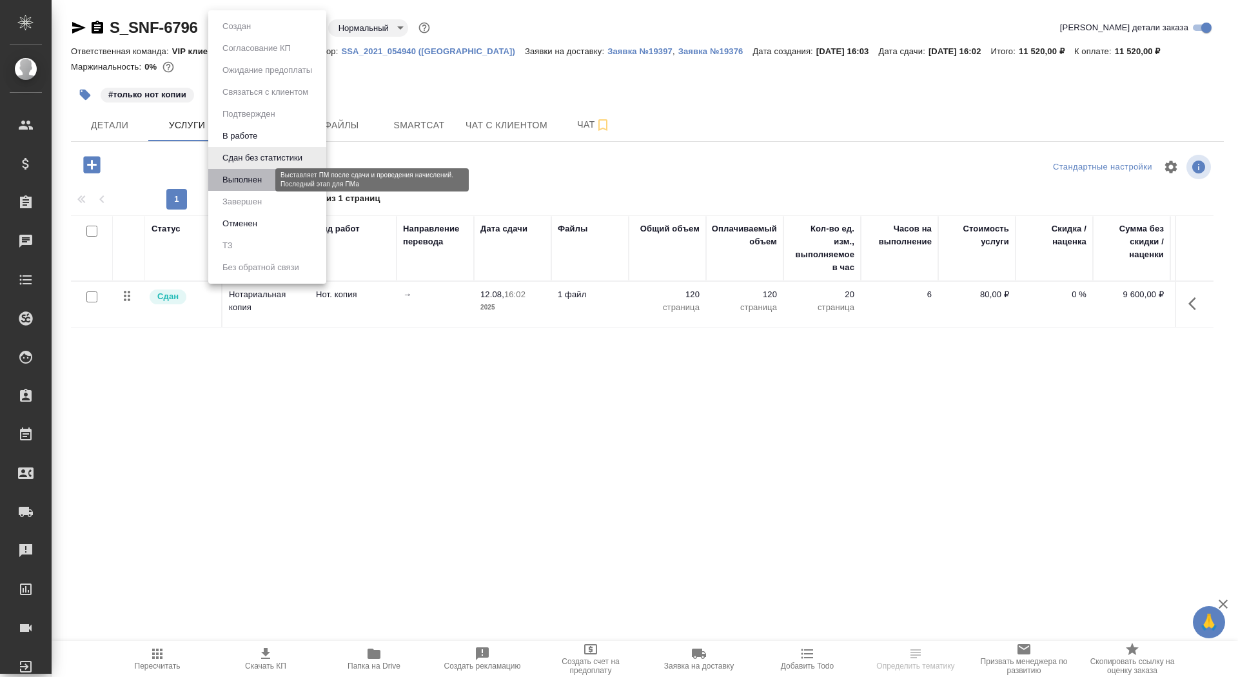
click at [257, 183] on button "Выполнен" at bounding box center [242, 180] width 47 height 14
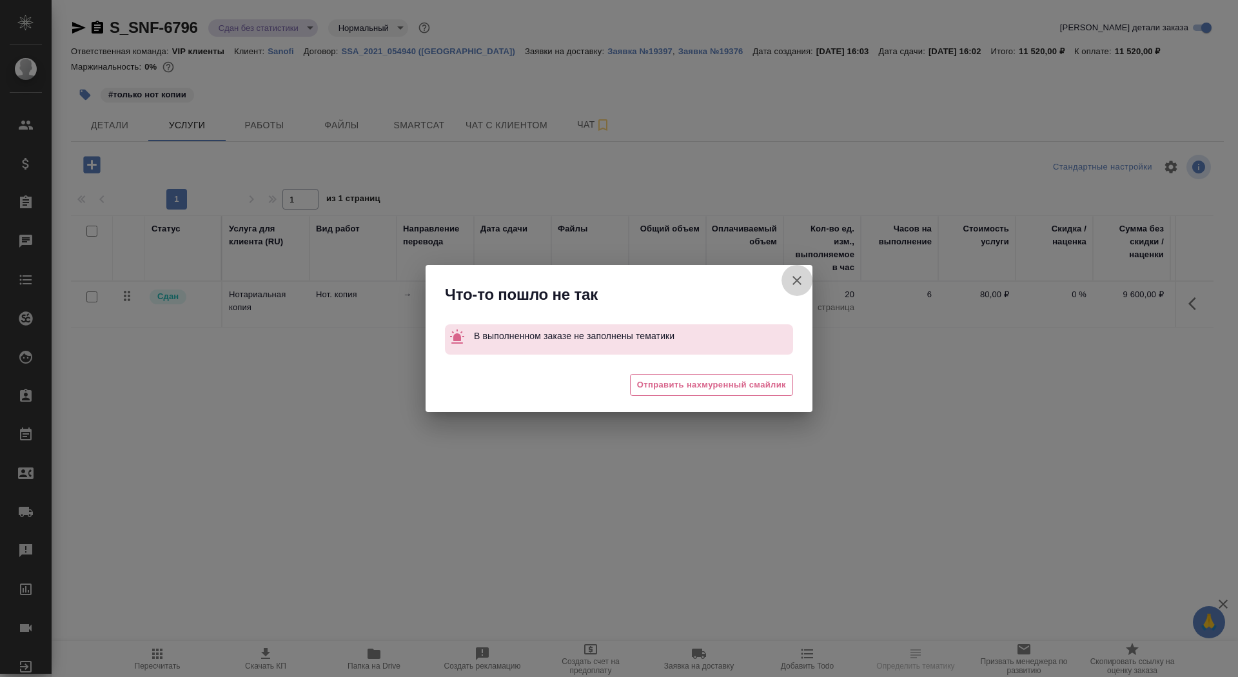
click at [797, 277] on icon "button" at bounding box center [796, 280] width 15 height 15
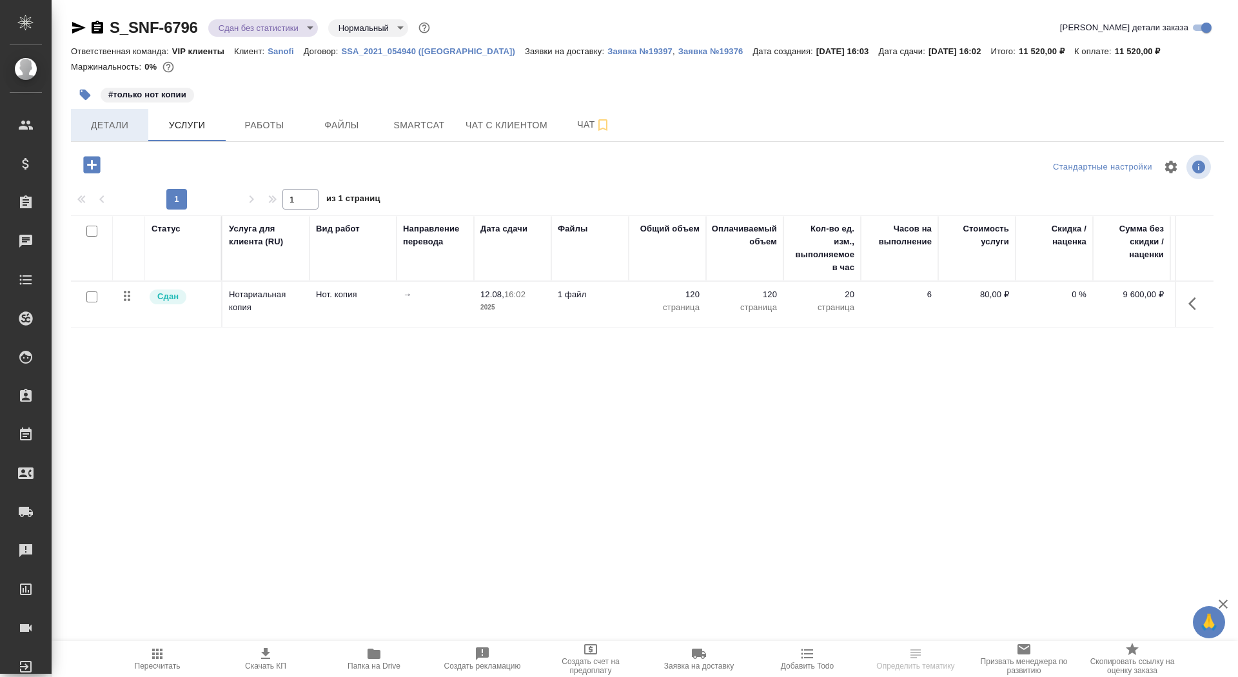
click at [115, 112] on button "Детали" at bounding box center [109, 125] width 77 height 32
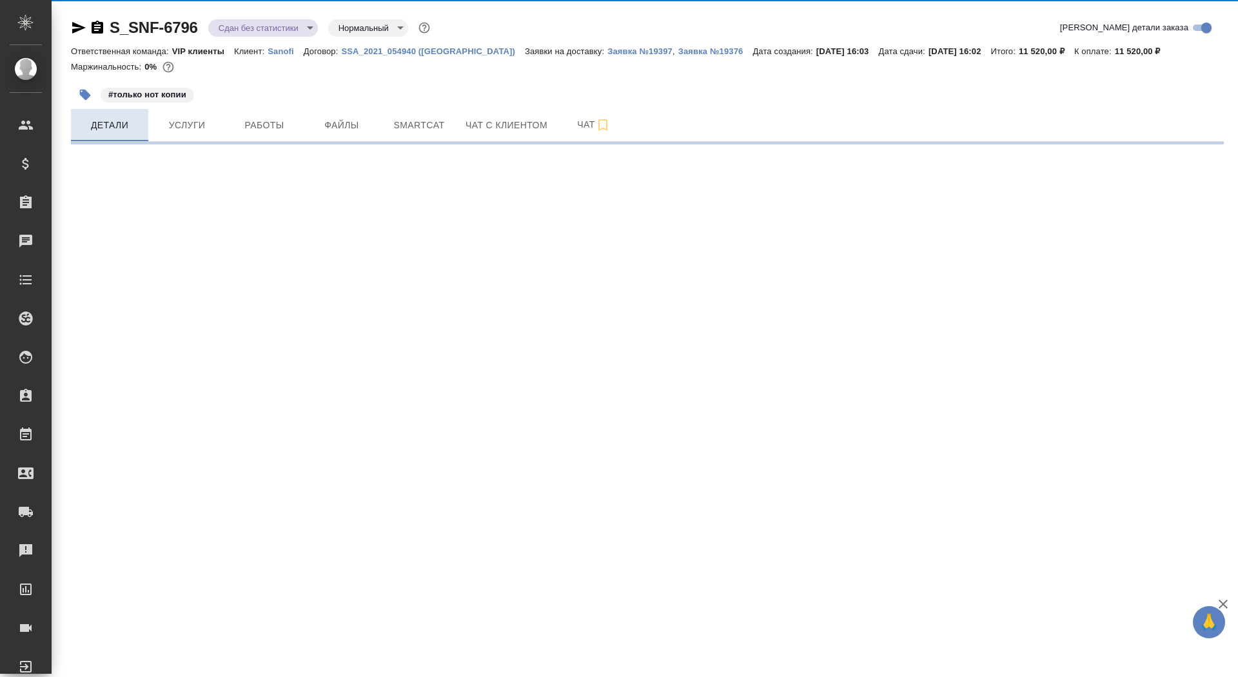
select select "RU"
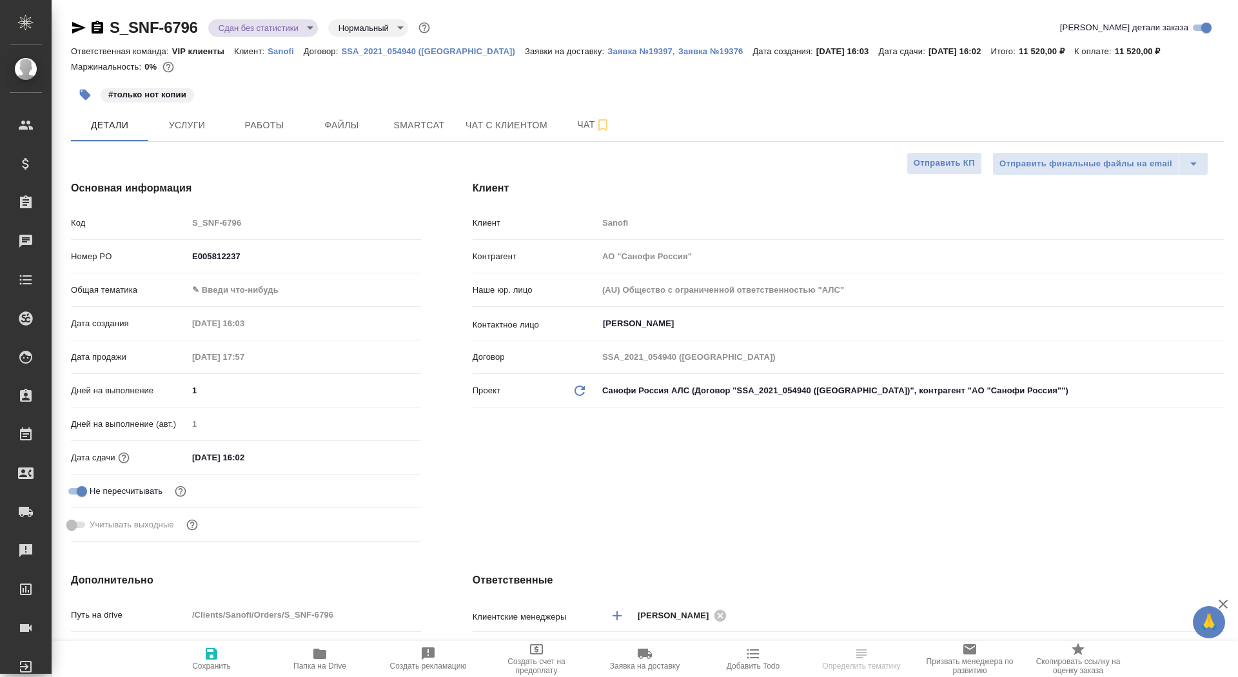
type textarea "x"
click at [228, 282] on body "🙏 .cls-1 fill:#fff; AWATERA Saydasheva Dilyara Клиенты Спецификации Заказы 0 Ча…" at bounding box center [619, 338] width 1238 height 677
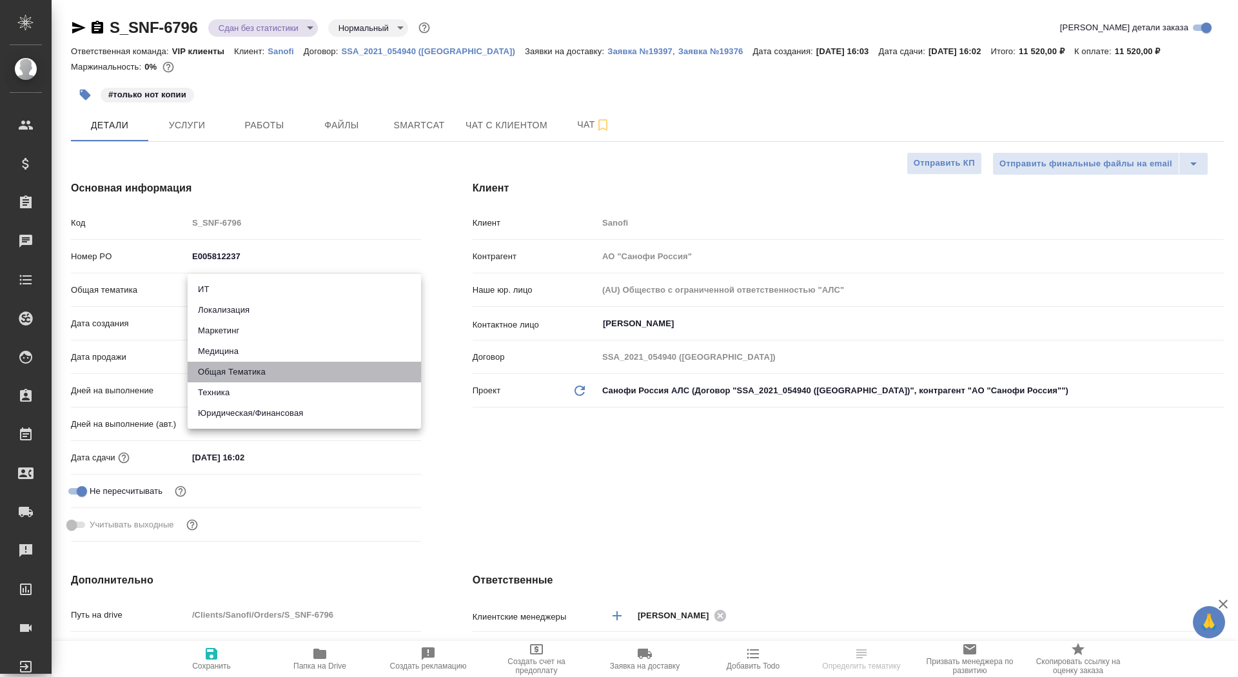
click at [248, 375] on li "Общая Тематика" at bounding box center [304, 372] width 233 height 21
type input "obtem"
type textarea "x"
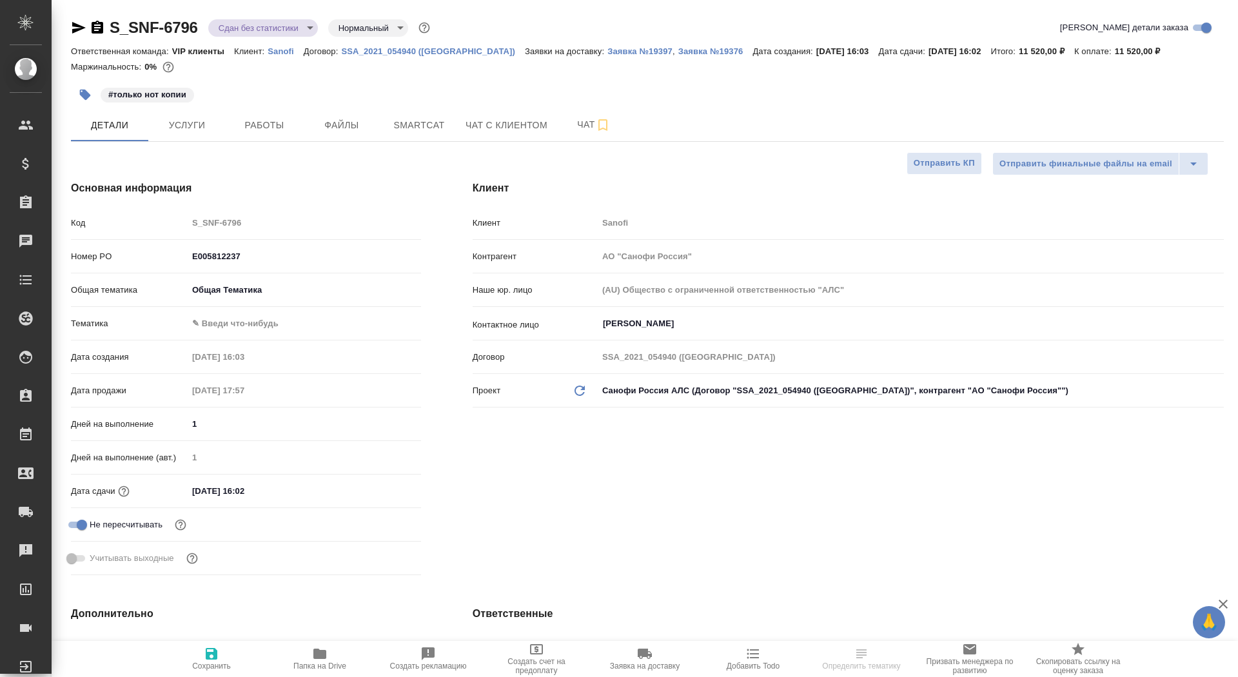
click at [242, 319] on body "🙏 .cls-1 fill:#fff; AWATERA Saydasheva Dilyara Клиенты Спецификации Заказы 0 Ча…" at bounding box center [619, 338] width 1238 height 677
click at [237, 326] on li "Общая Тематика" at bounding box center [304, 323] width 233 height 21
type textarea "x"
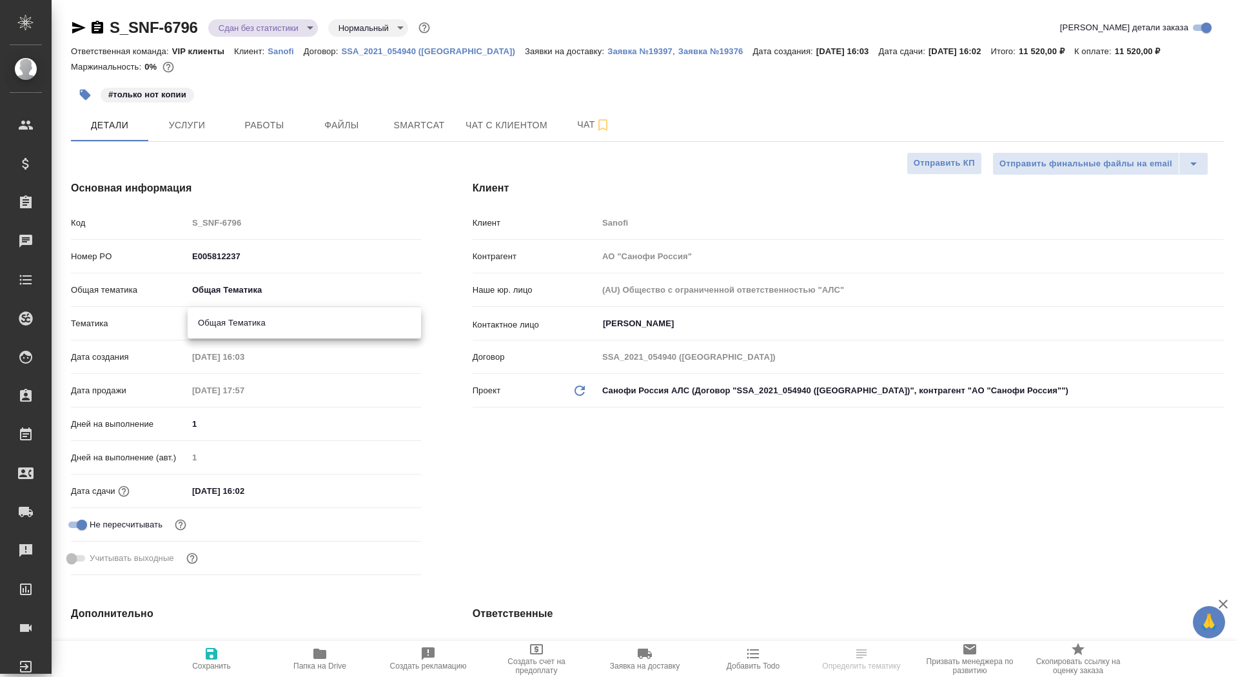
type input "6012b1ca196b0e5c9229a120"
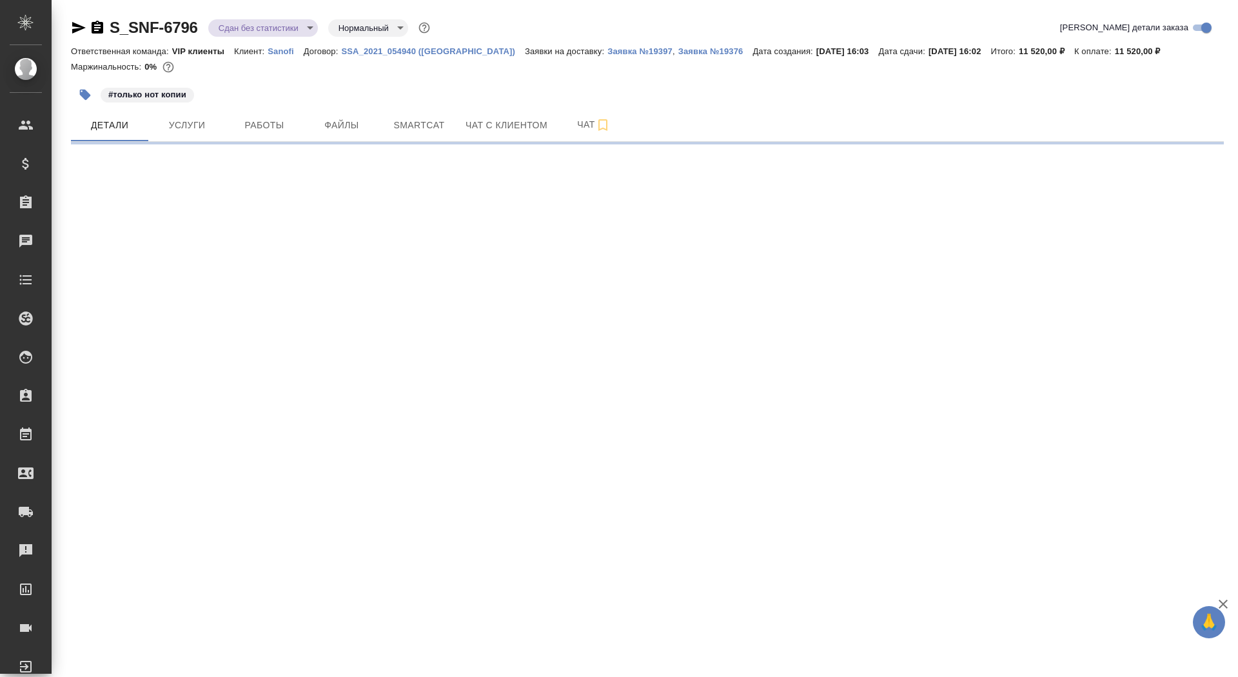
select select "RU"
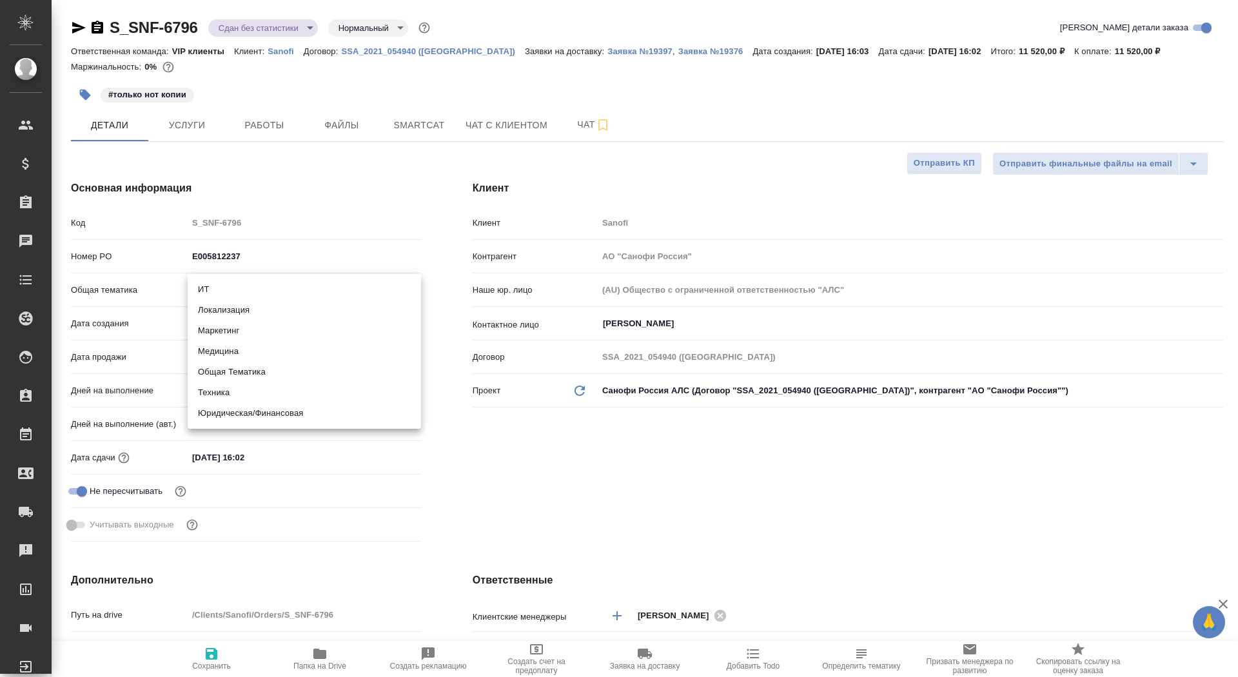
click at [222, 299] on body "🙏 .cls-1 fill:#fff; AWATERA Saydasheva Dilyara Клиенты Спецификации Заказы 0 Ча…" at bounding box center [619, 338] width 1238 height 677
click at [235, 378] on li "Общая Тематика" at bounding box center [304, 372] width 233 height 21
type input "obtem"
type textarea "x"
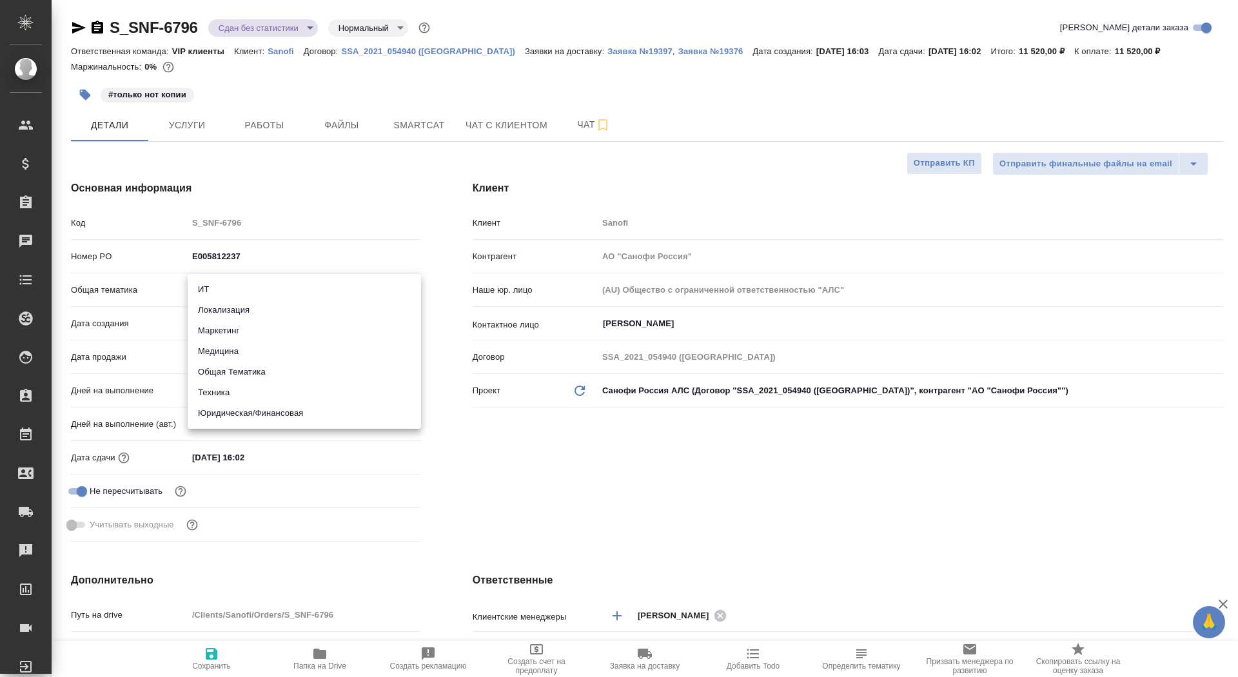
type textarea "x"
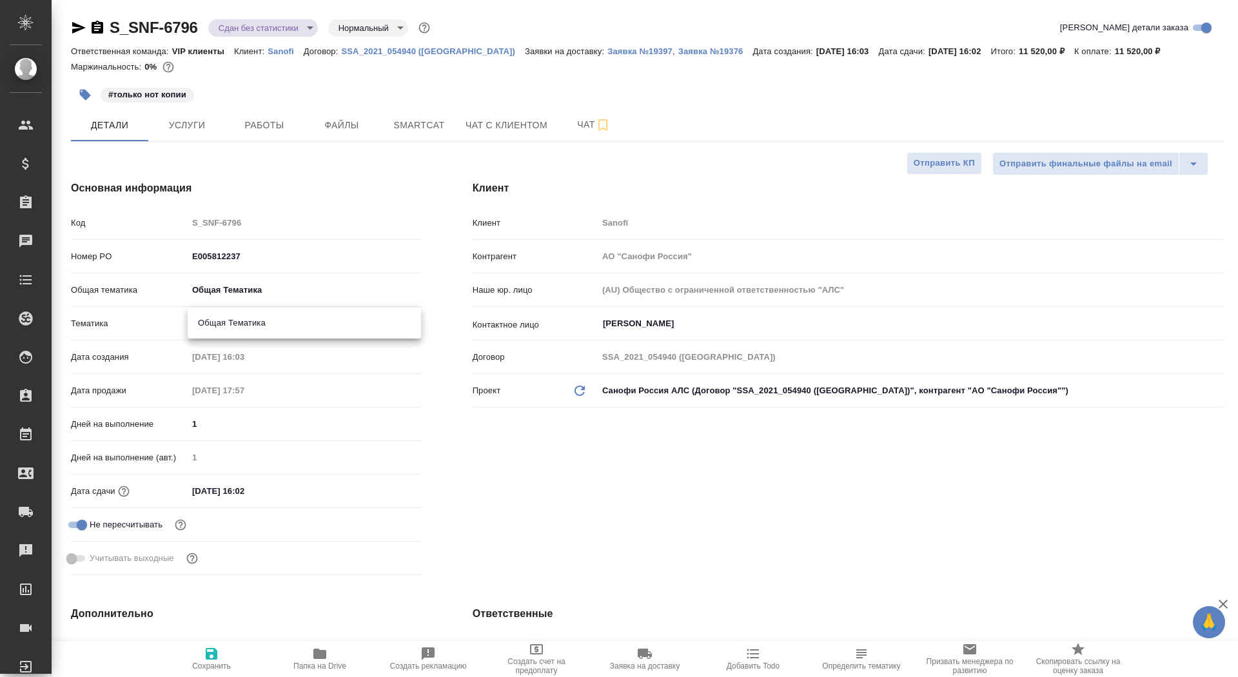
click at [246, 315] on body "🙏 .cls-1 fill:#fff; AWATERA Saydasheva Dilyara Клиенты Спецификации Заказы 0 Ча…" at bounding box center [619, 338] width 1238 height 677
click at [246, 326] on li "Общая Тематика" at bounding box center [304, 323] width 233 height 21
type textarea "x"
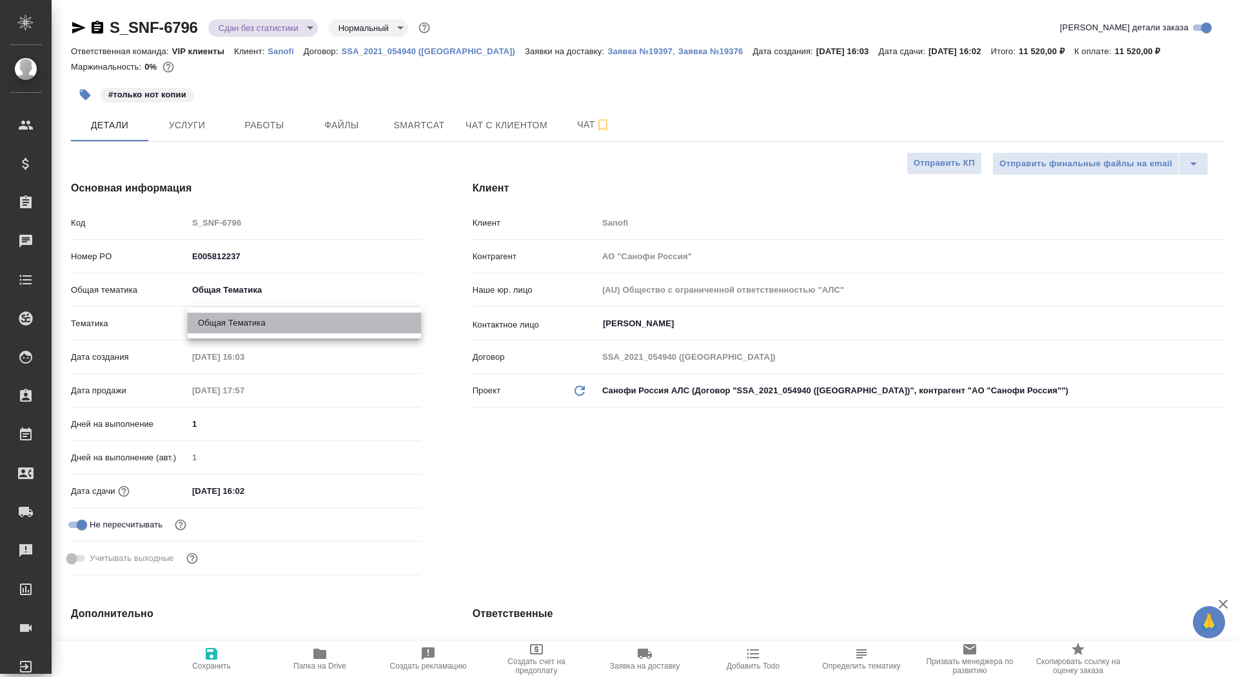
type input "6012b1ca196b0e5c9229a120"
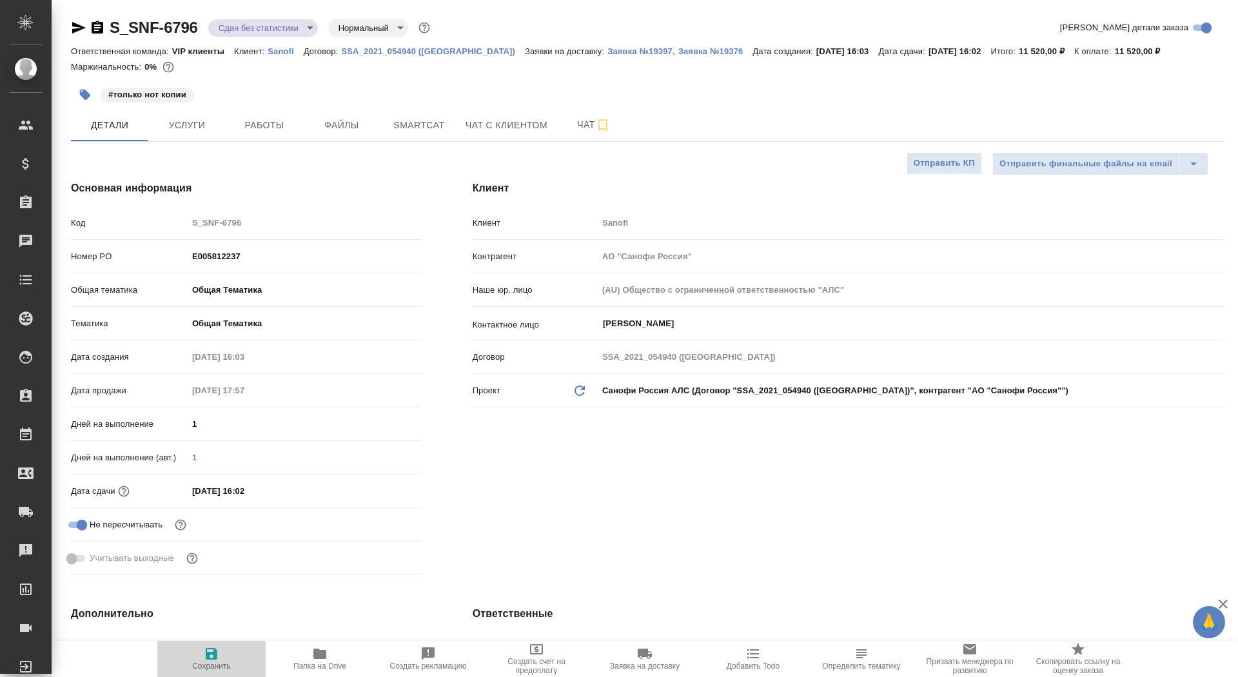
click at [215, 662] on span "Сохранить" at bounding box center [211, 666] width 39 height 9
type textarea "x"
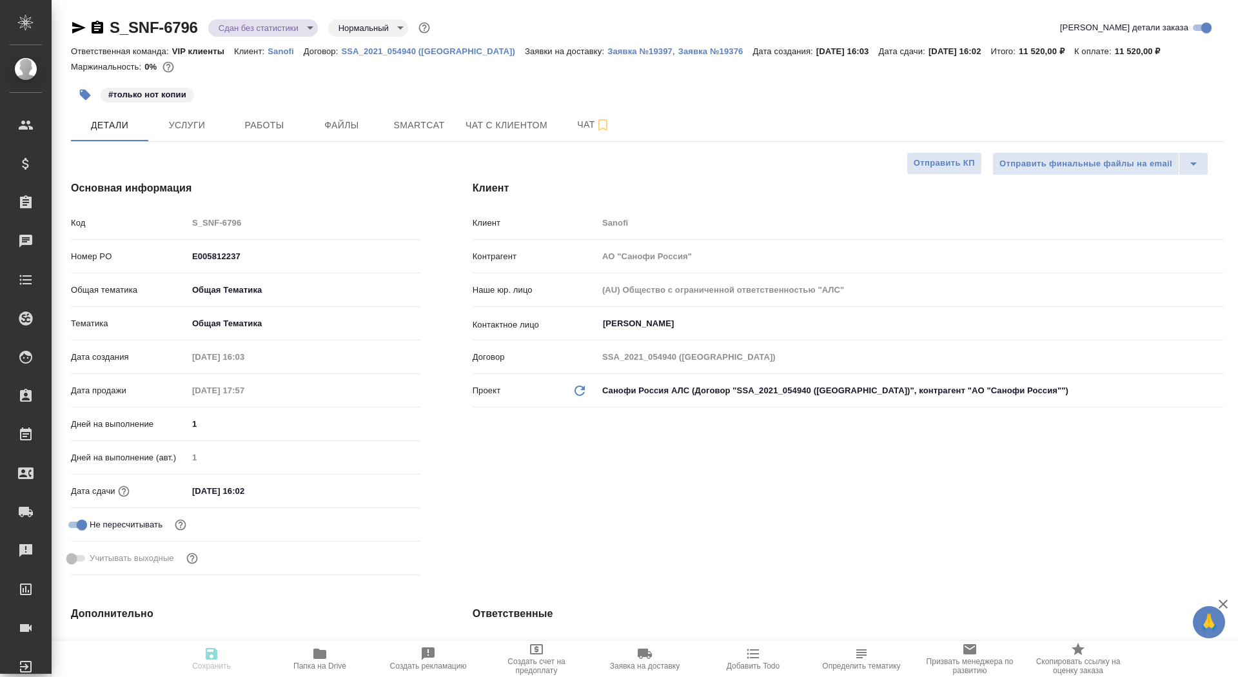
type textarea "x"
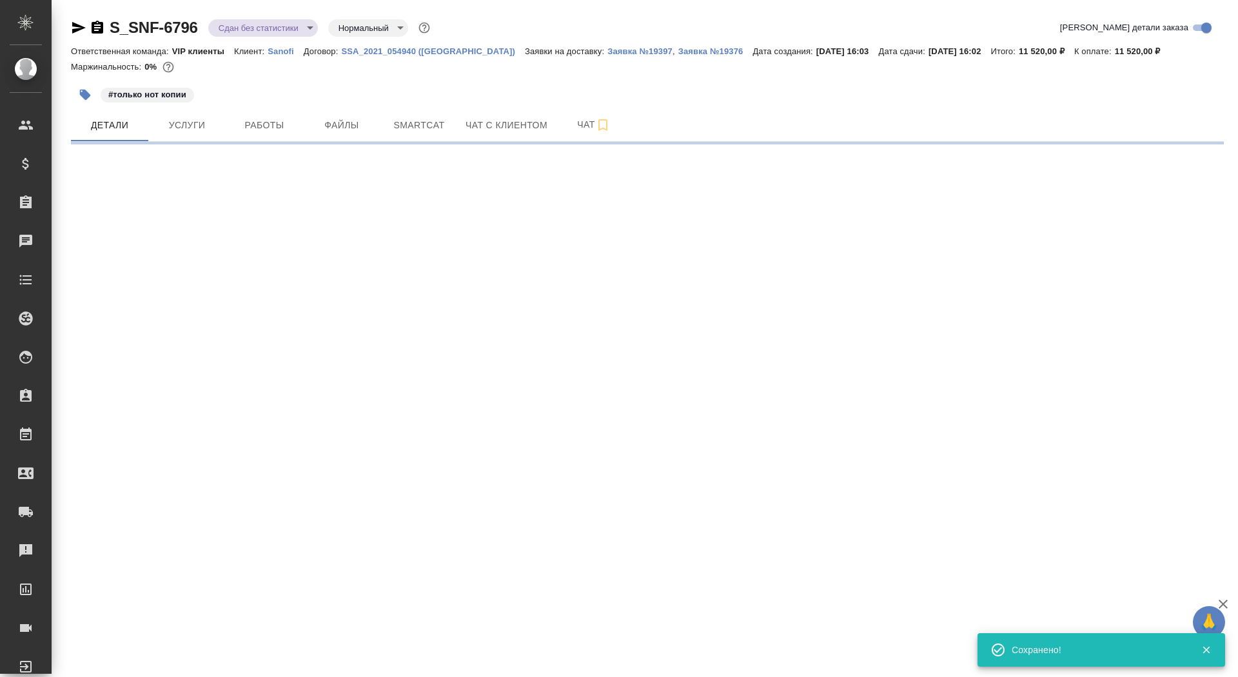
select select "RU"
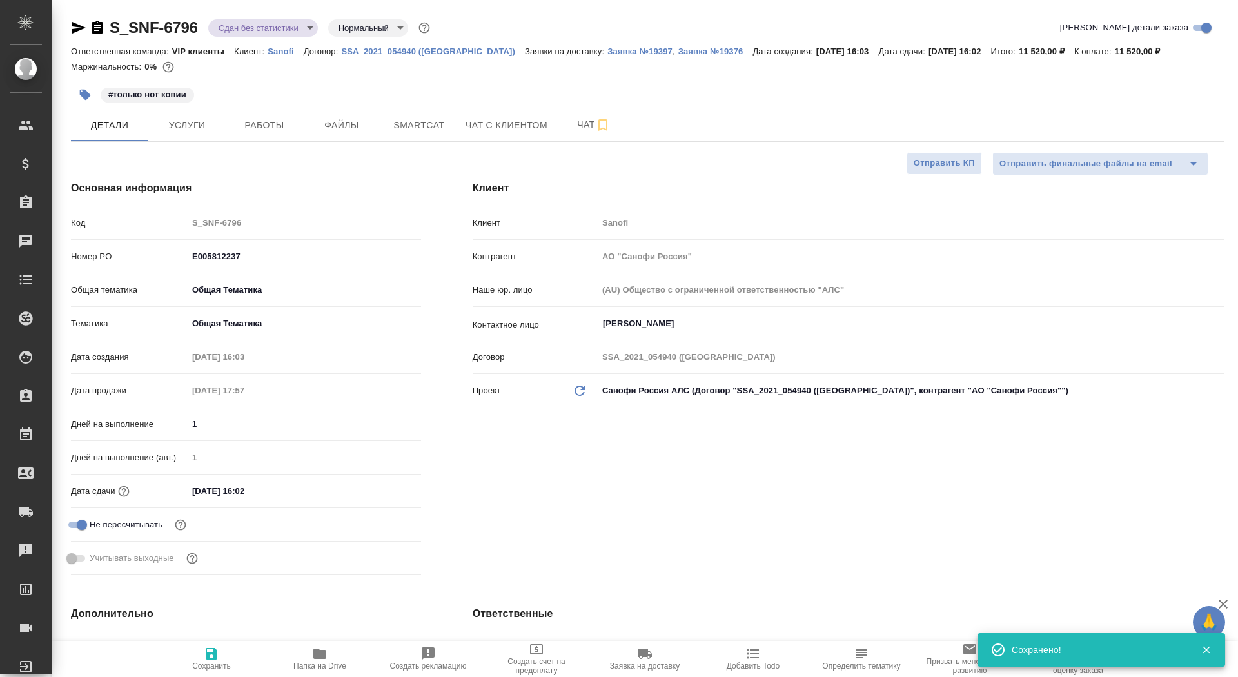
type textarea "x"
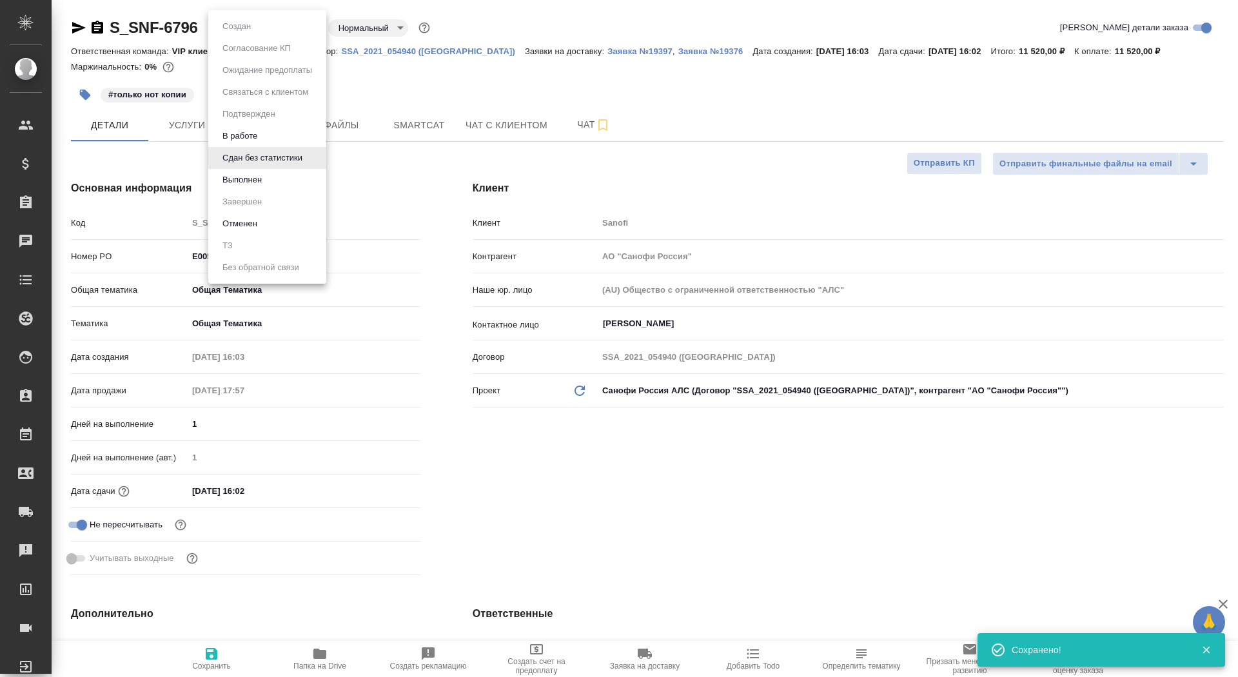
click at [279, 22] on body "🙏 .cls-1 fill:#fff; AWATERA Saydasheva Dilyara Клиенты Спецификации Заказы 0 Ча…" at bounding box center [619, 338] width 1238 height 677
click at [279, 174] on li "Выполнен" at bounding box center [267, 180] width 118 height 22
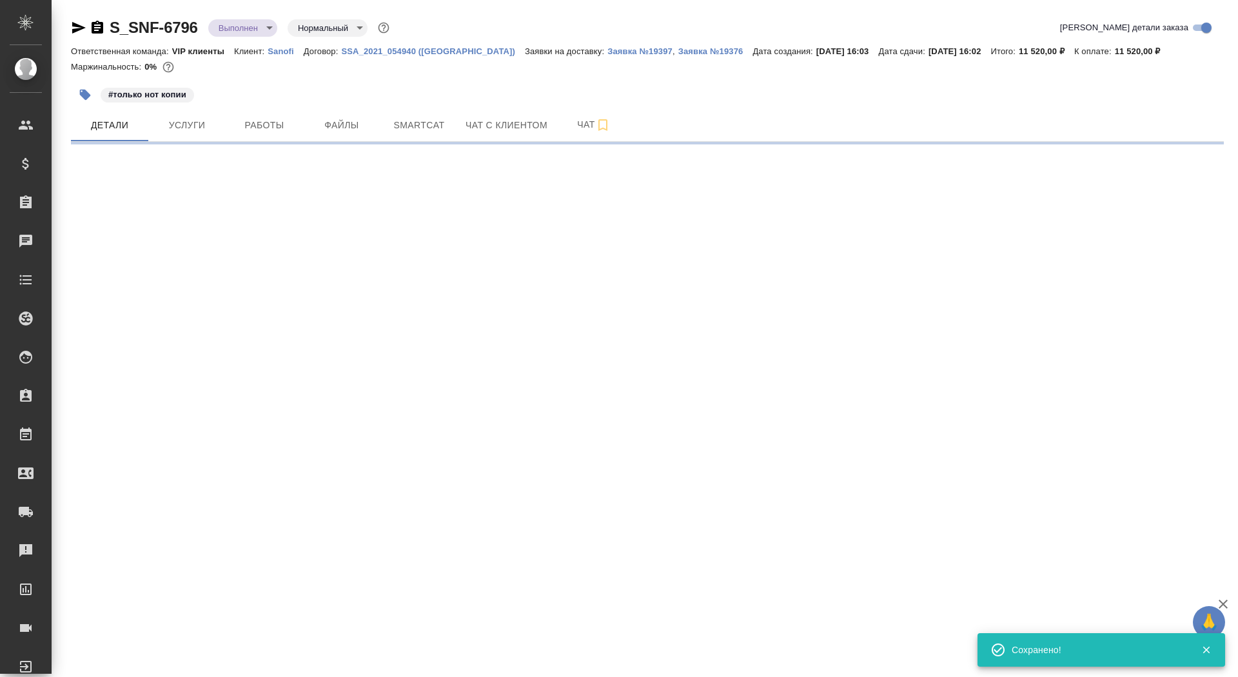
select select "RU"
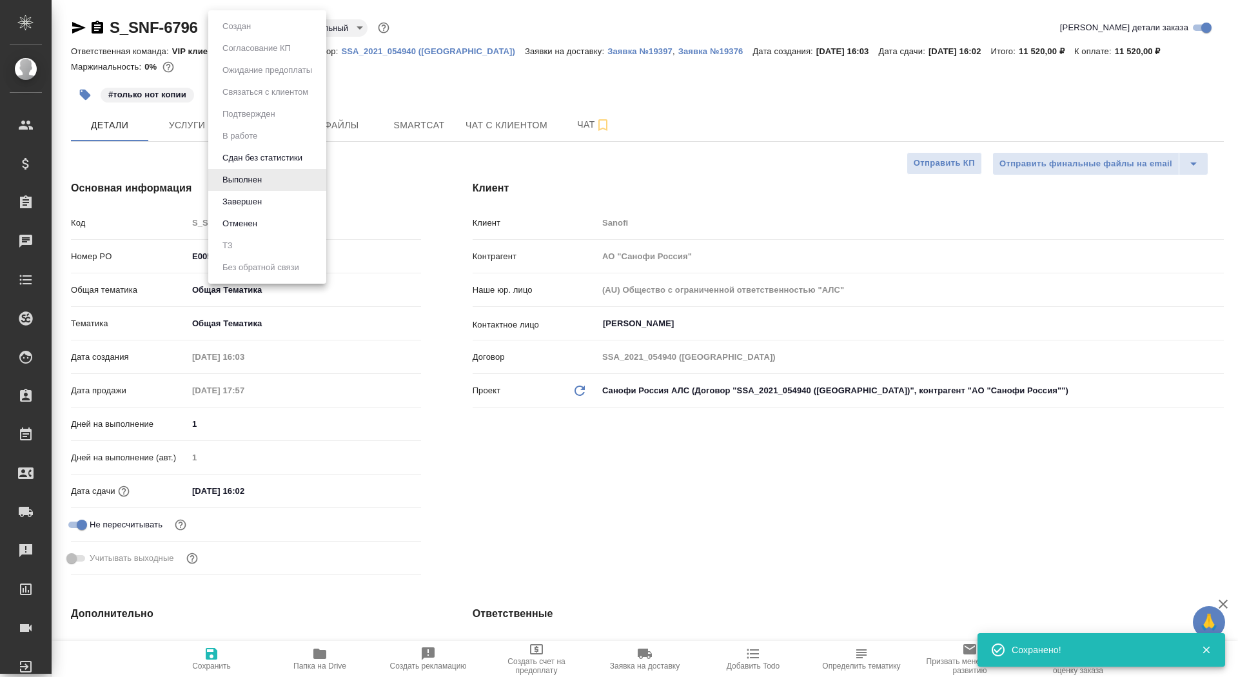
click at [260, 31] on body "🙏 .cls-1 fill:#fff; AWATERA Saydasheva Dilyara Клиенты Спецификации Заказы 0 Ча…" at bounding box center [619, 338] width 1238 height 677
type textarea "x"
click at [266, 199] on li "Завершен" at bounding box center [267, 202] width 118 height 22
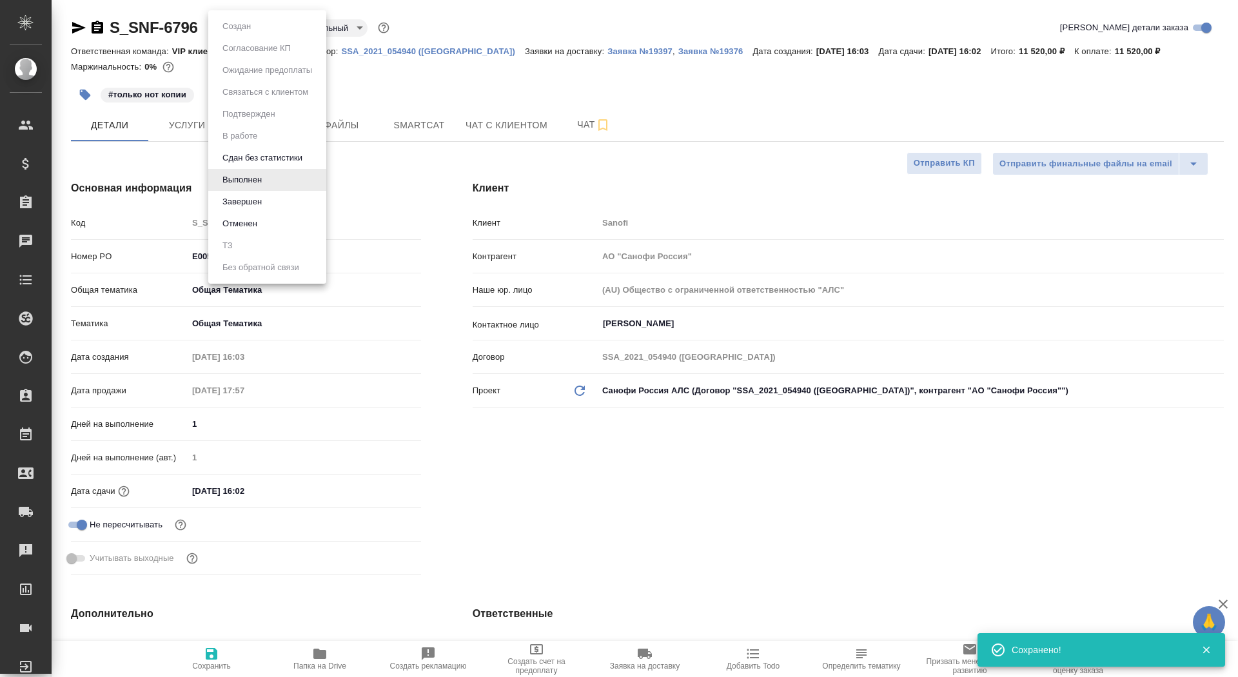
type textarea "x"
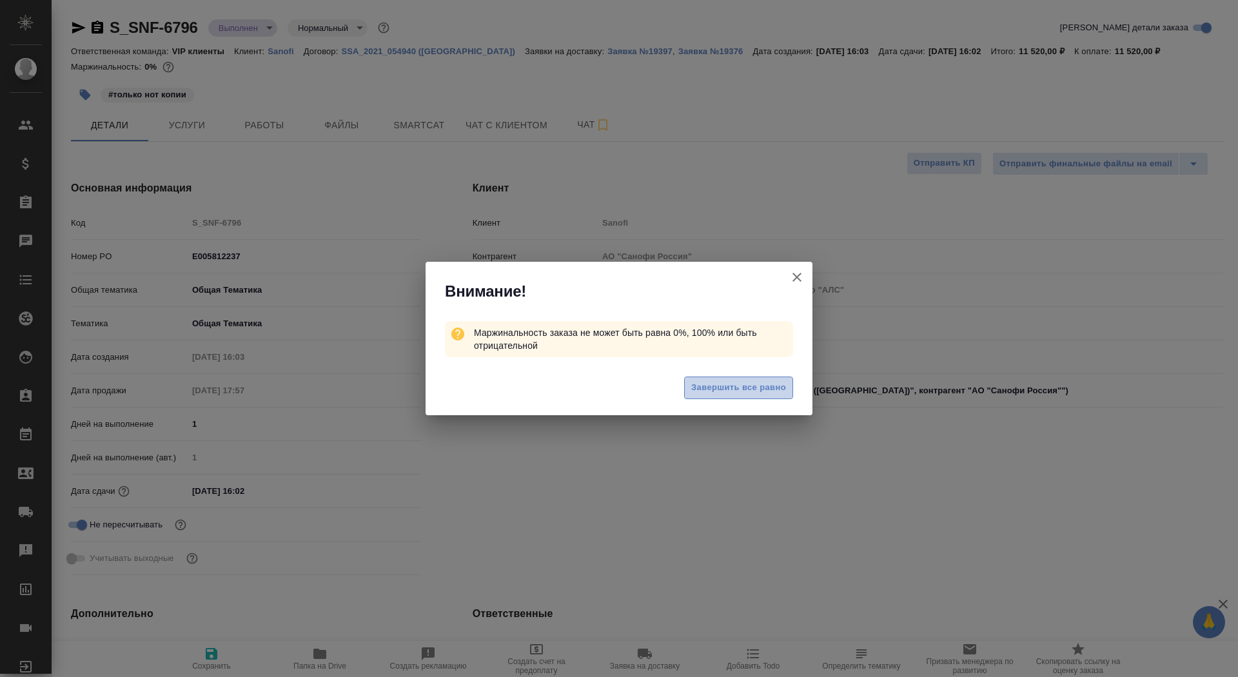
click at [734, 384] on span "Завершить все равно" at bounding box center [738, 388] width 95 height 15
type textarea "x"
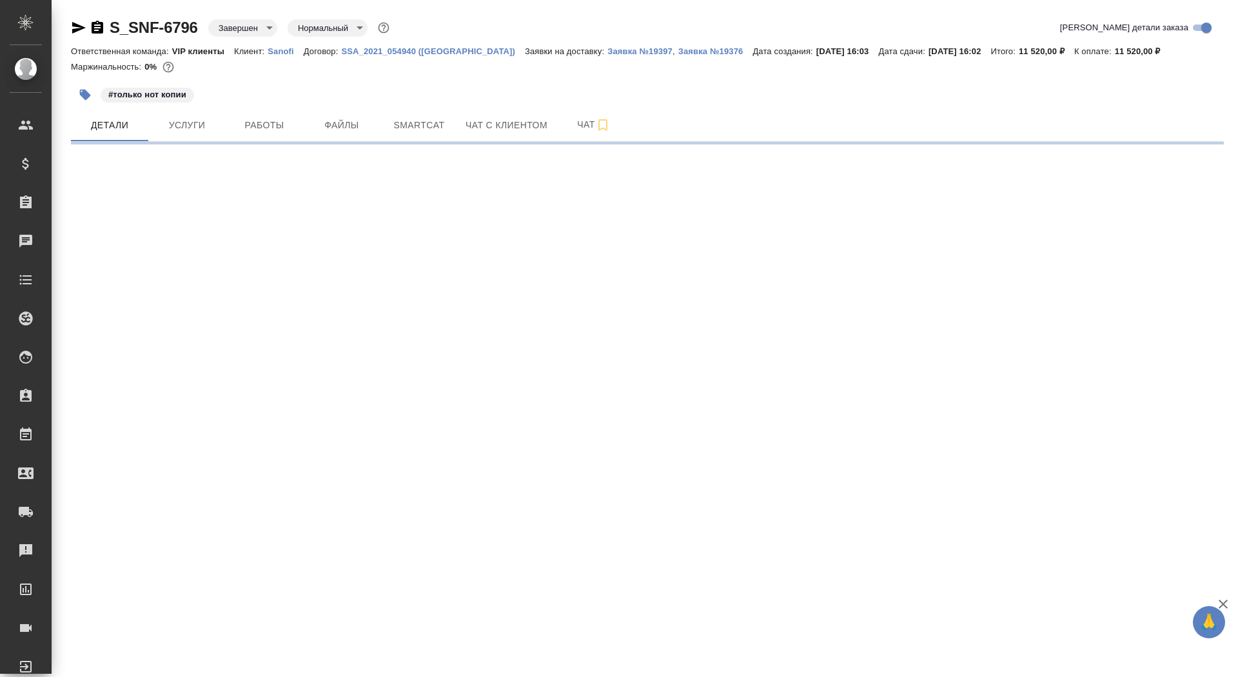
select select "RU"
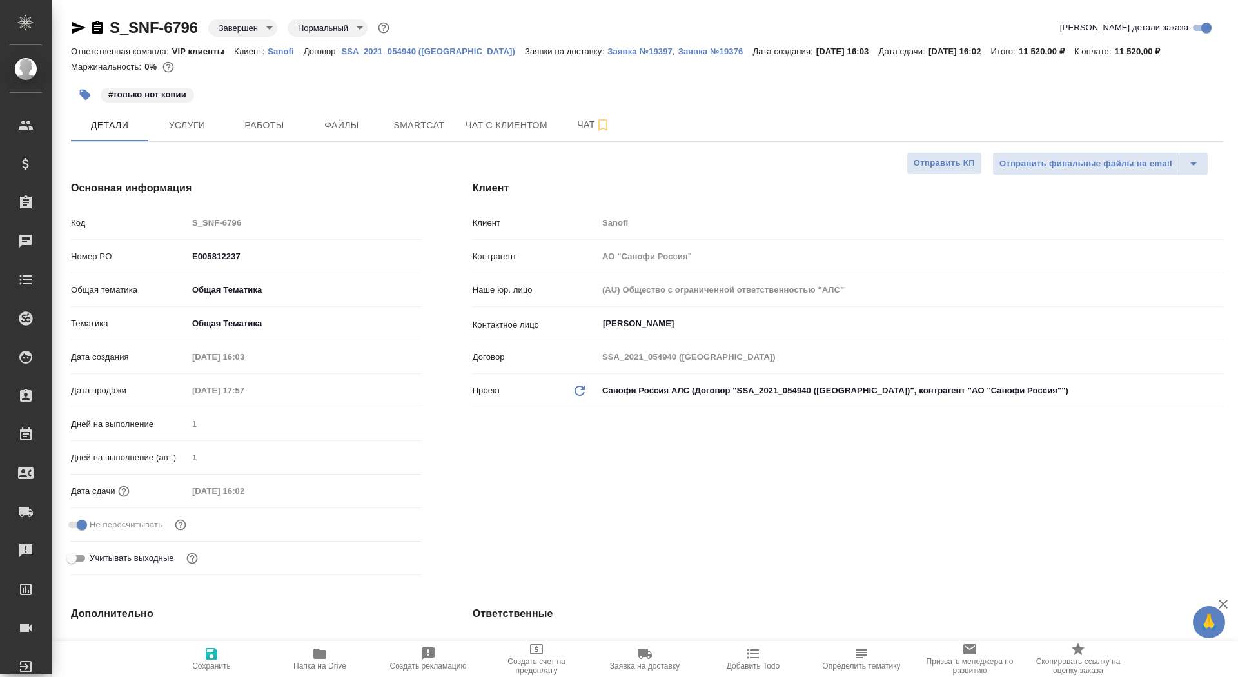
type textarea "x"
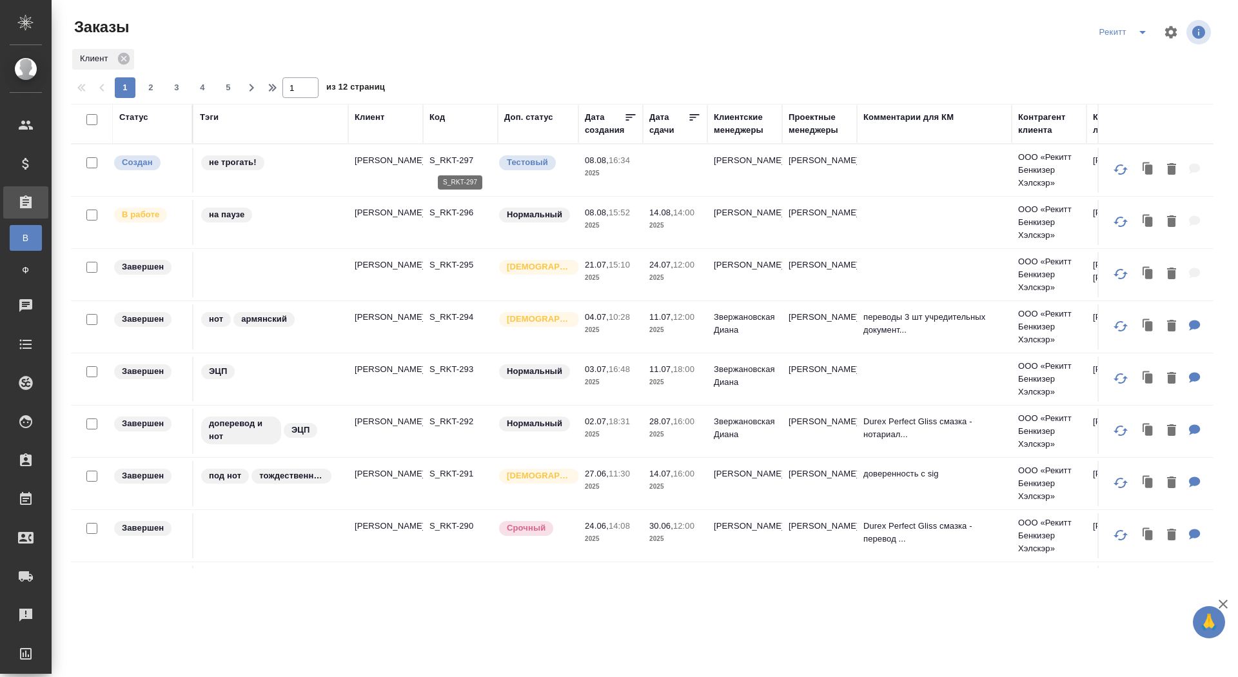
click at [451, 161] on p "S_RKT-297" at bounding box center [461, 160] width 62 height 13
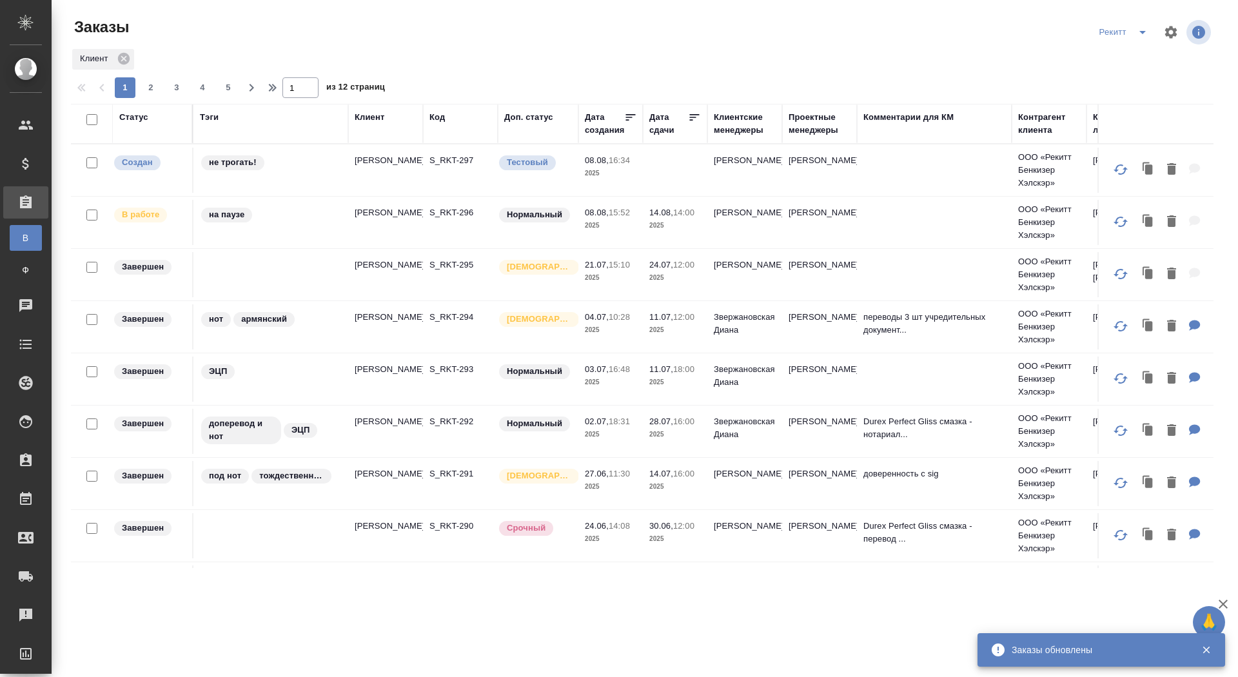
click at [1142, 33] on icon "split button" at bounding box center [1142, 32] width 15 height 15
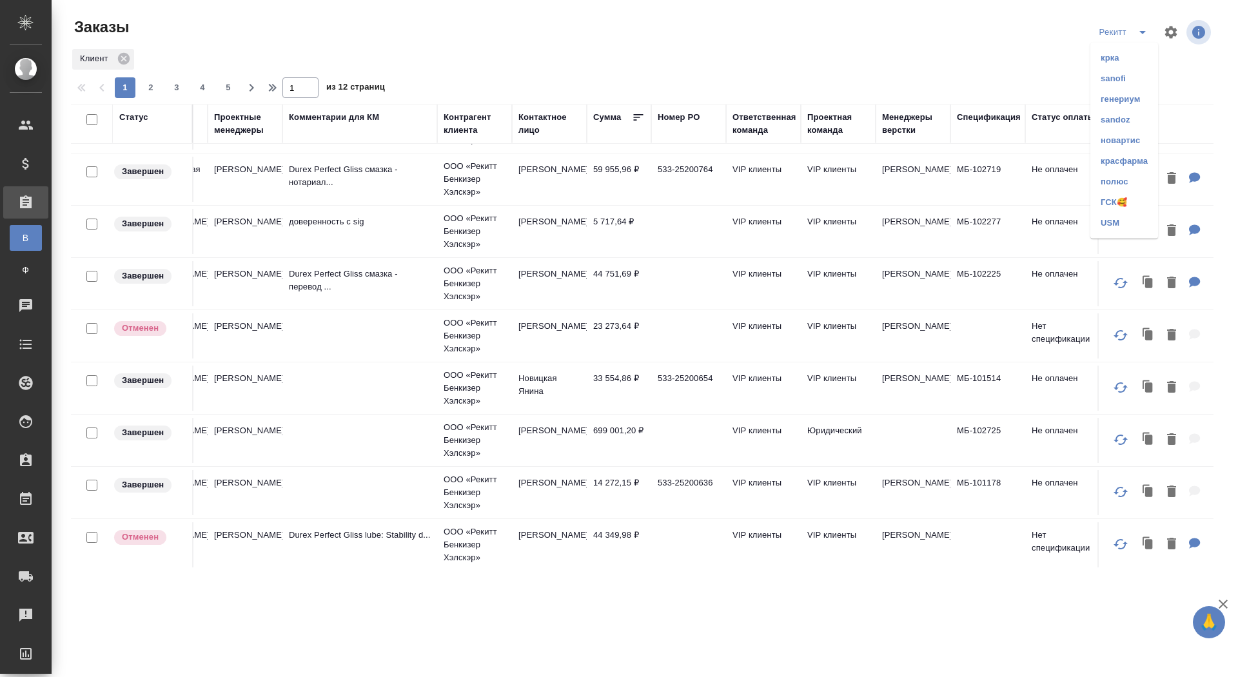
scroll to position [252, 599]
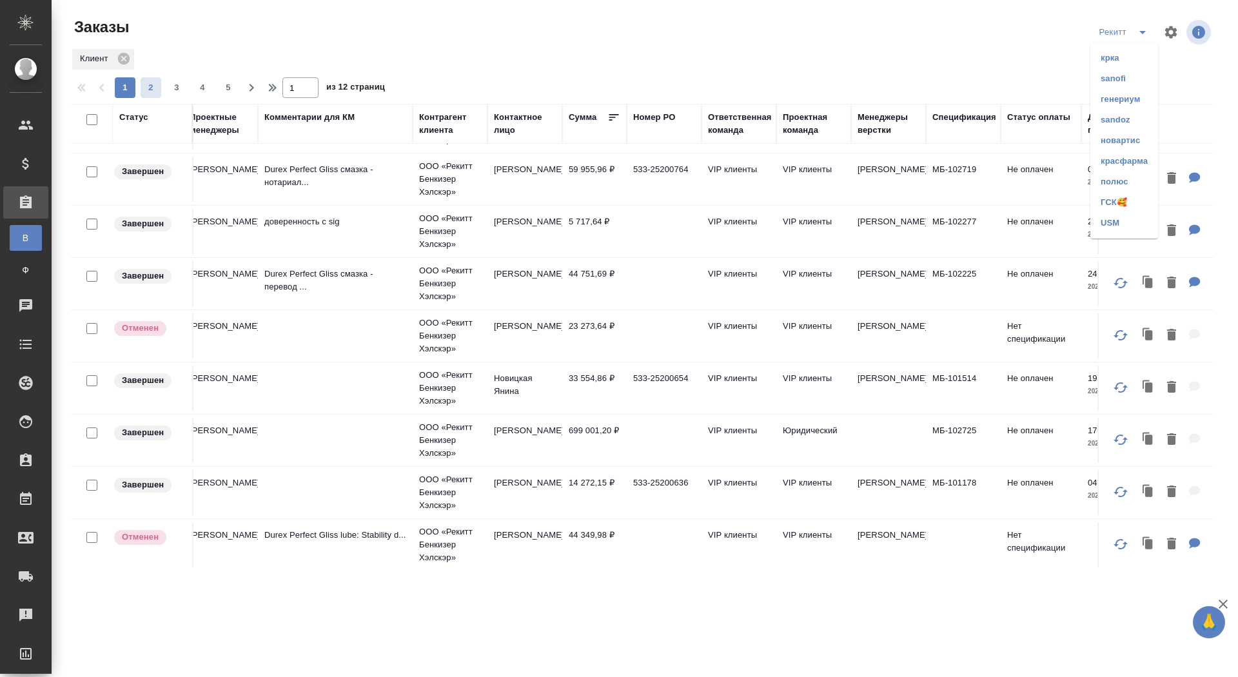
click at [144, 85] on span "2" at bounding box center [151, 87] width 21 height 13
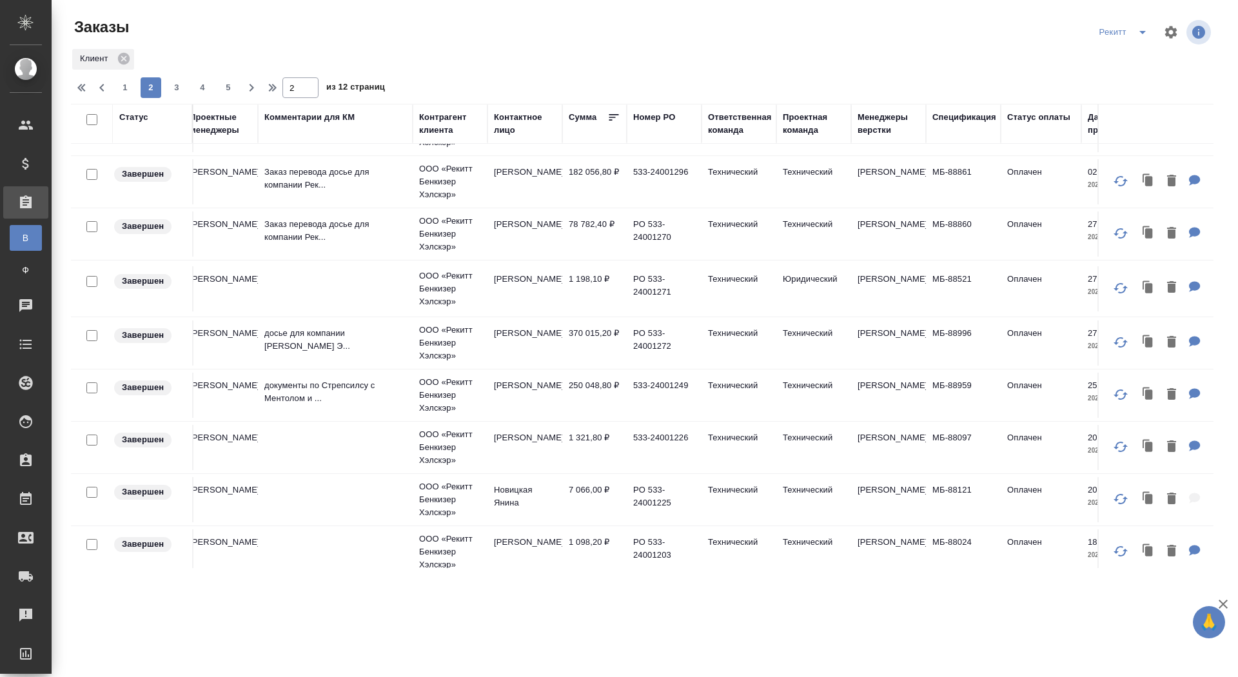
scroll to position [375, 599]
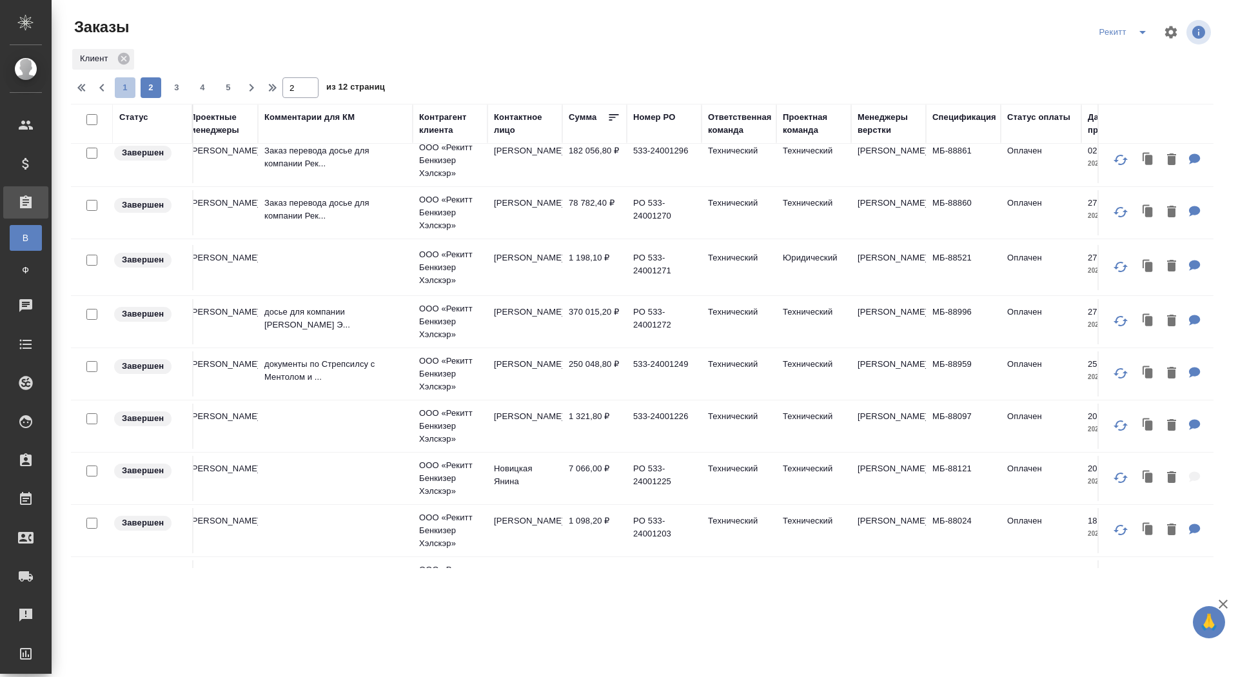
click at [123, 87] on span "1" at bounding box center [125, 87] width 21 height 13
type input "1"
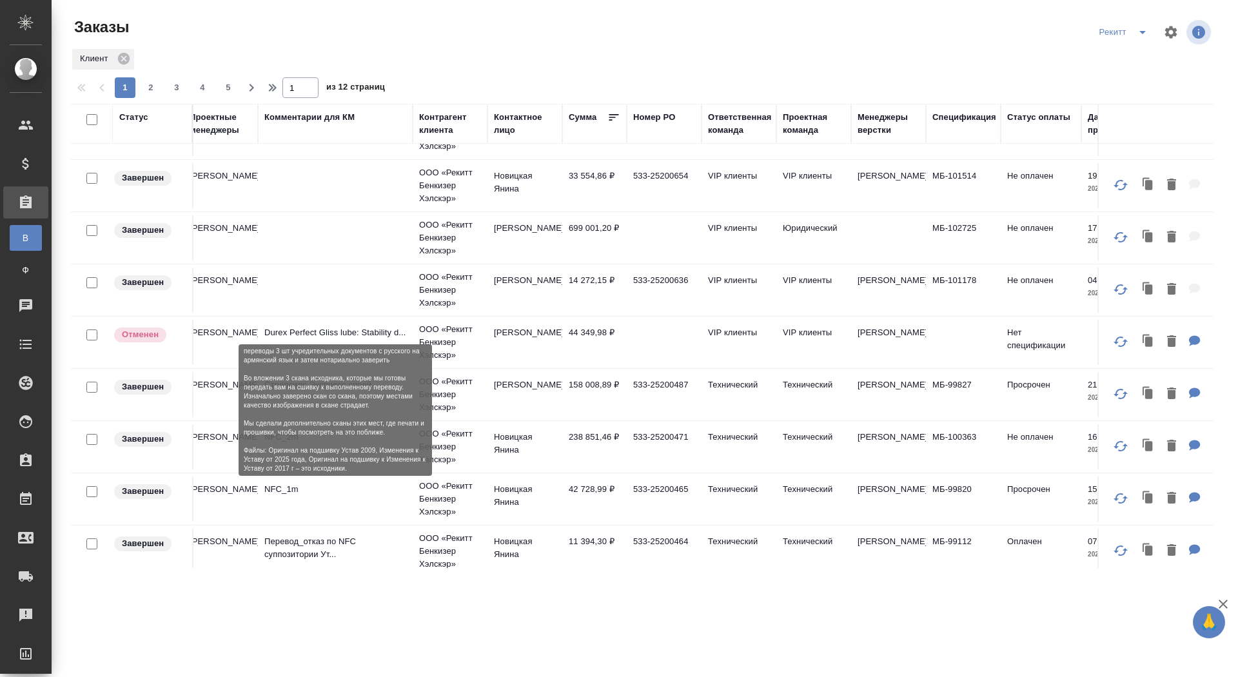
scroll to position [0, 599]
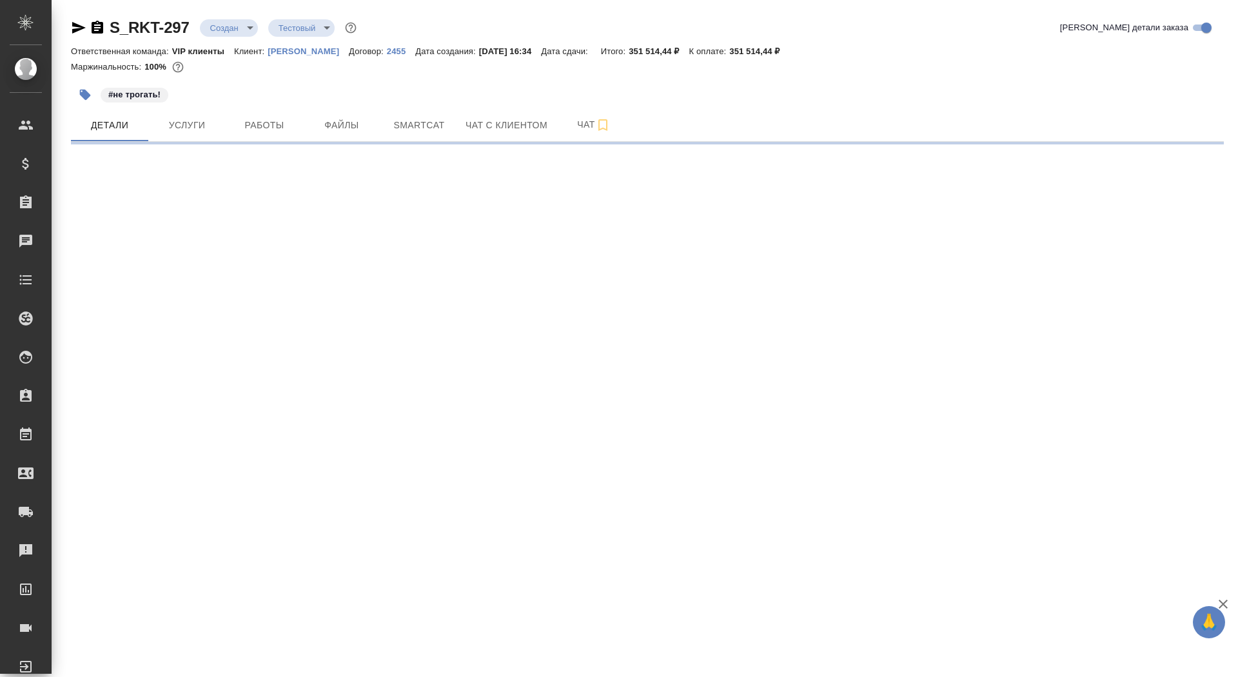
select select "RU"
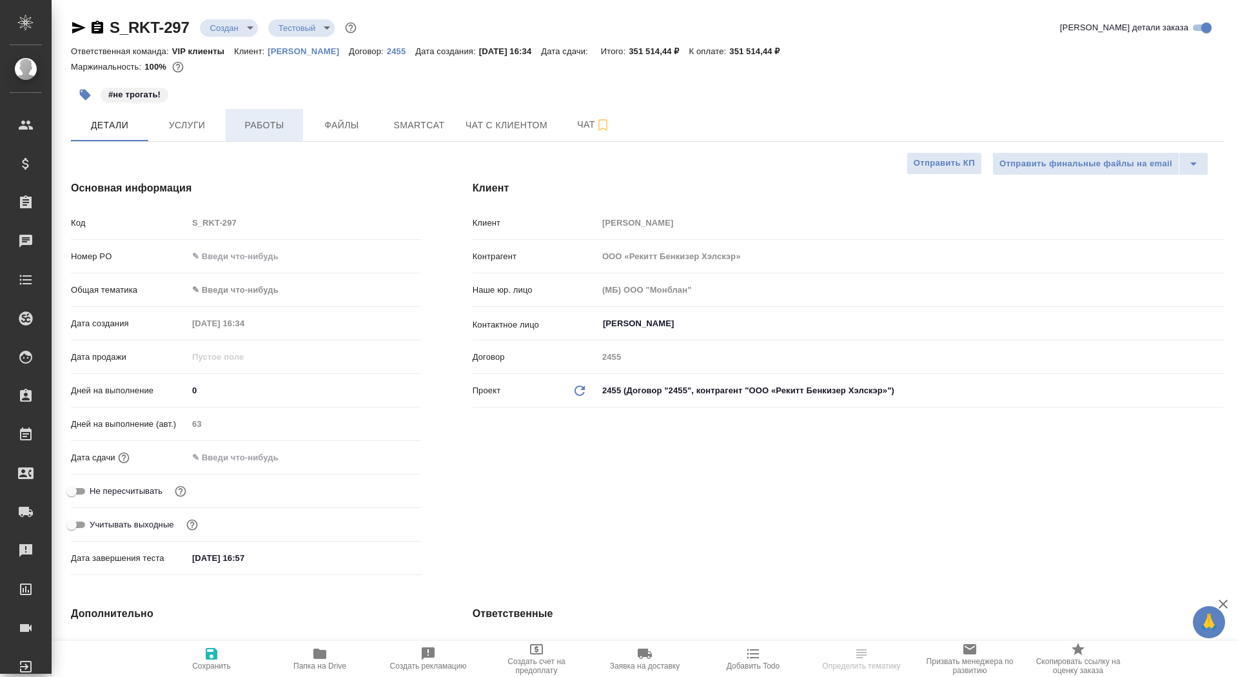
type textarea "x"
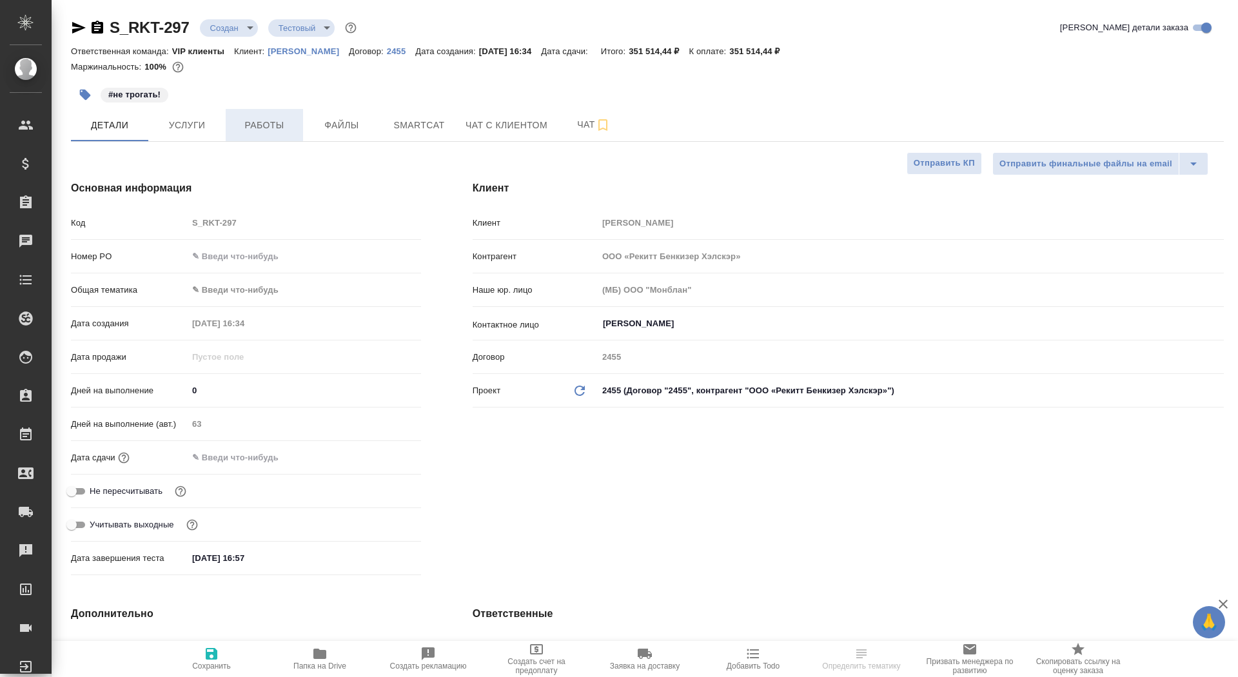
type textarea "x"
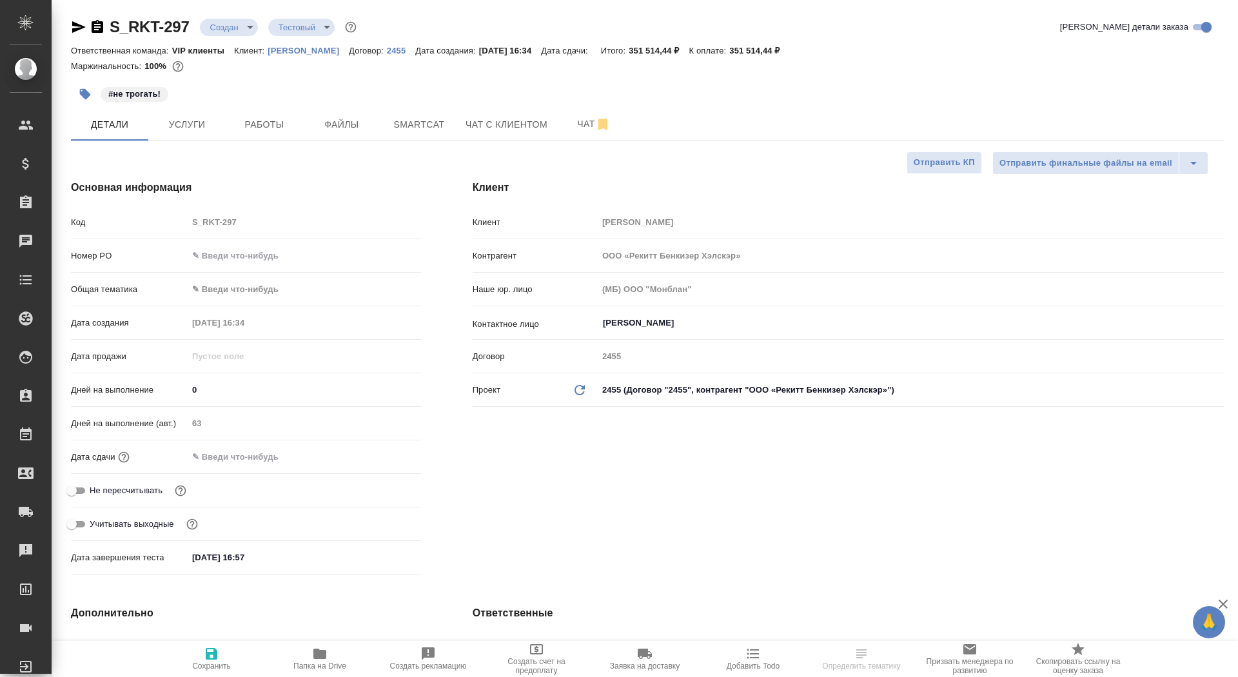
click at [299, 53] on p "[PERSON_NAME]" at bounding box center [308, 51] width 81 height 10
type textarea "x"
select select "RU"
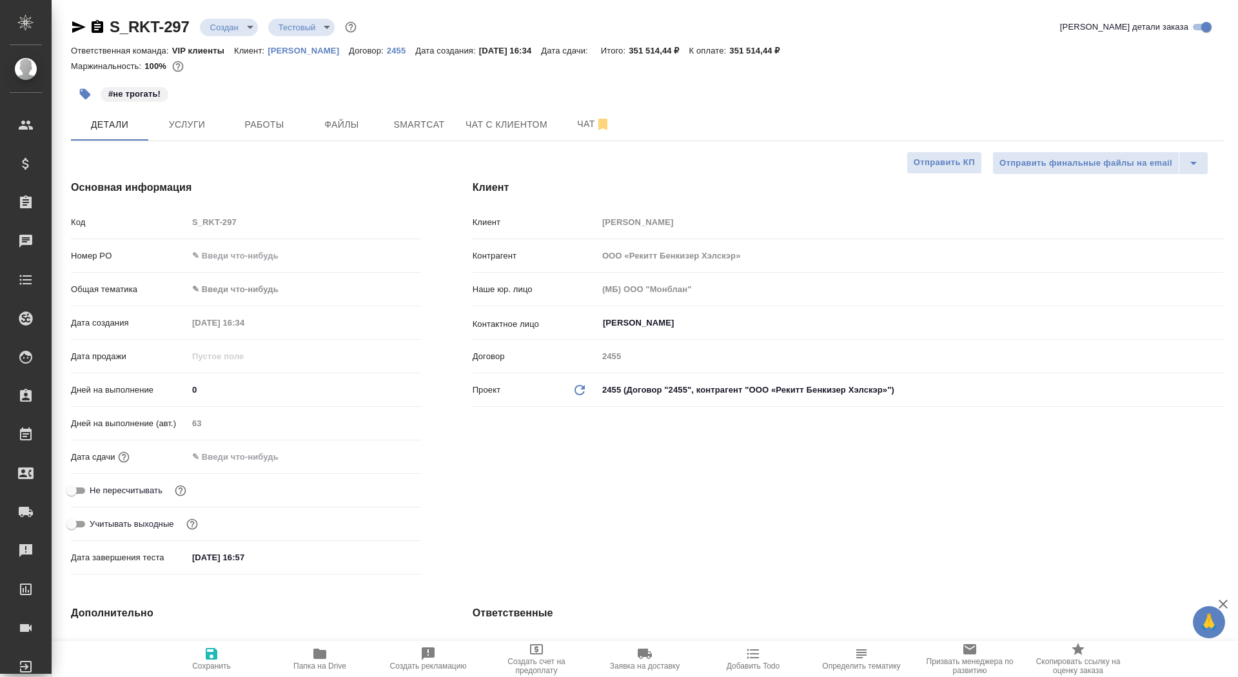
type textarea "x"
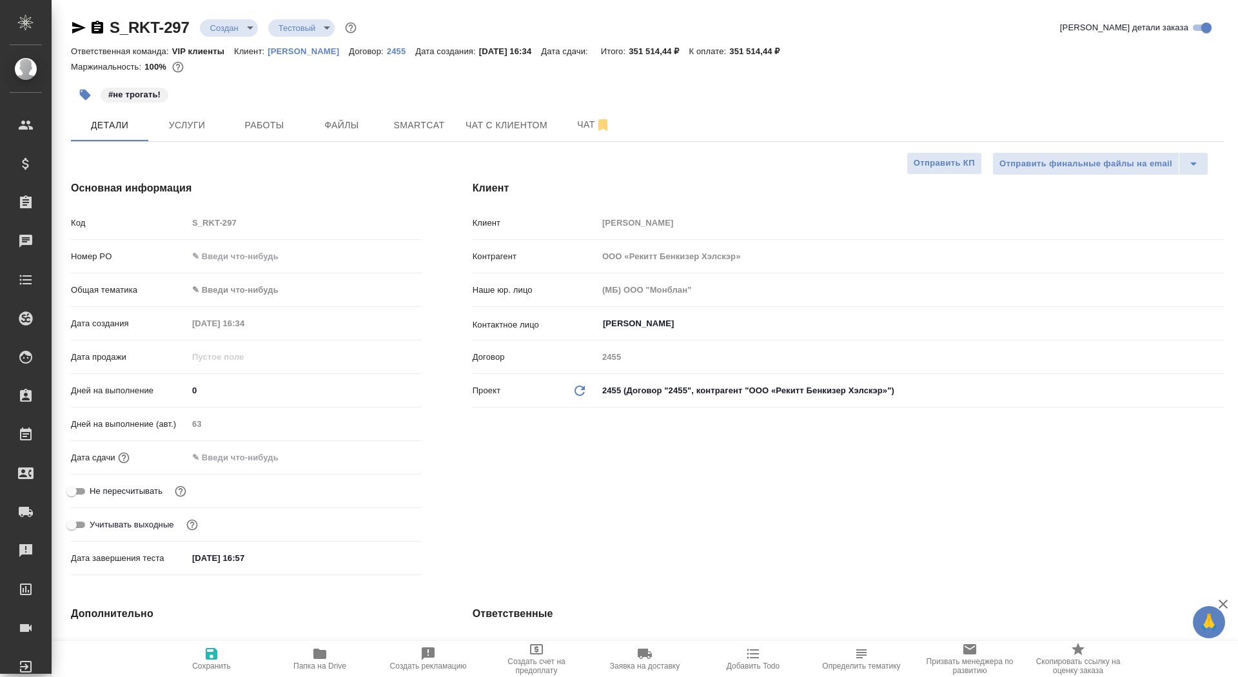
type textarea "x"
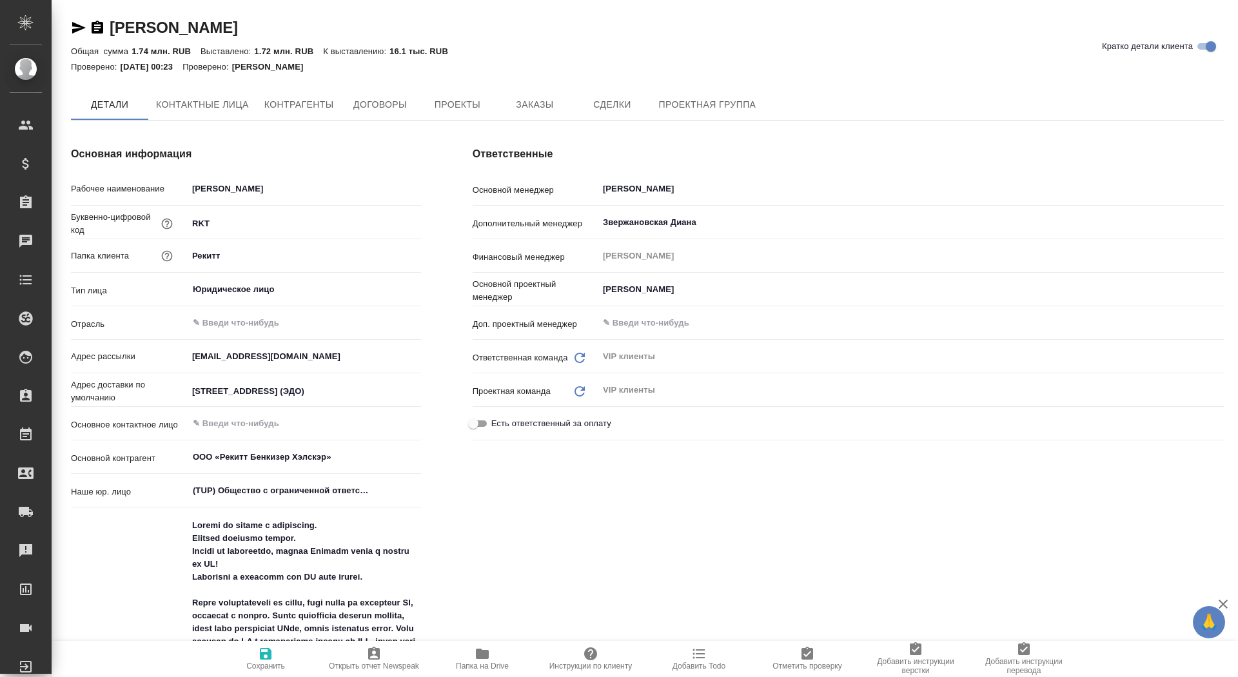
type textarea "x"
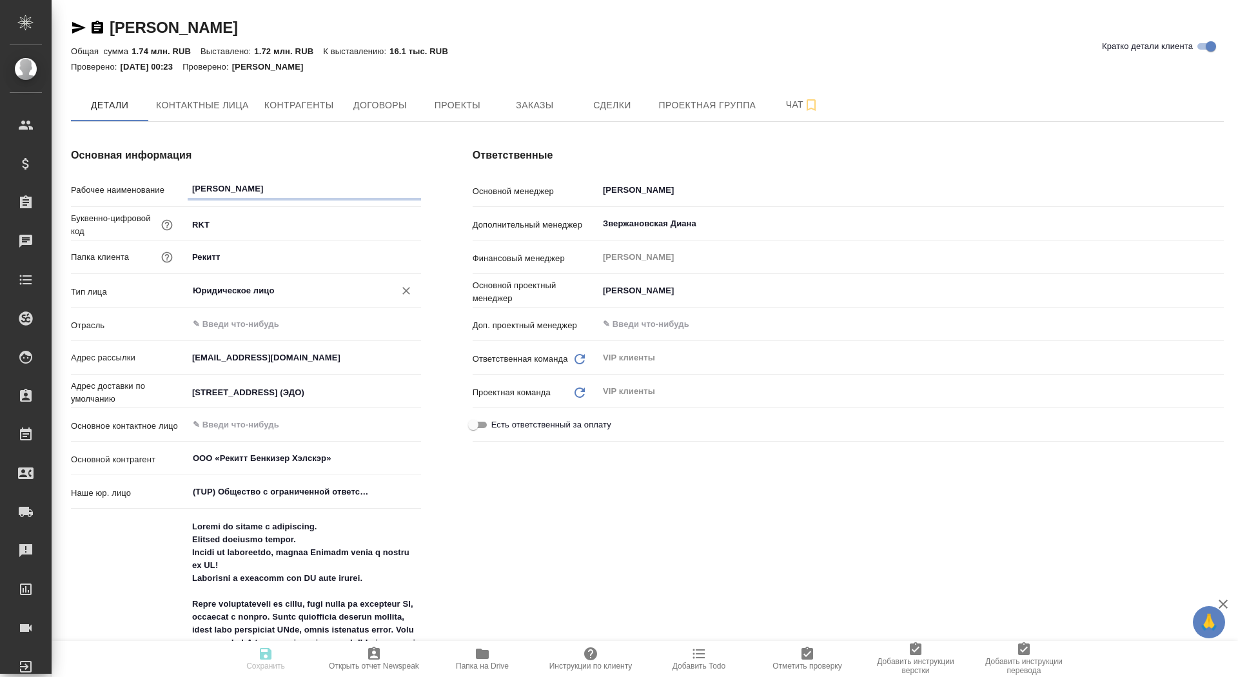
type textarea "x"
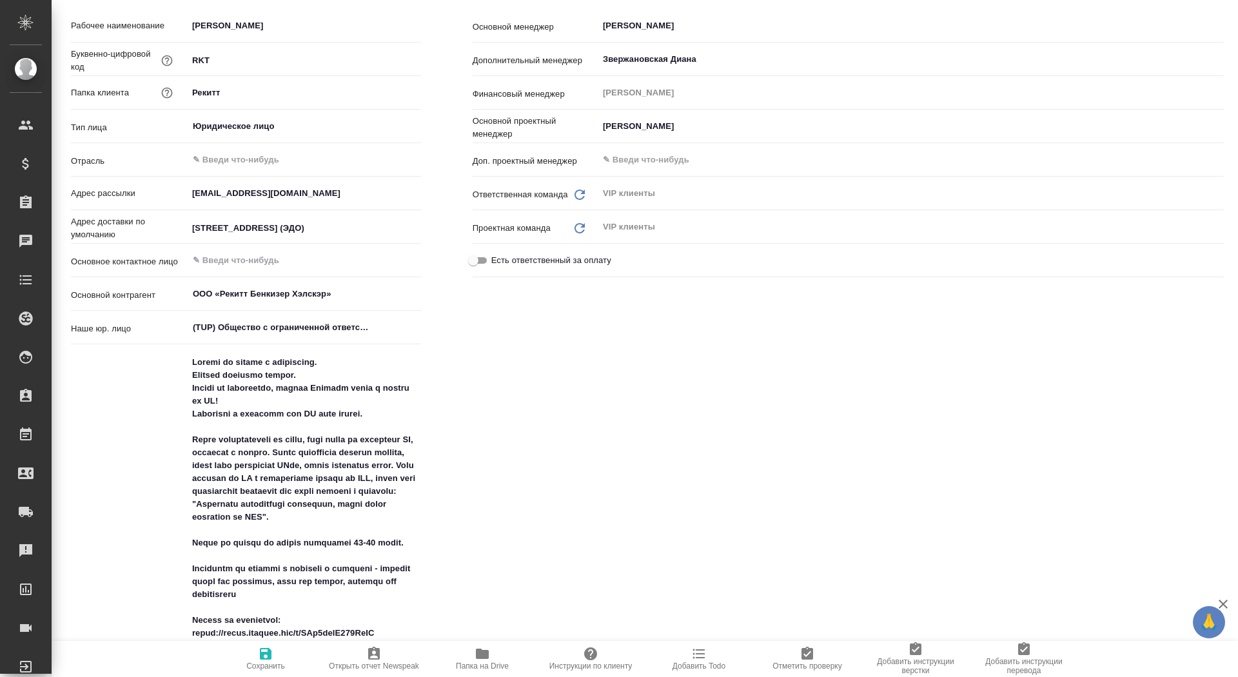
type textarea "x"
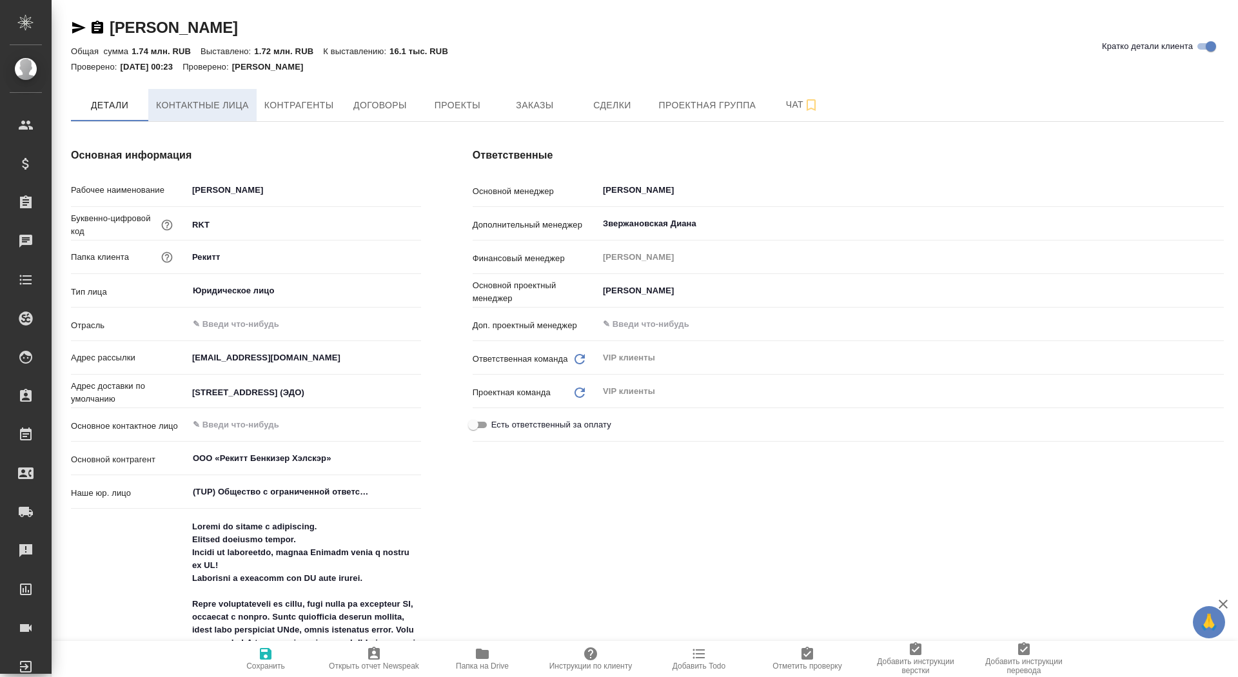
click at [212, 102] on span "Контактные лица" at bounding box center [202, 105] width 93 height 16
select select "RU"
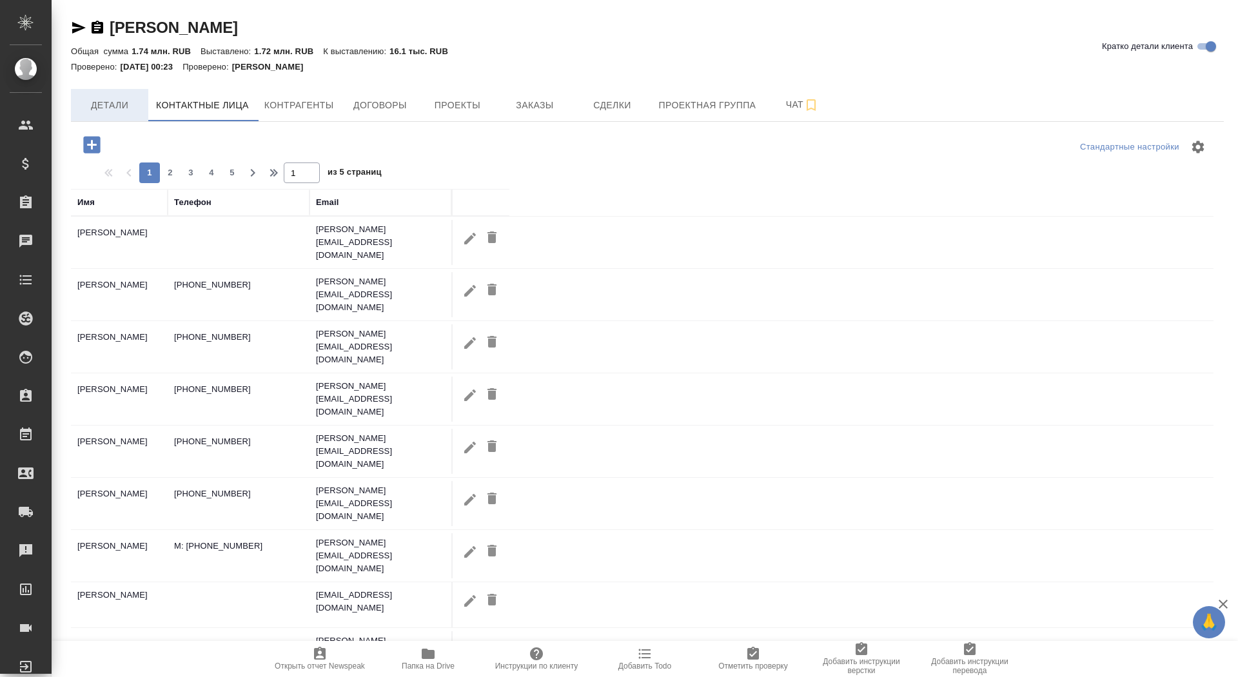
click at [103, 103] on span "Детали" at bounding box center [110, 105] width 62 height 16
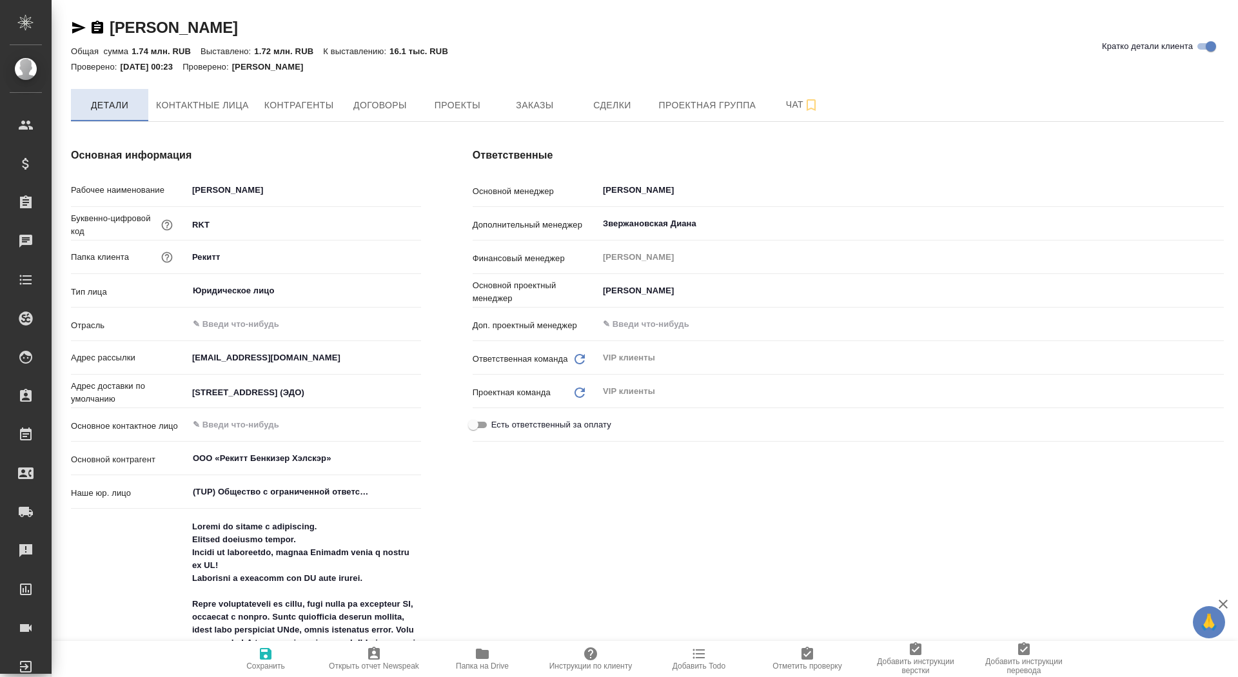
type textarea "x"
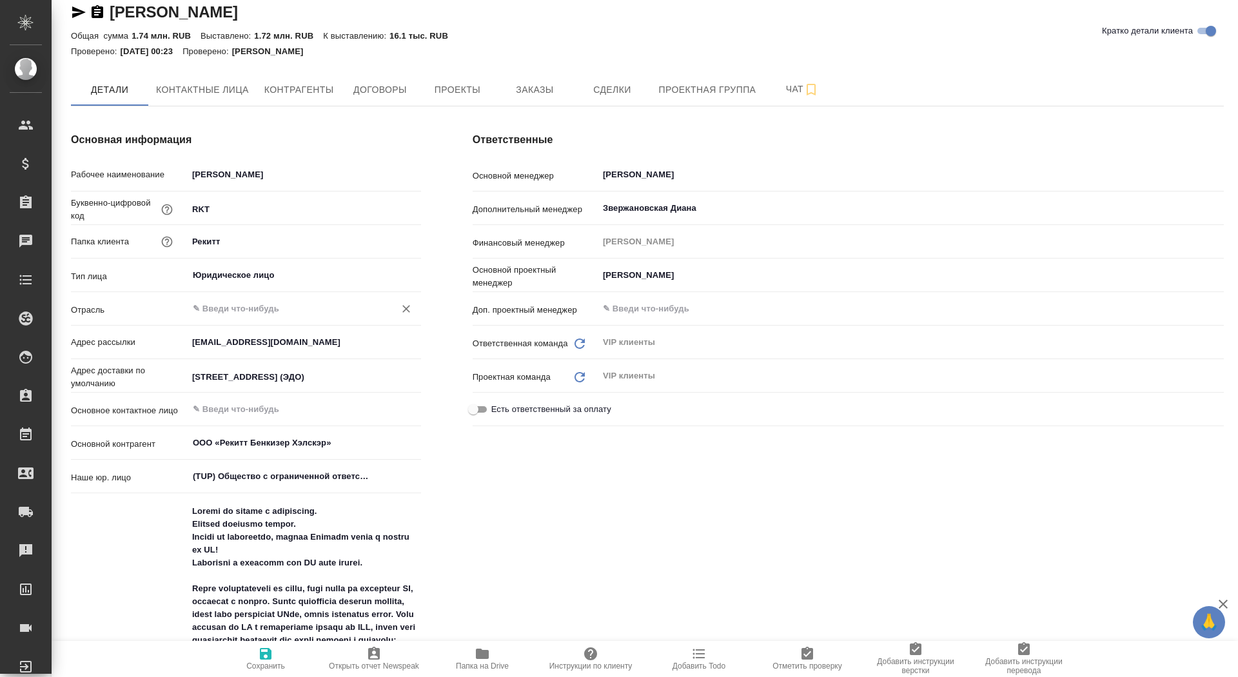
scroll to position [16, 0]
